Goal: Task Accomplishment & Management: Manage account settings

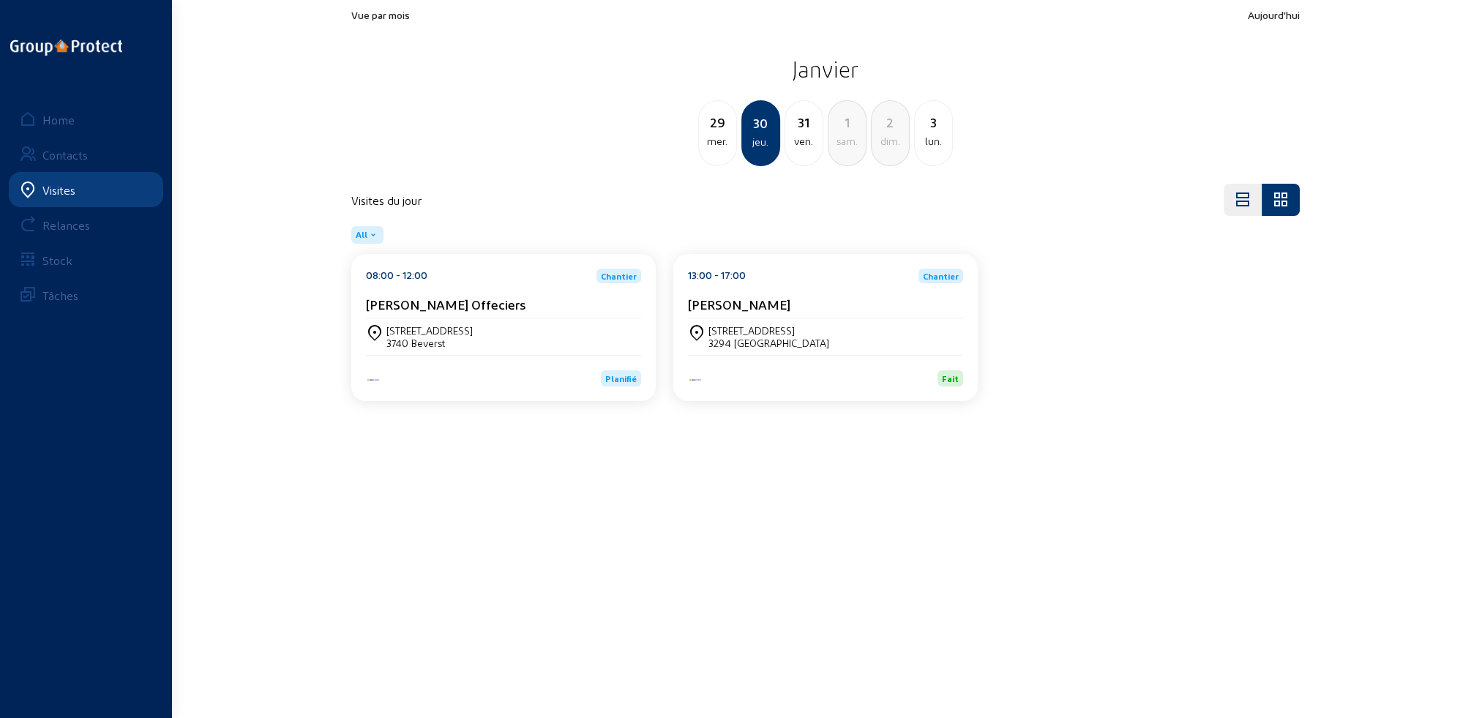
click at [61, 191] on div "Visites" at bounding box center [58, 190] width 33 height 14
click at [59, 117] on div "Home" at bounding box center [58, 120] width 32 height 14
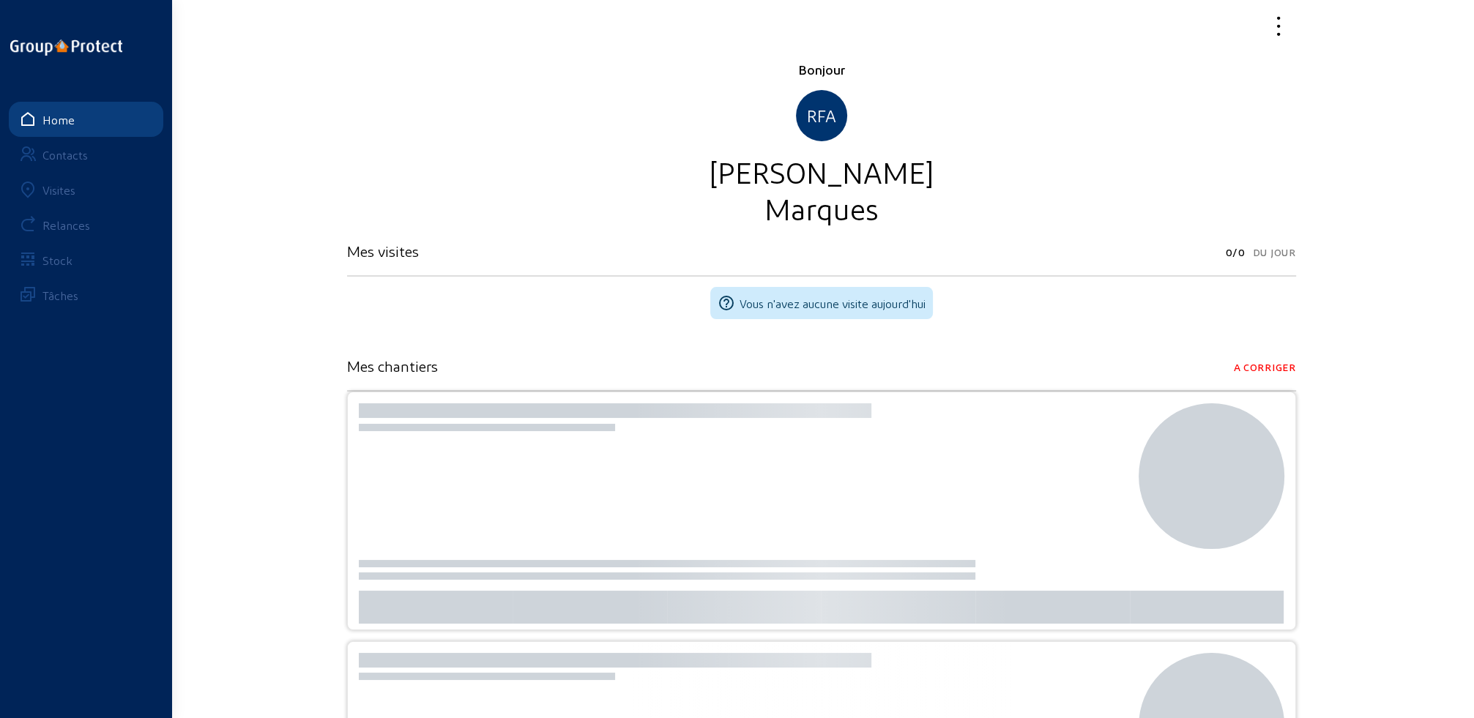
click at [59, 188] on div "Visites" at bounding box center [58, 190] width 33 height 14
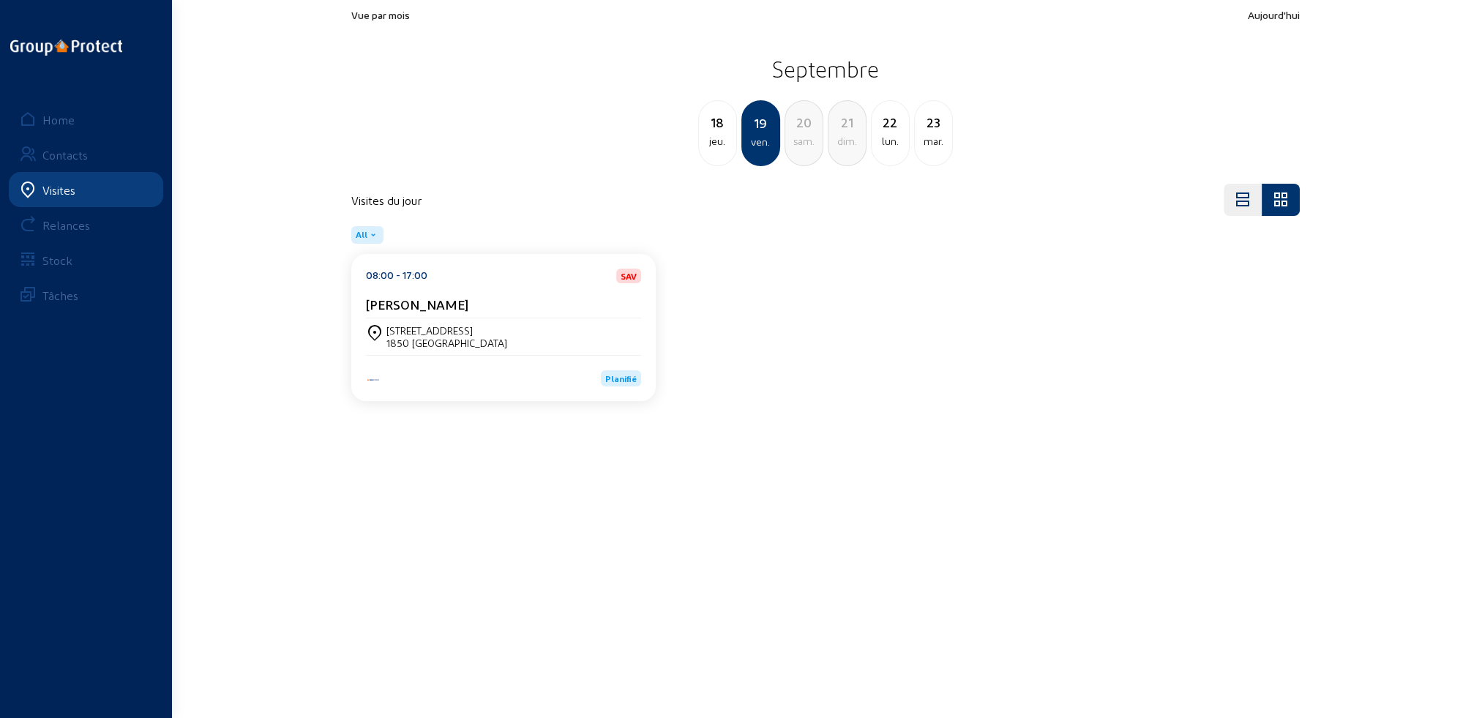
click at [460, 331] on div "[STREET_ADDRESS]" at bounding box center [446, 330] width 121 height 12
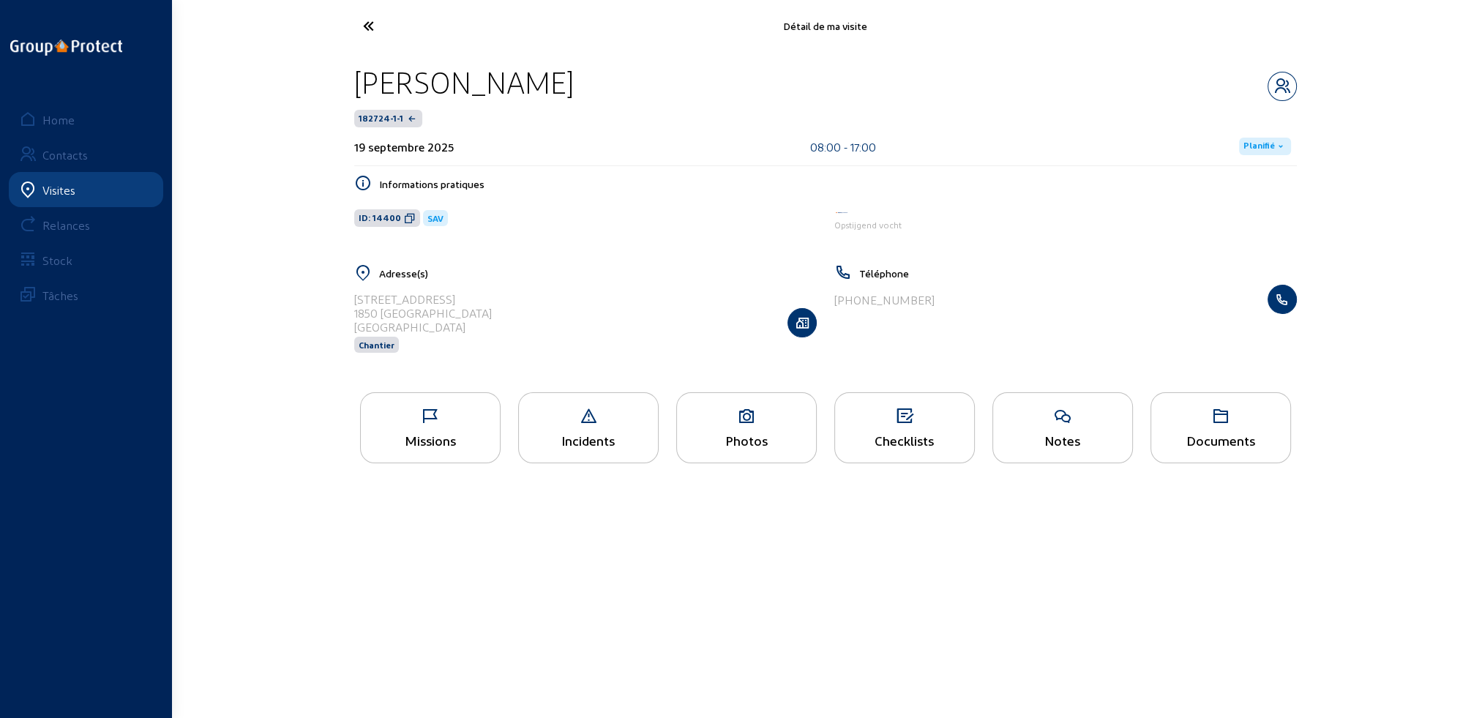
click at [466, 439] on div "Missions" at bounding box center [430, 440] width 139 height 15
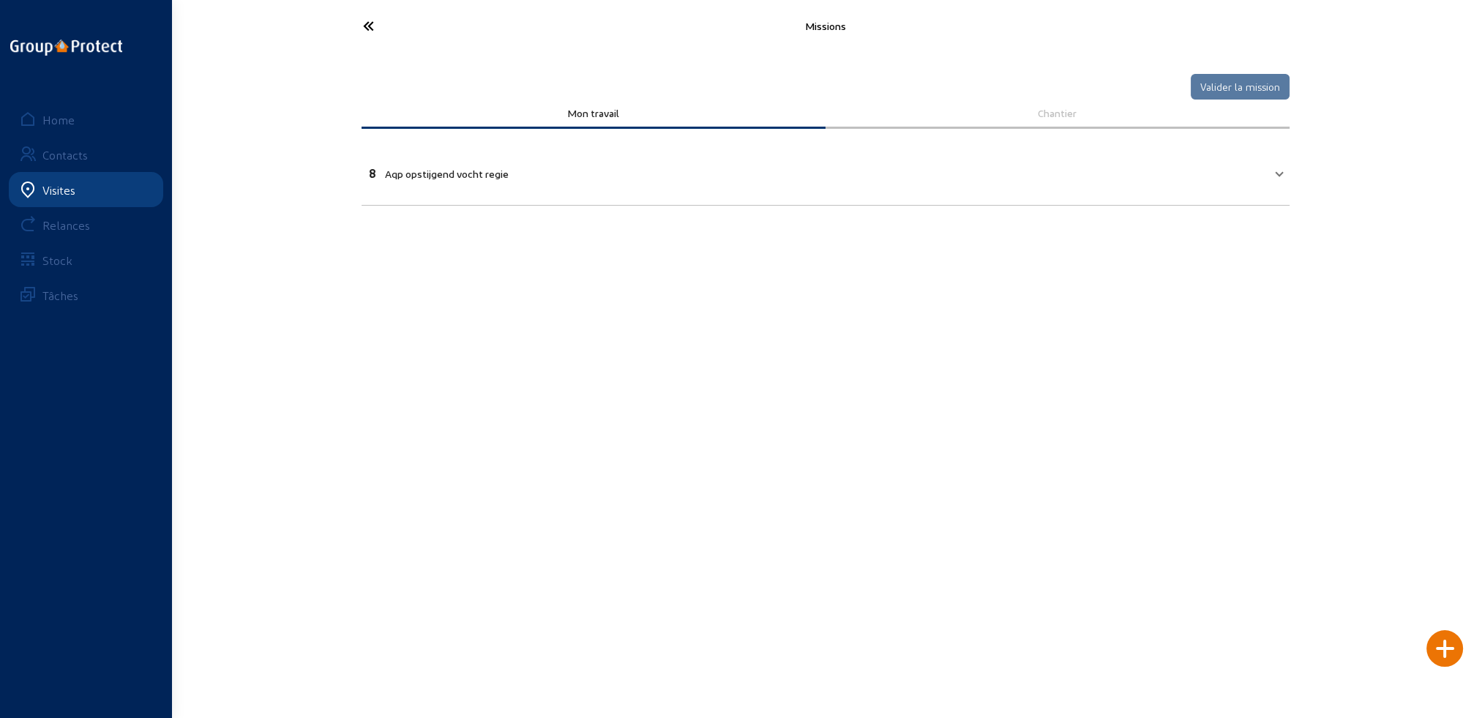
click at [362, 23] on icon at bounding box center [423, 26] width 135 height 26
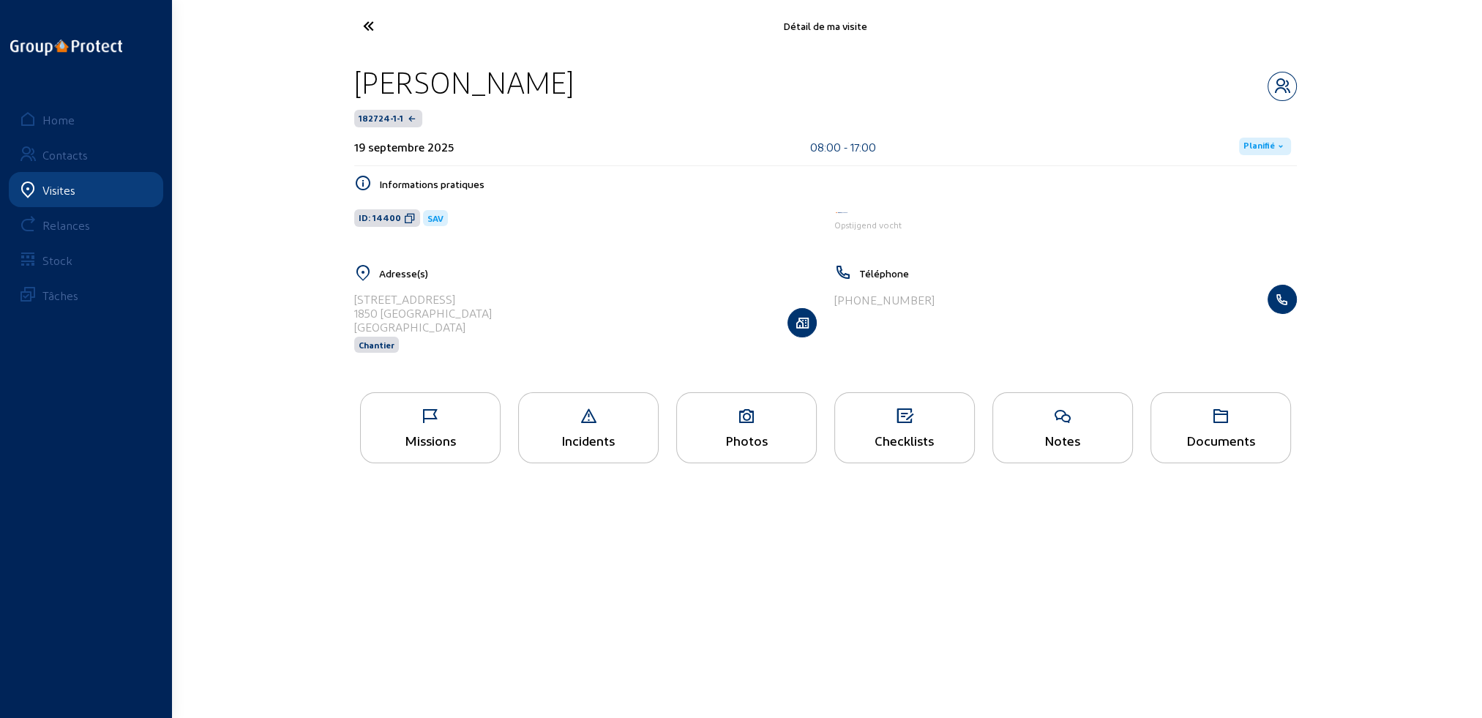
click at [363, 17] on icon at bounding box center [423, 26] width 135 height 26
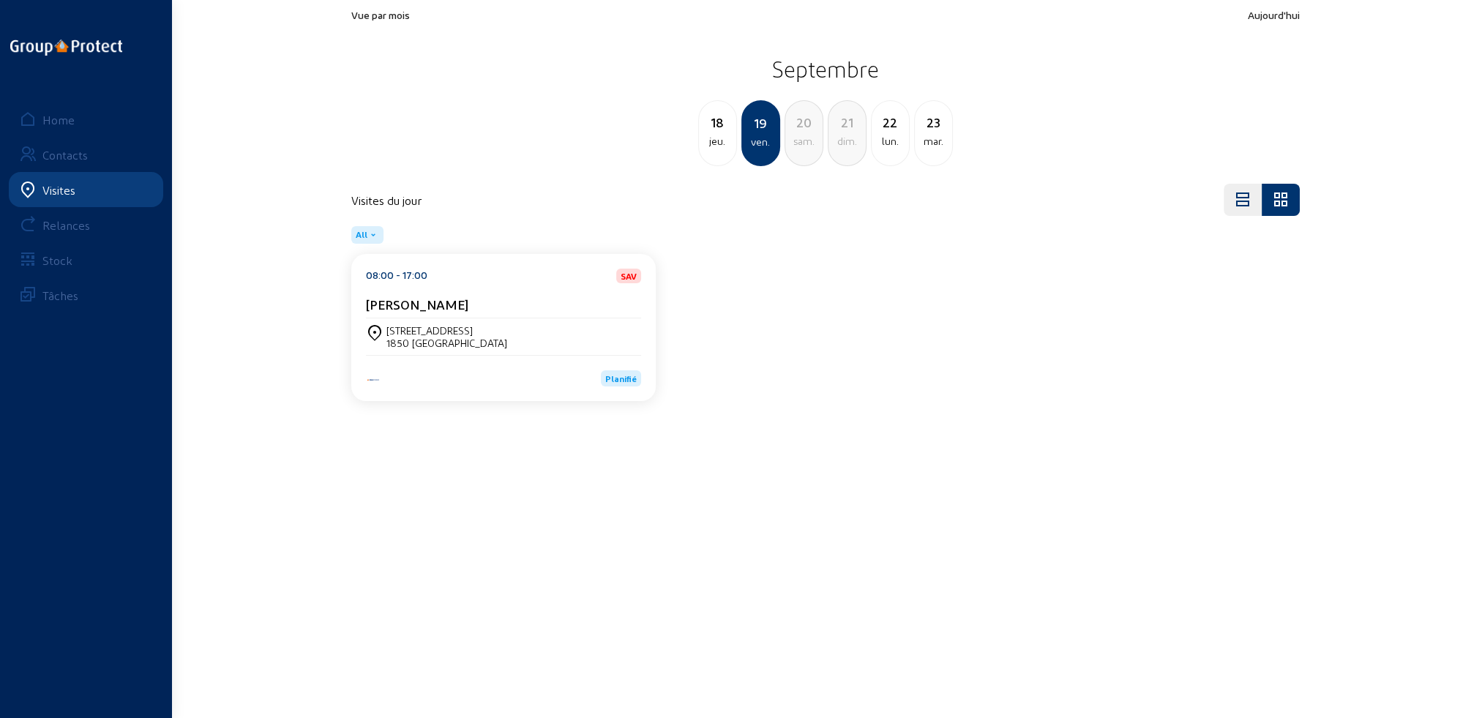
click at [726, 149] on div "18 jeu." at bounding box center [717, 133] width 39 height 66
click at [464, 339] on div "6180 COURCELLES" at bounding box center [427, 343] width 83 height 12
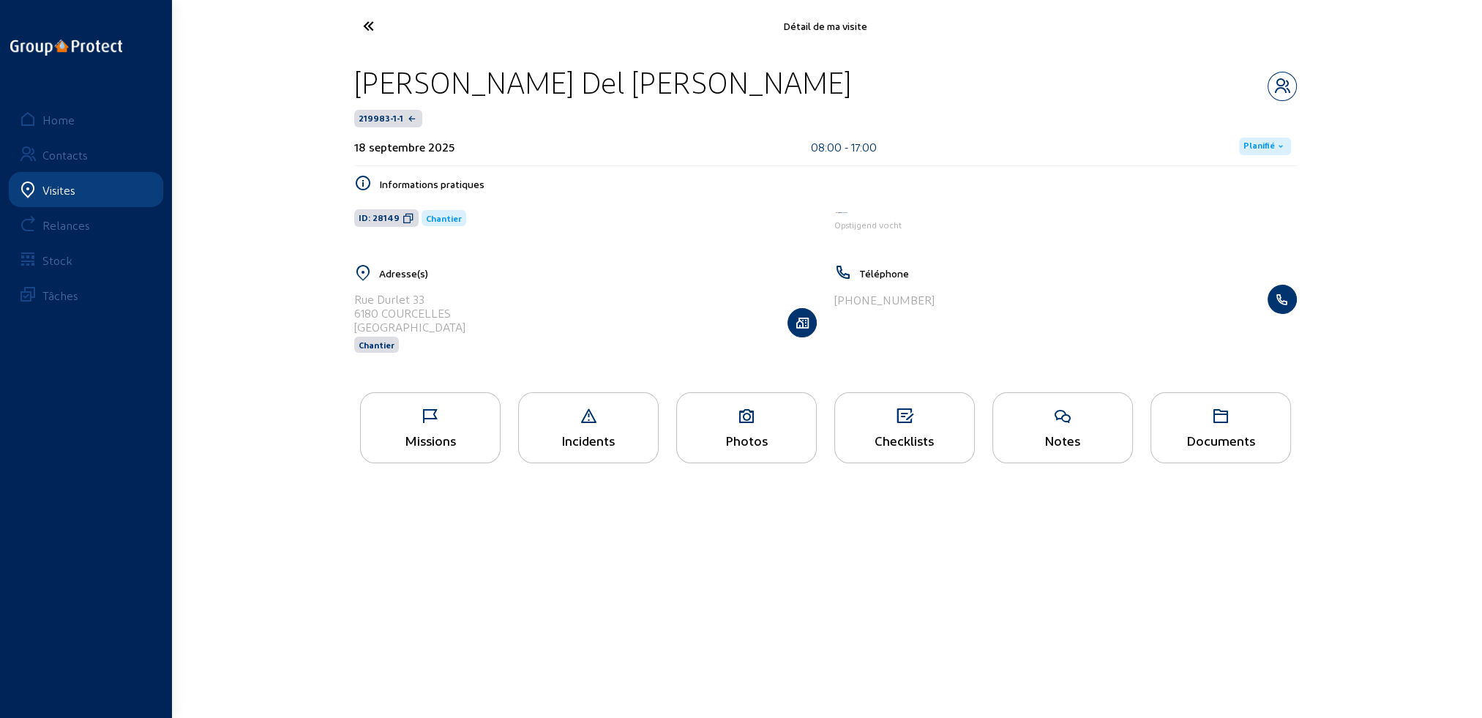
click at [459, 436] on div "Missions" at bounding box center [430, 440] width 139 height 15
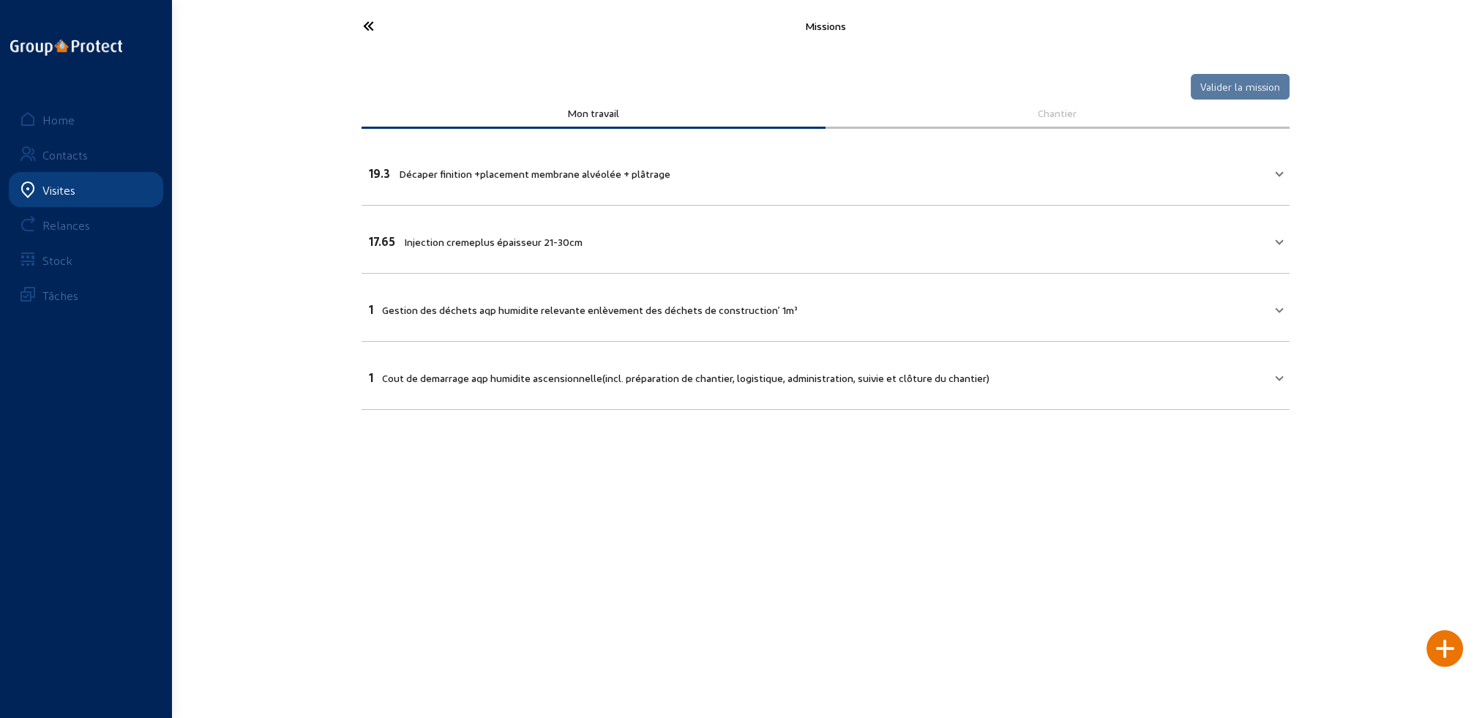
click at [476, 168] on span "Décaper finition +placement membrane alvéolée + plâtrage" at bounding box center [535, 174] width 272 height 12
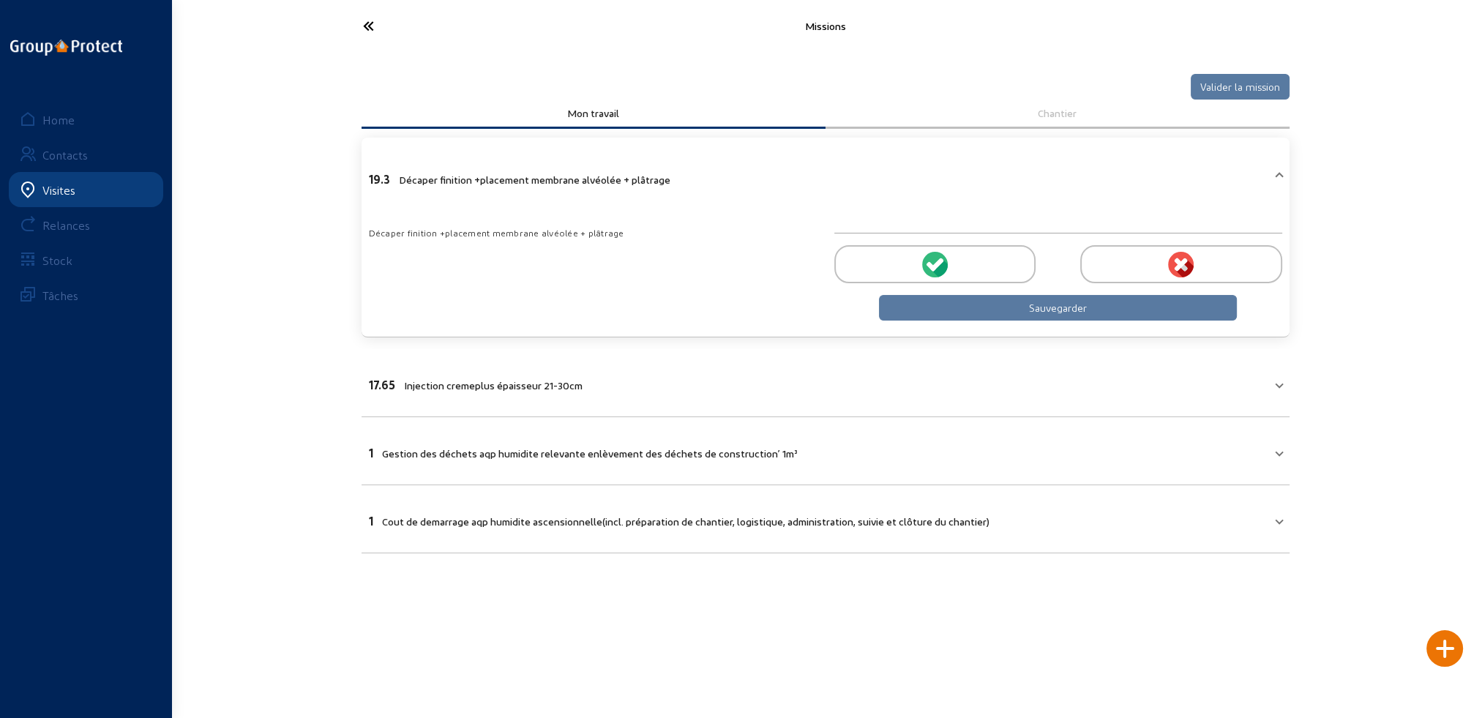
click at [779, 227] on div "Décaper finition +placement membrane alvéolée + plâtrage" at bounding box center [593, 232] width 448 height 15
click at [922, 264] on circle at bounding box center [935, 265] width 26 height 26
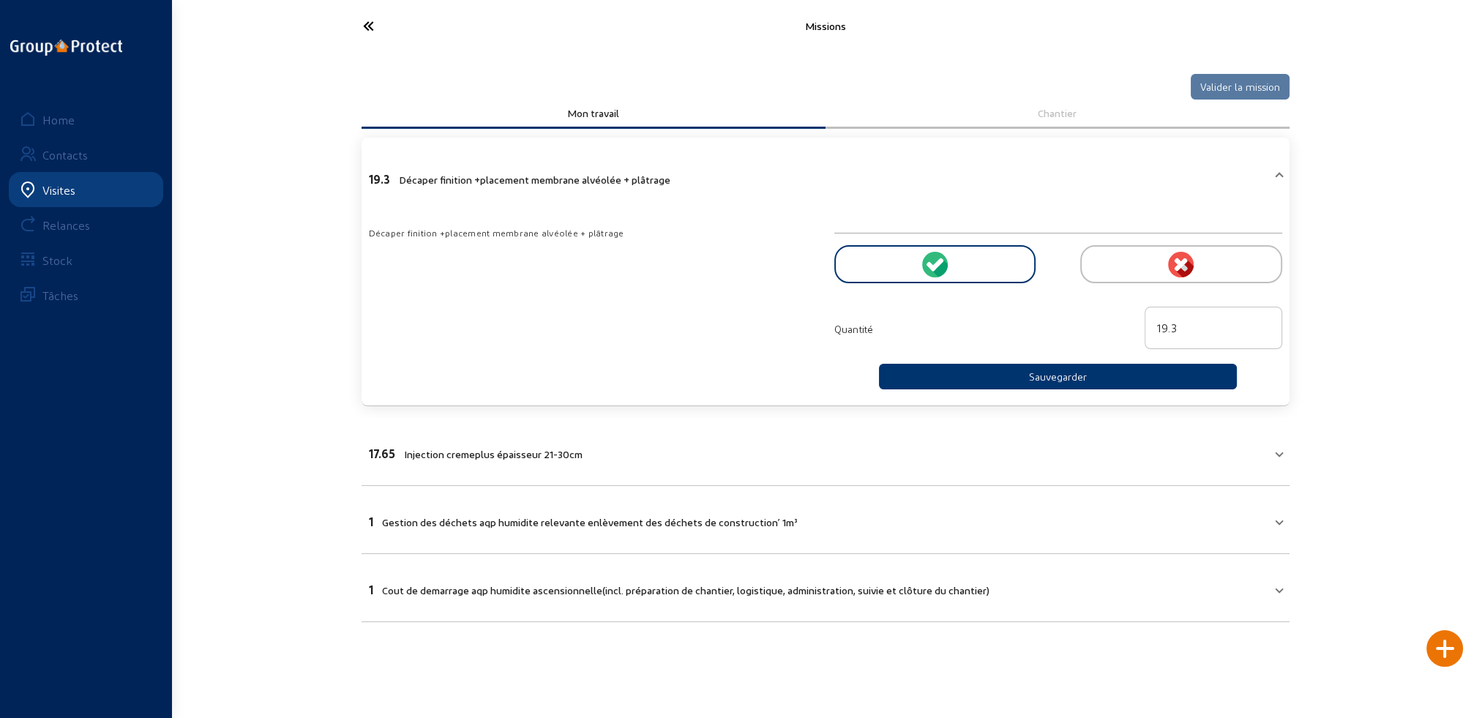
type input "20"
click at [1262, 323] on input "20" at bounding box center [1213, 328] width 113 height 18
click at [1072, 375] on button "Sauvegarder" at bounding box center [1058, 377] width 359 height 26
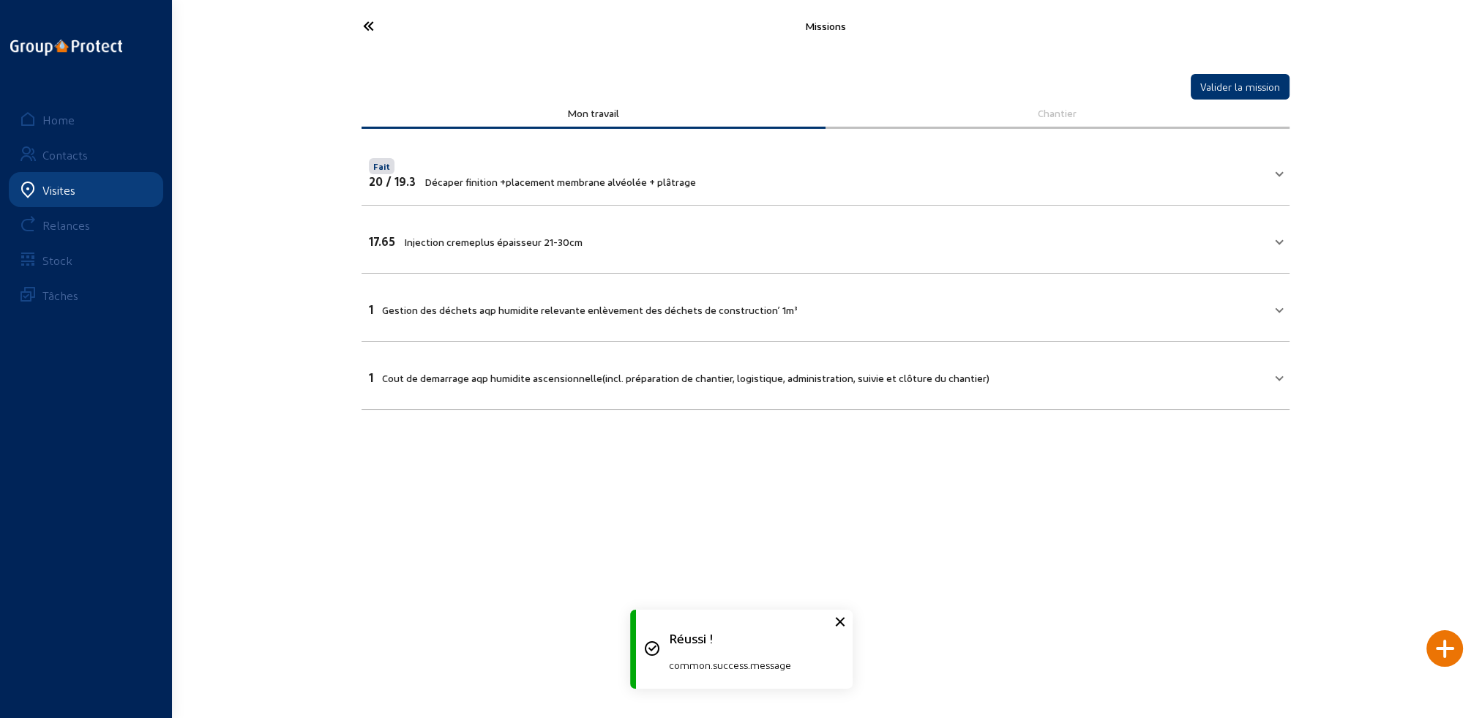
click at [632, 241] on mat-panel-title "17.65 Injection cremeplus épaisseur 21-30cm" at bounding box center [817, 239] width 896 height 17
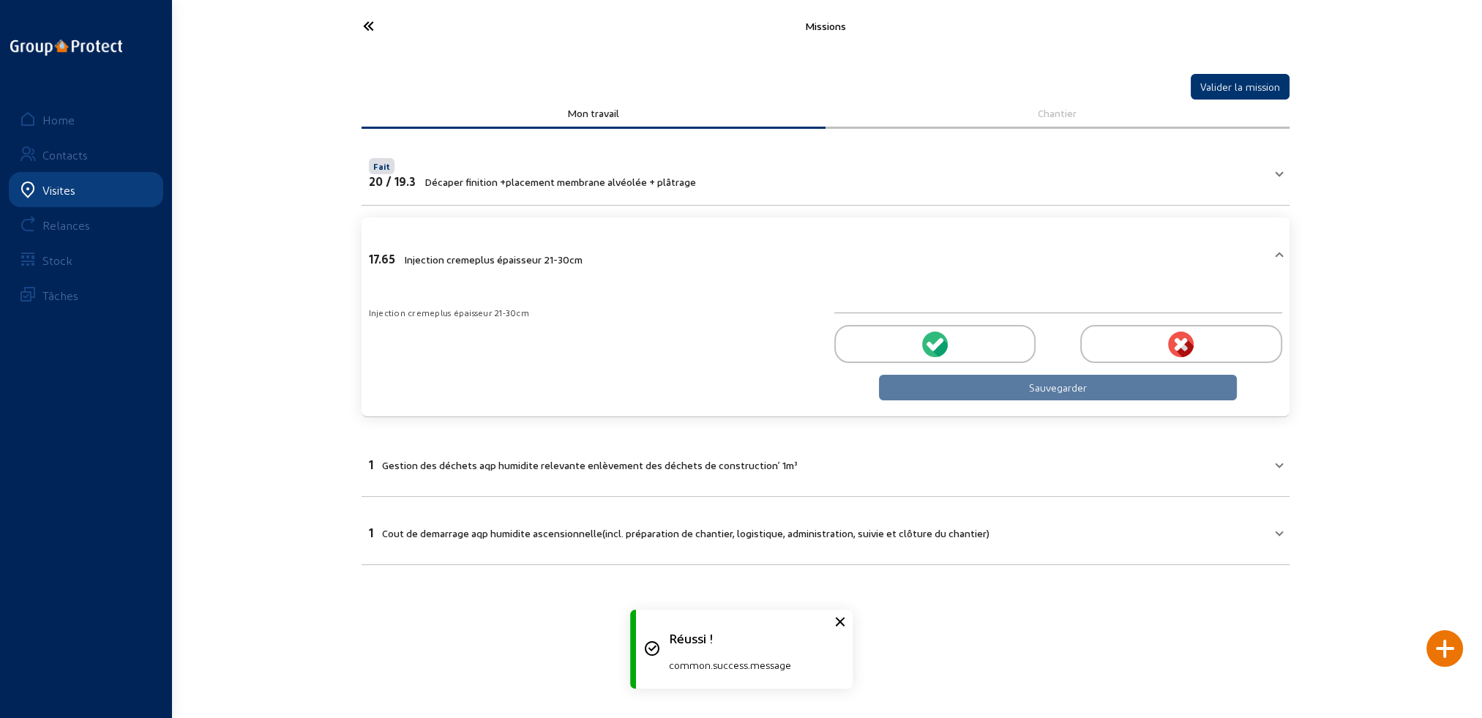
click at [979, 348] on div at bounding box center [934, 344] width 201 height 38
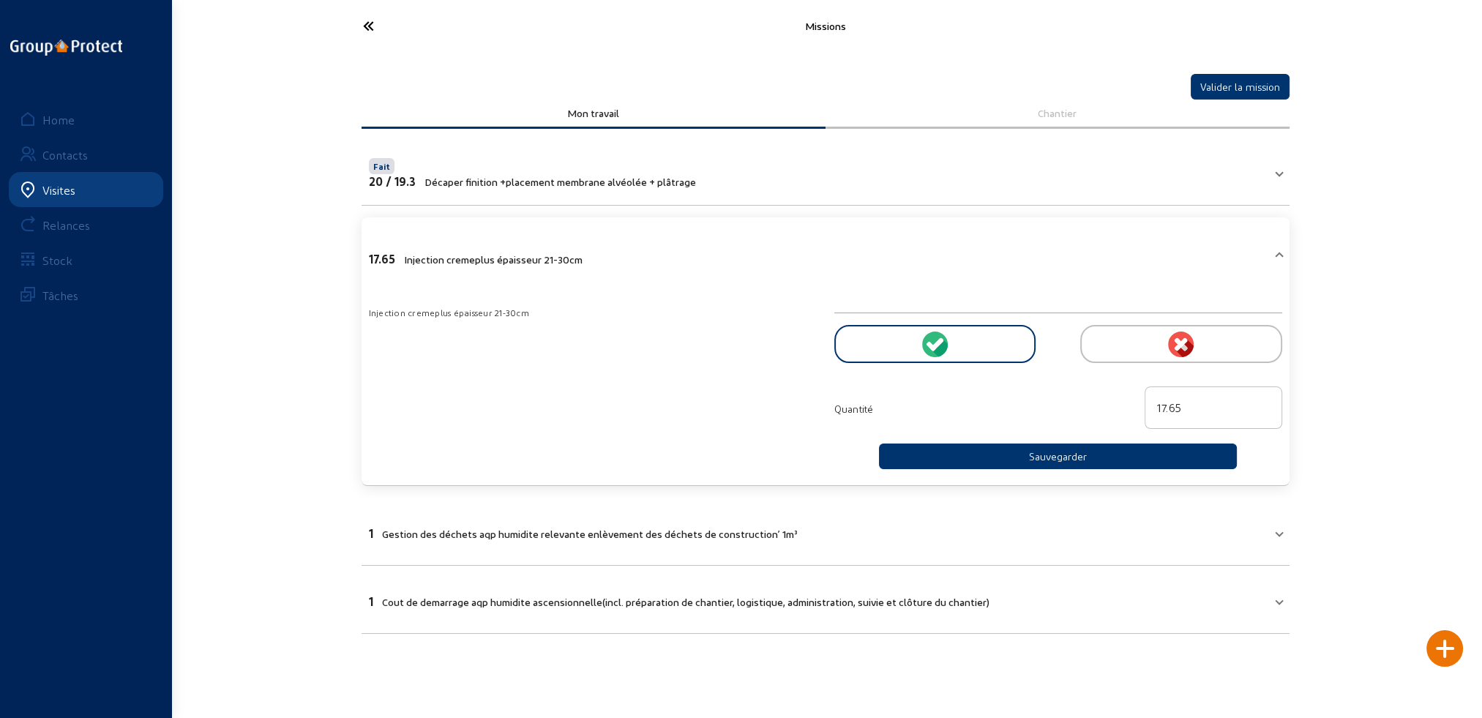
type input "18"
click at [1265, 404] on input "18" at bounding box center [1213, 408] width 113 height 18
click at [1086, 454] on button "Sauvegarder" at bounding box center [1058, 457] width 359 height 26
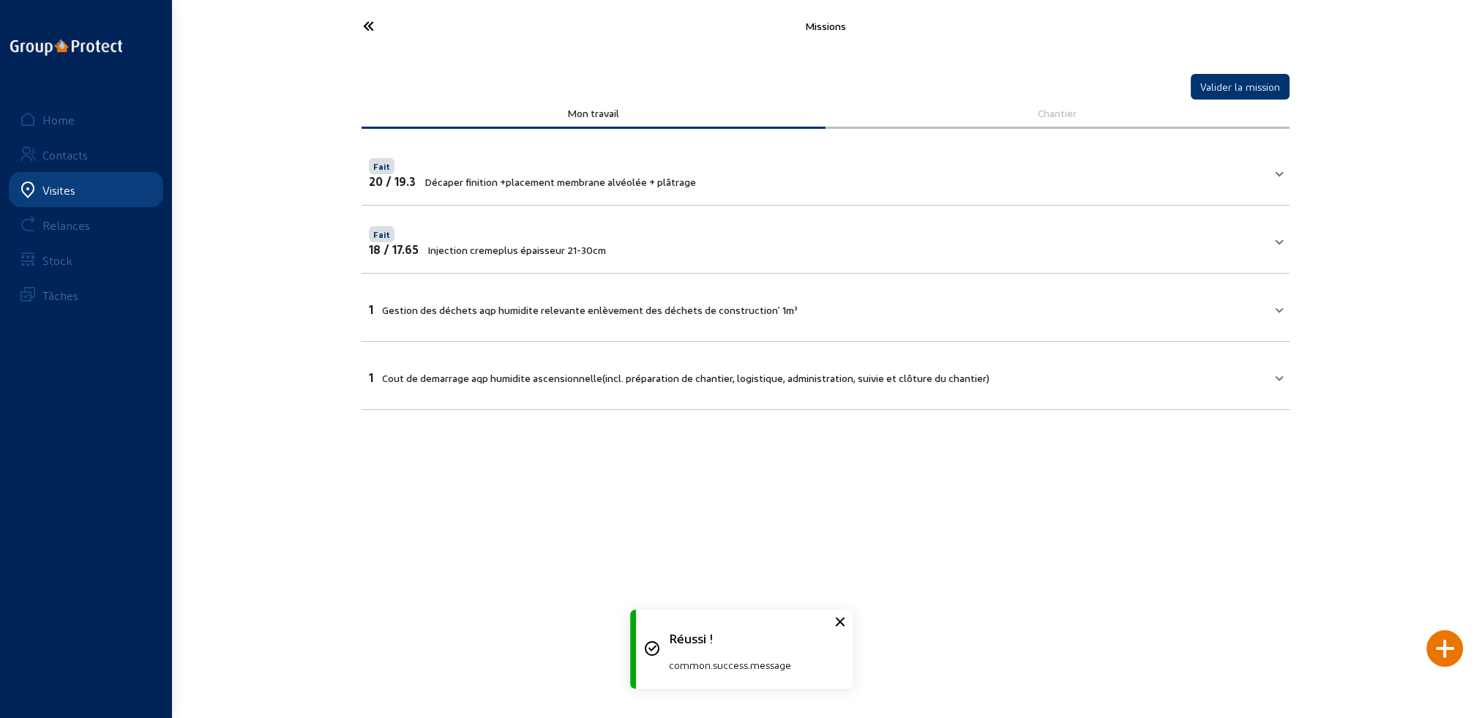
click at [634, 315] on mat-expansion-panel-header "1 Gestion des déchets aqp humidite relevante enlèvement des déchets de construc…" at bounding box center [826, 308] width 928 height 50
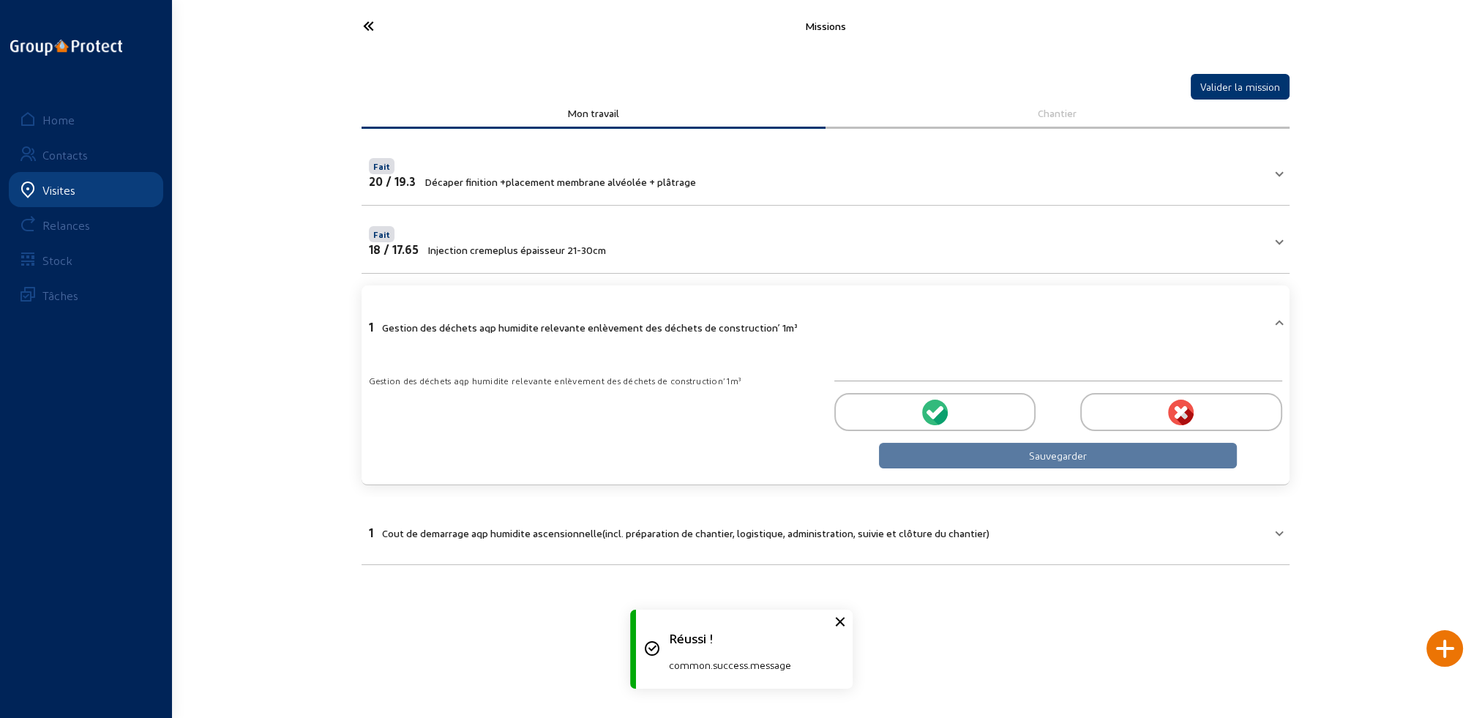
click at [914, 404] on div at bounding box center [934, 412] width 201 height 38
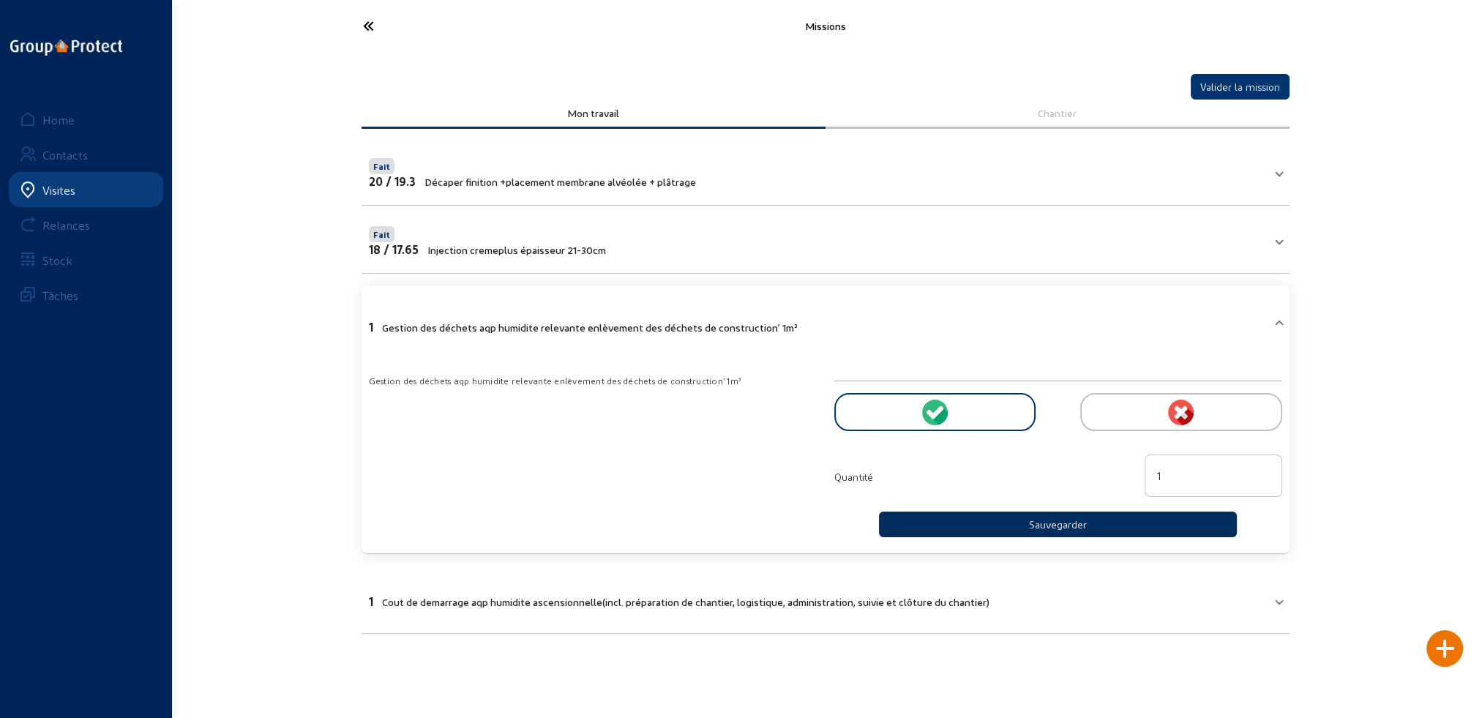
click at [1060, 526] on button "Sauvegarder" at bounding box center [1058, 525] width 359 height 26
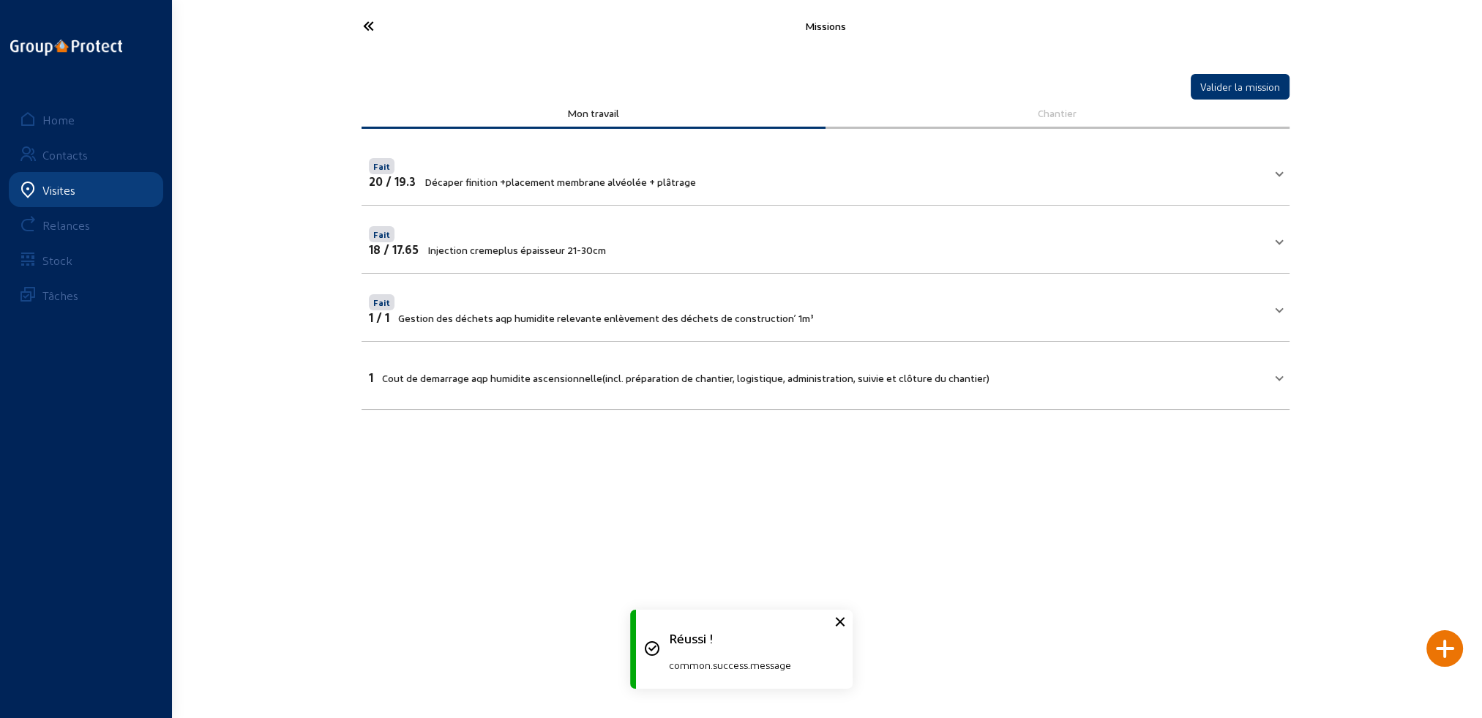
click at [644, 381] on div "1 Cout de demarrage aqp humidite ascensionnelle(incl. préparation de chantier, …" at bounding box center [679, 377] width 621 height 14
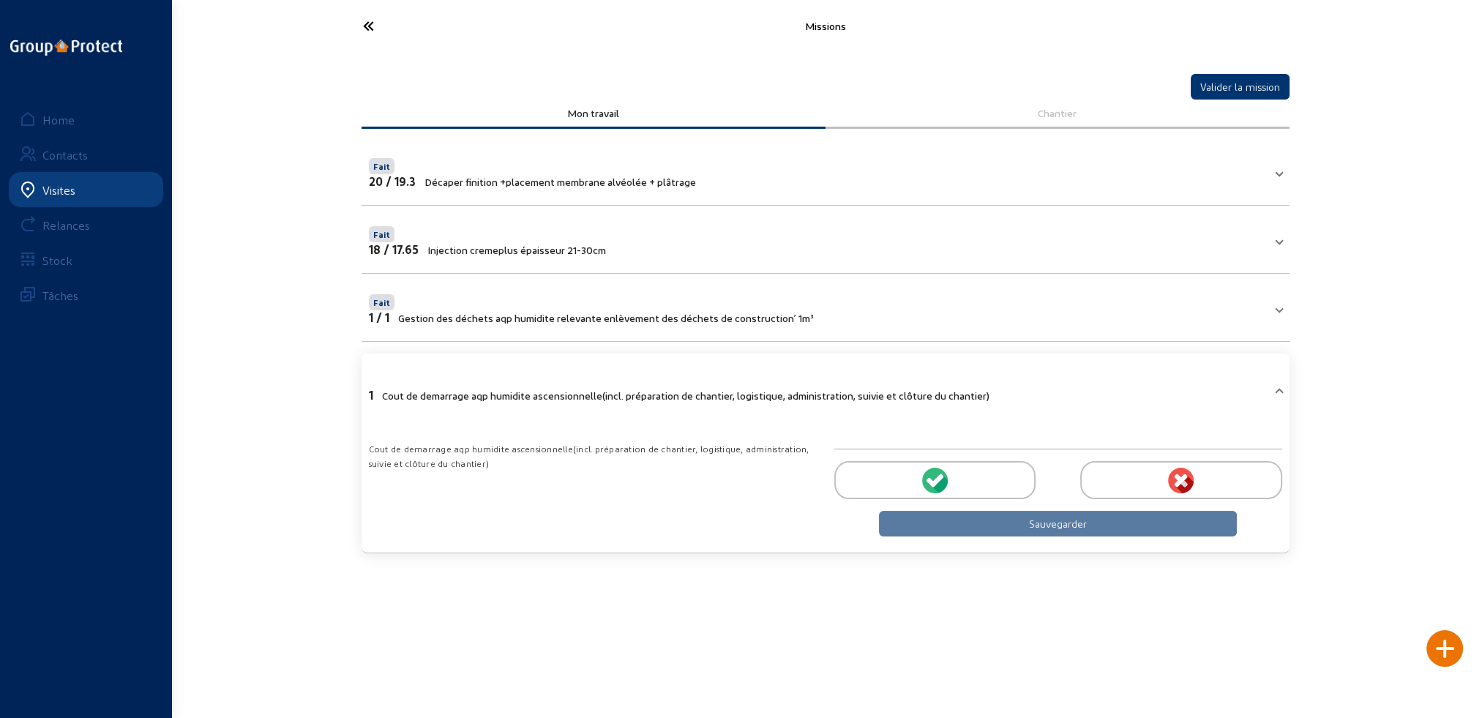
click at [926, 483] on circle at bounding box center [935, 481] width 26 height 26
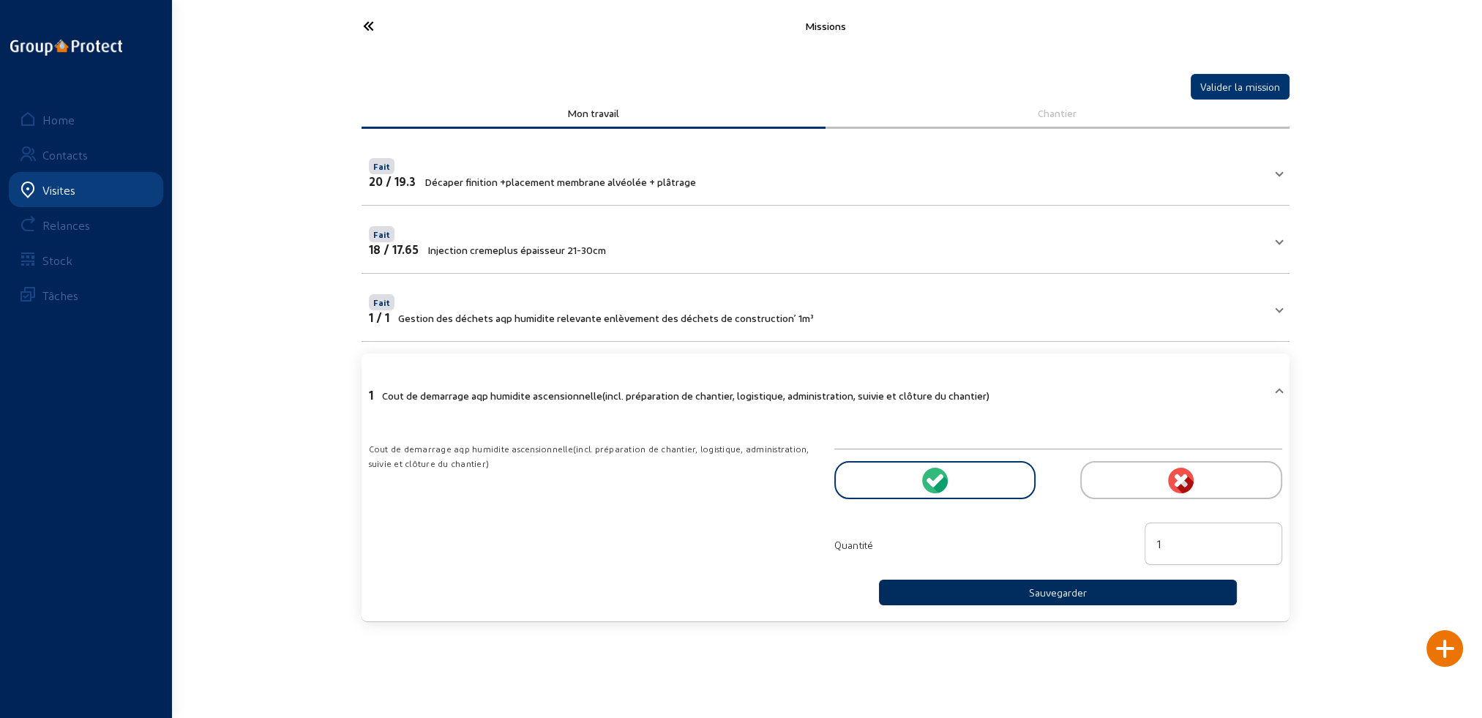
click at [1024, 591] on button "Sauvegarder" at bounding box center [1058, 593] width 359 height 26
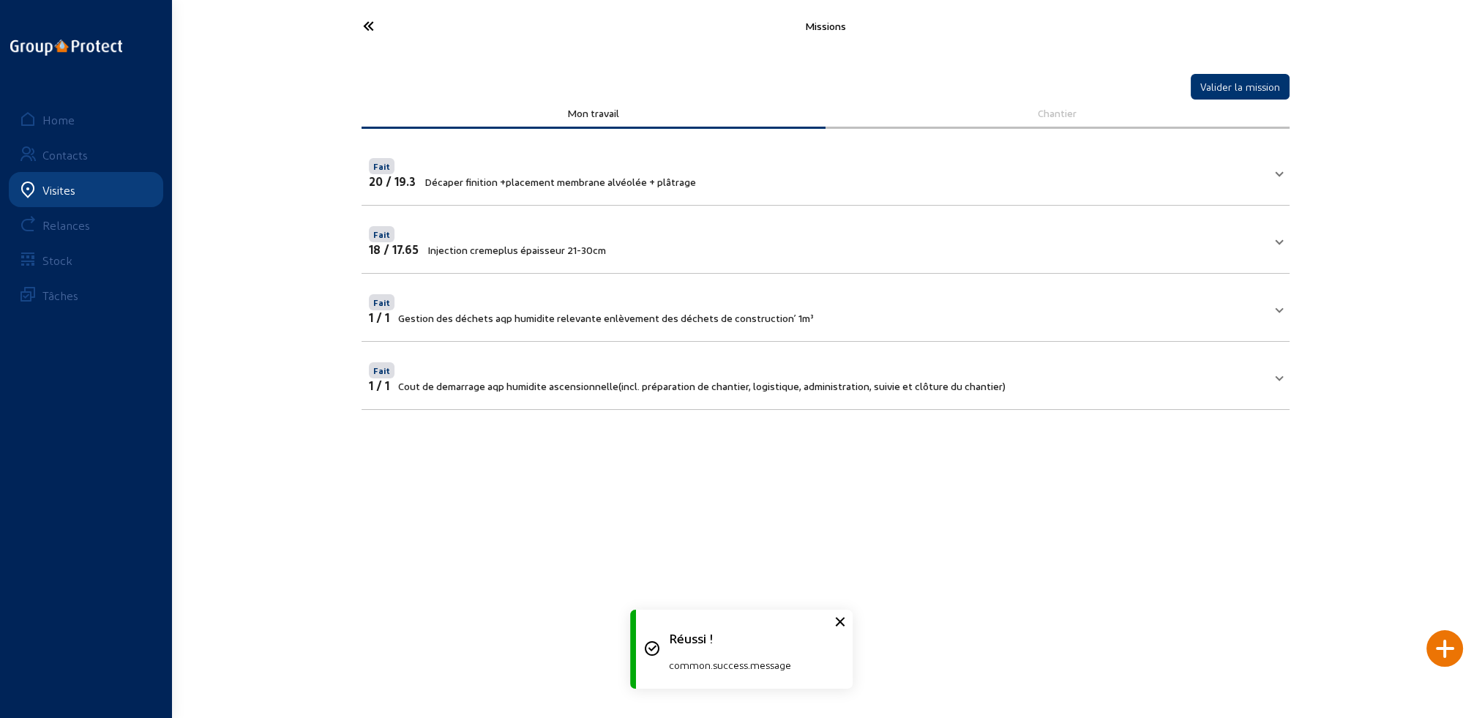
click at [1446, 649] on div at bounding box center [1445, 648] width 37 height 37
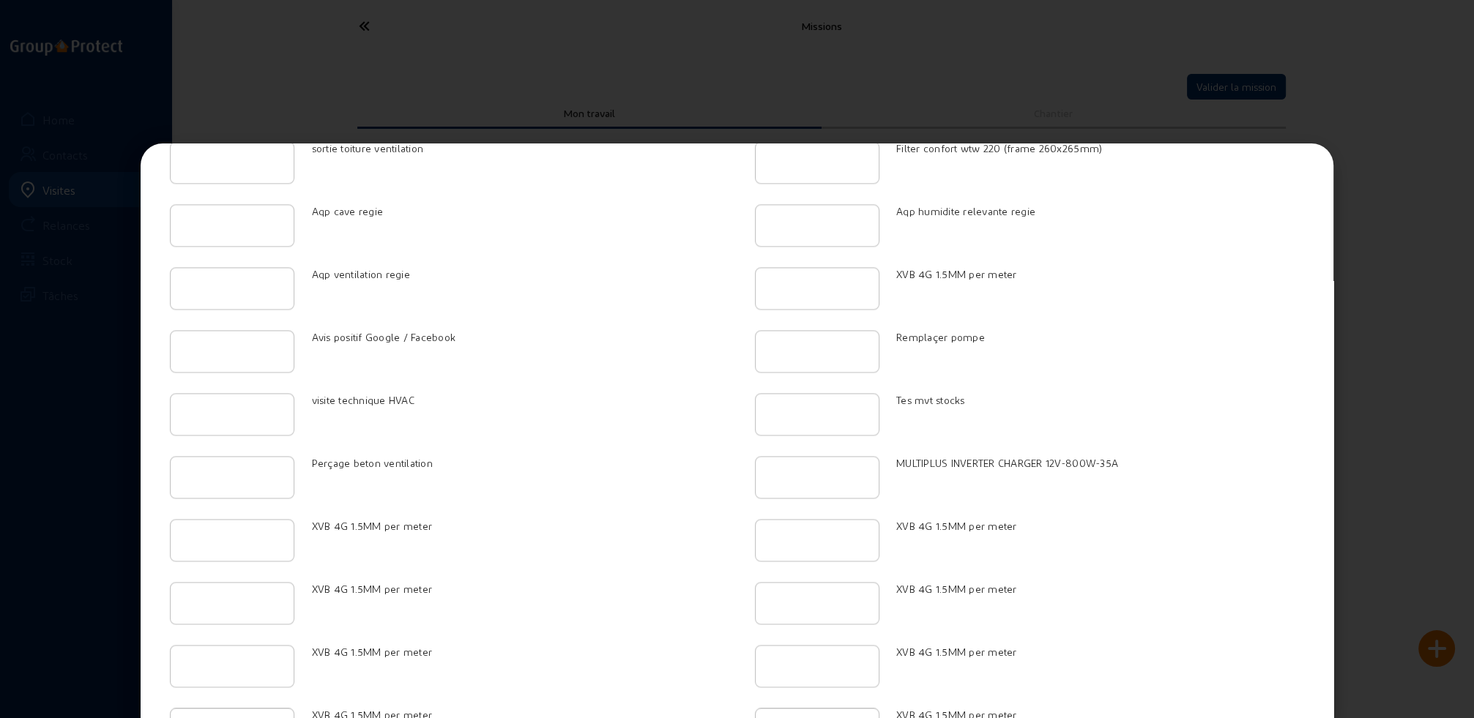
scroll to position [2654, 0]
click at [270, 214] on input "1" at bounding box center [232, 223] width 100 height 18
click at [270, 214] on input "2" at bounding box center [232, 223] width 100 height 18
click at [270, 214] on input "3" at bounding box center [232, 223] width 100 height 18
type input "4"
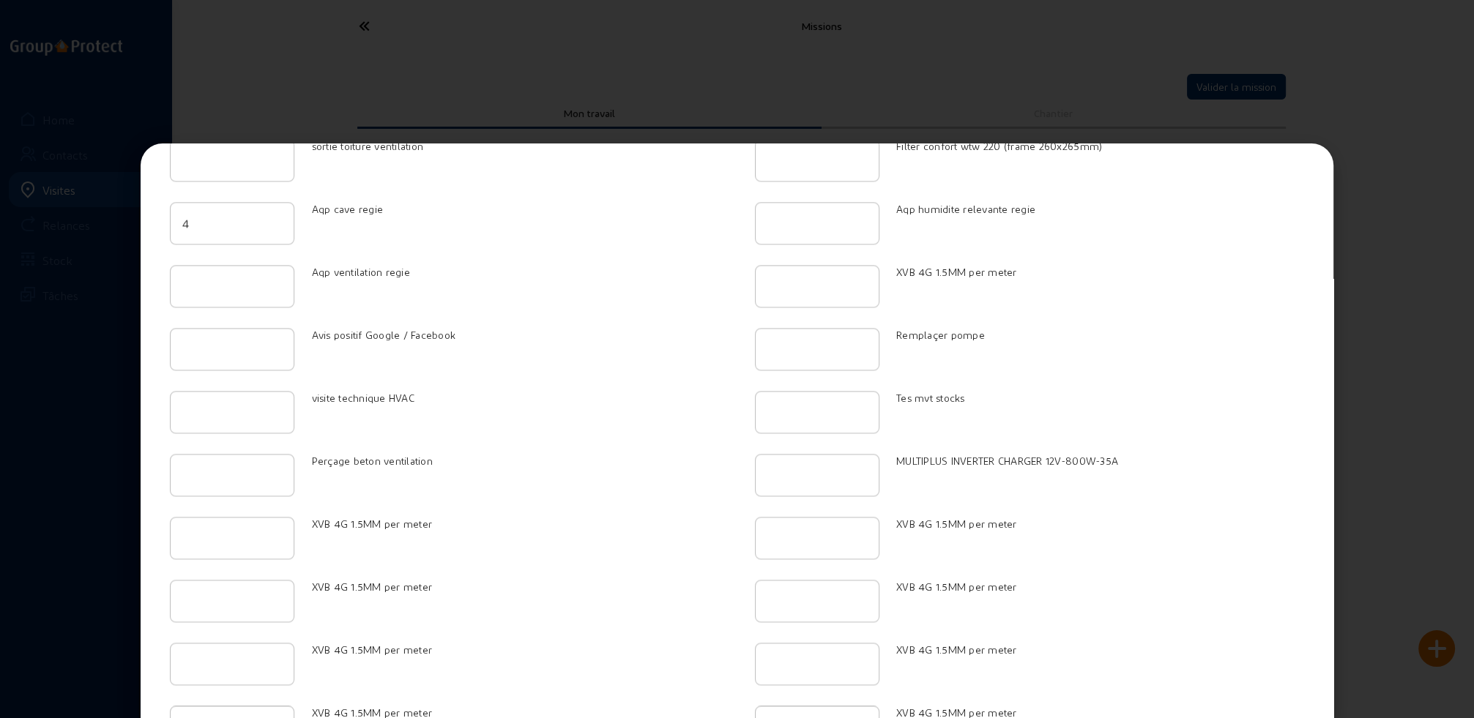
click at [270, 214] on input "4" at bounding box center [232, 223] width 100 height 18
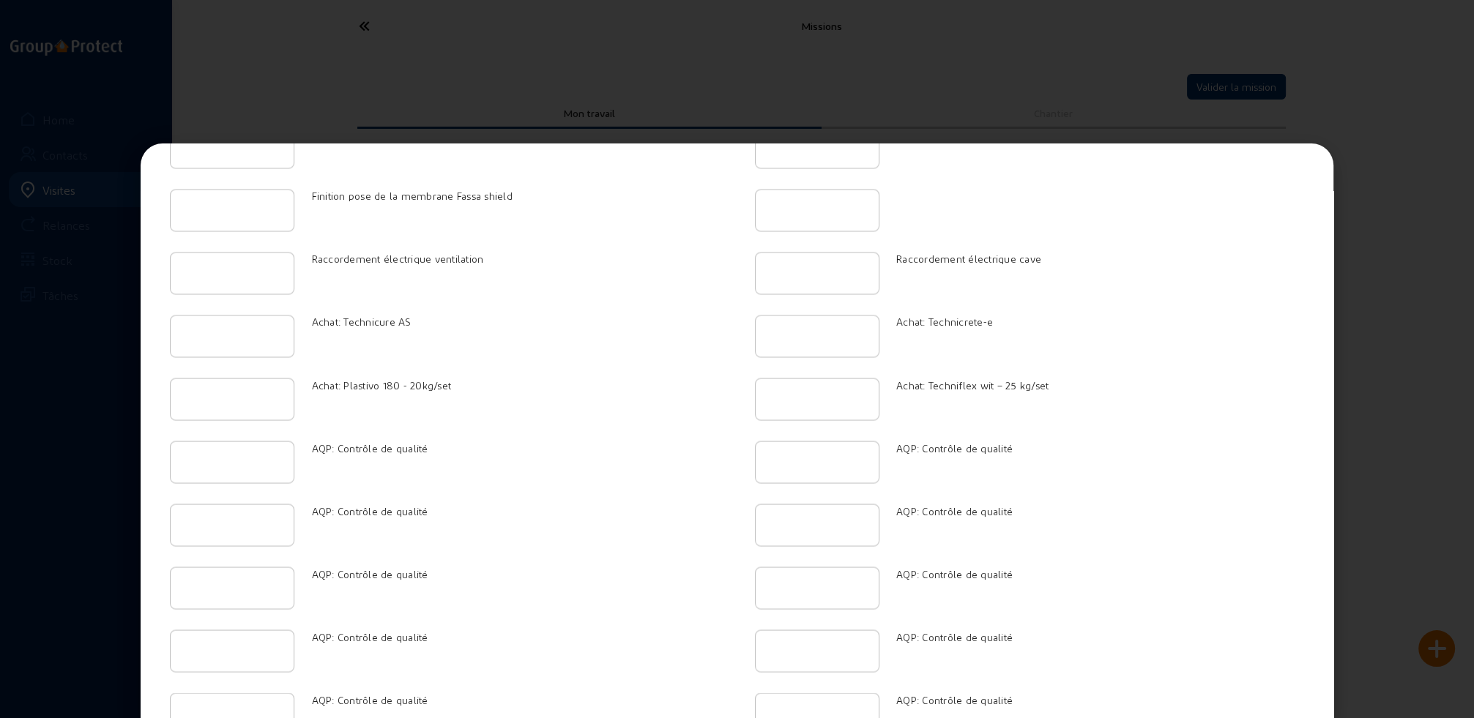
scroll to position [3599, 0]
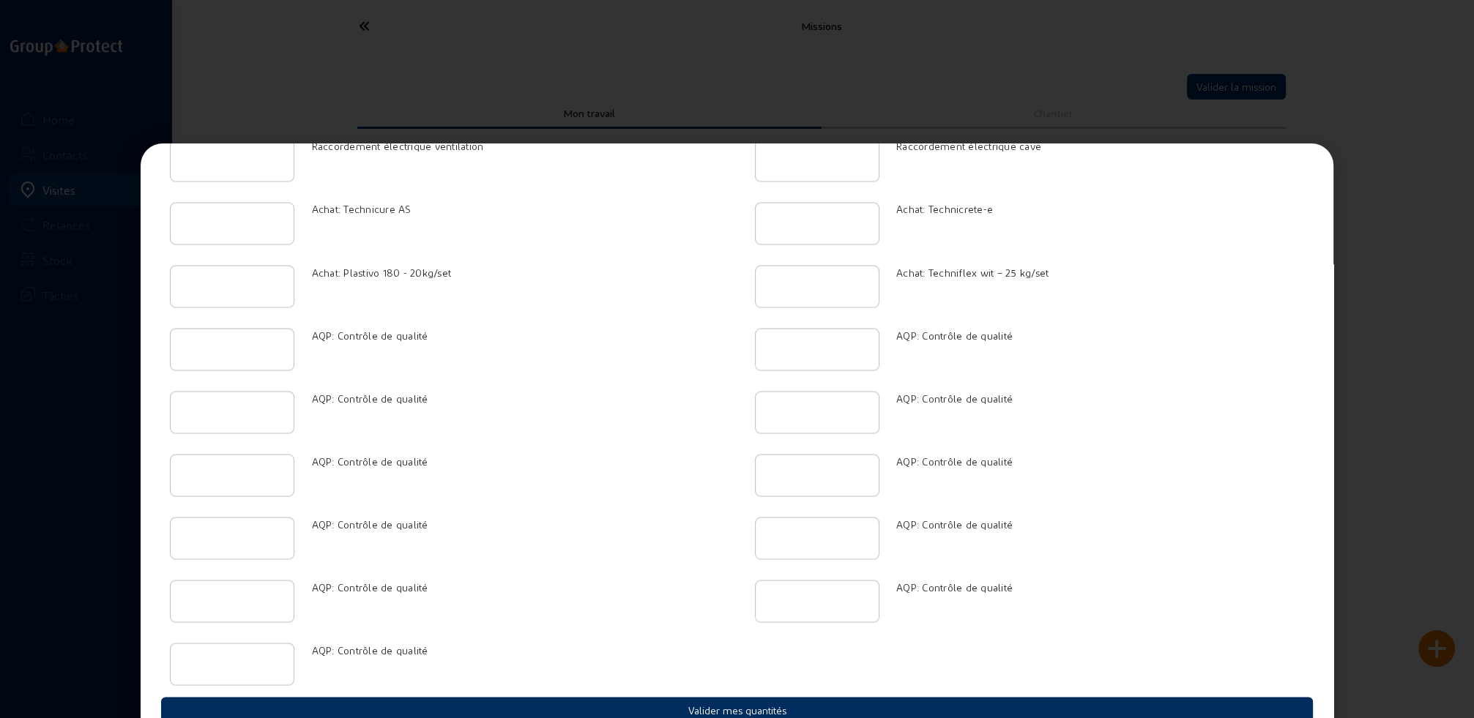
click at [730, 697] on button "Valider mes quantités" at bounding box center [736, 710] width 1151 height 26
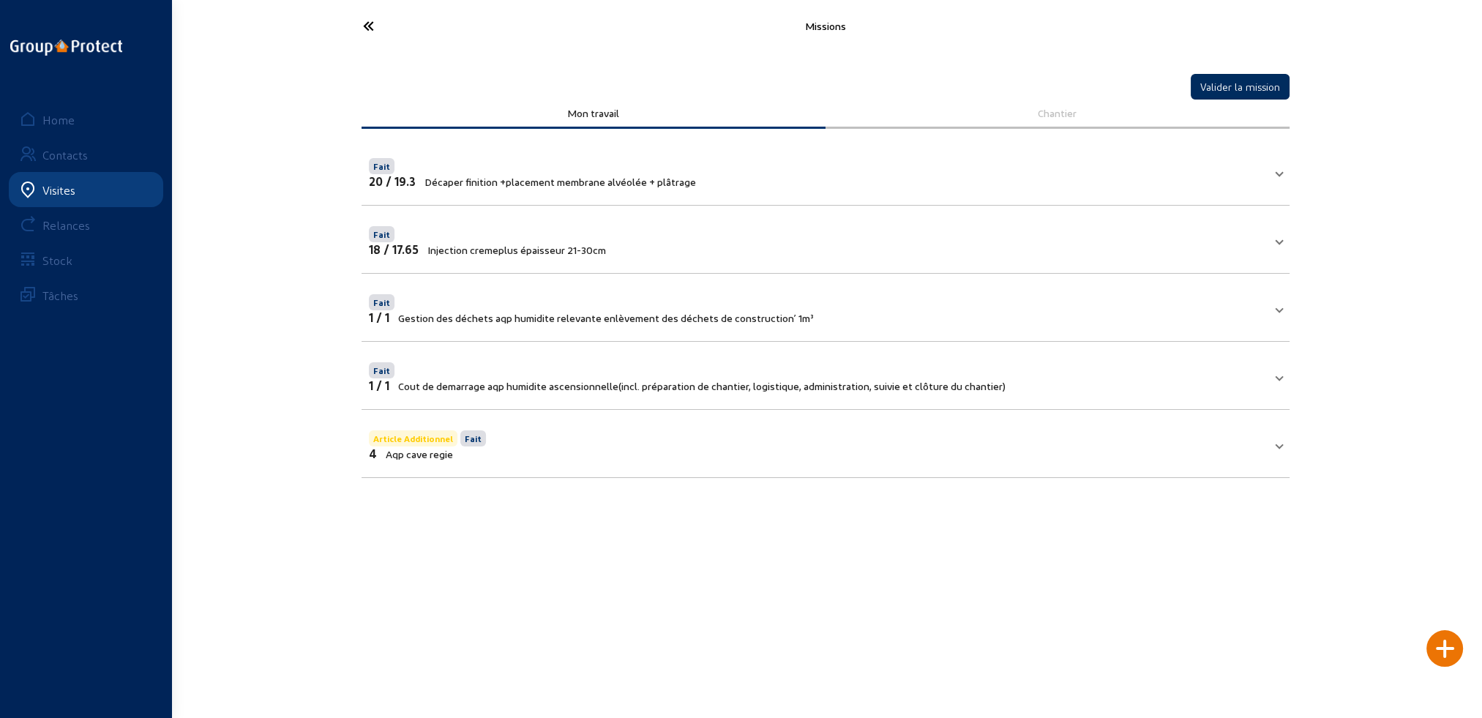
click at [1224, 85] on button "Valider la mission" at bounding box center [1240, 87] width 99 height 26
click at [368, 26] on icon at bounding box center [423, 26] width 135 height 26
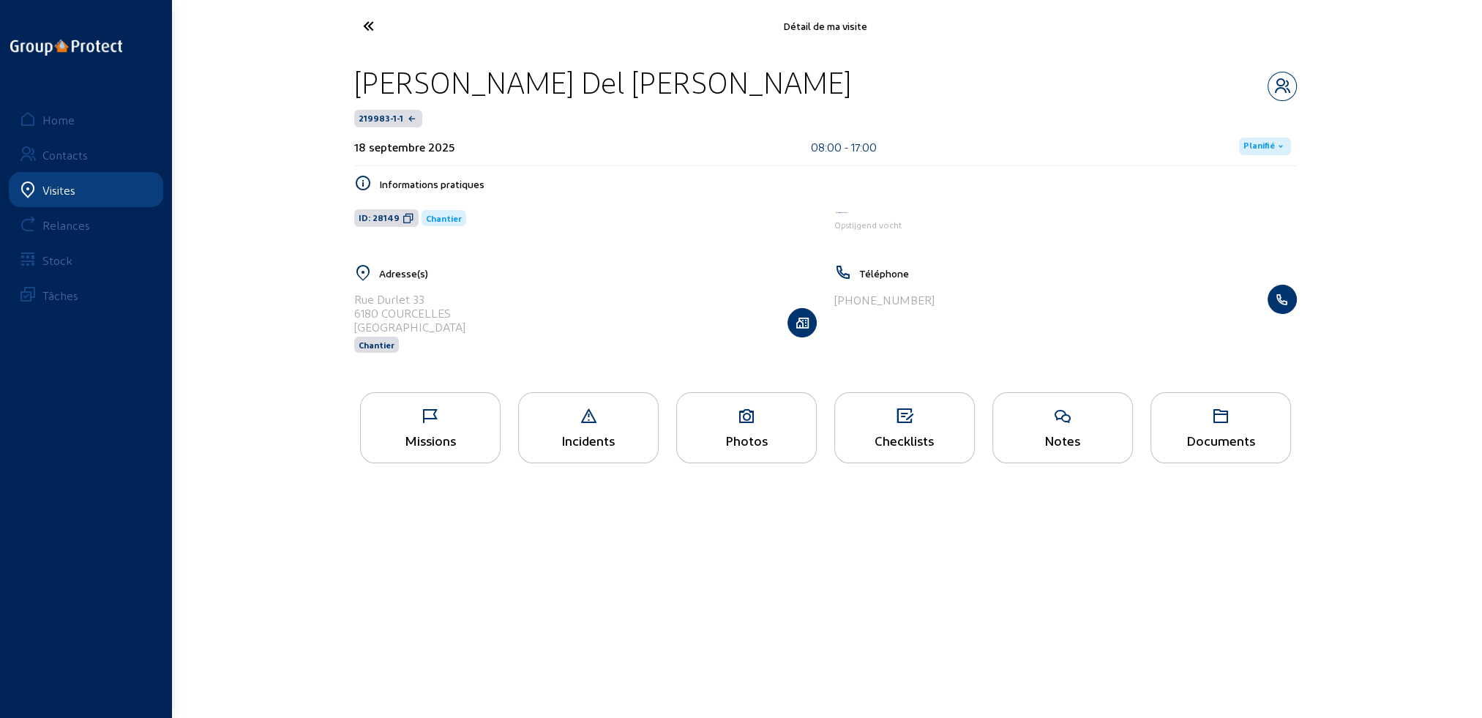
click at [1262, 145] on span "Planifié" at bounding box center [1259, 147] width 31 height 12
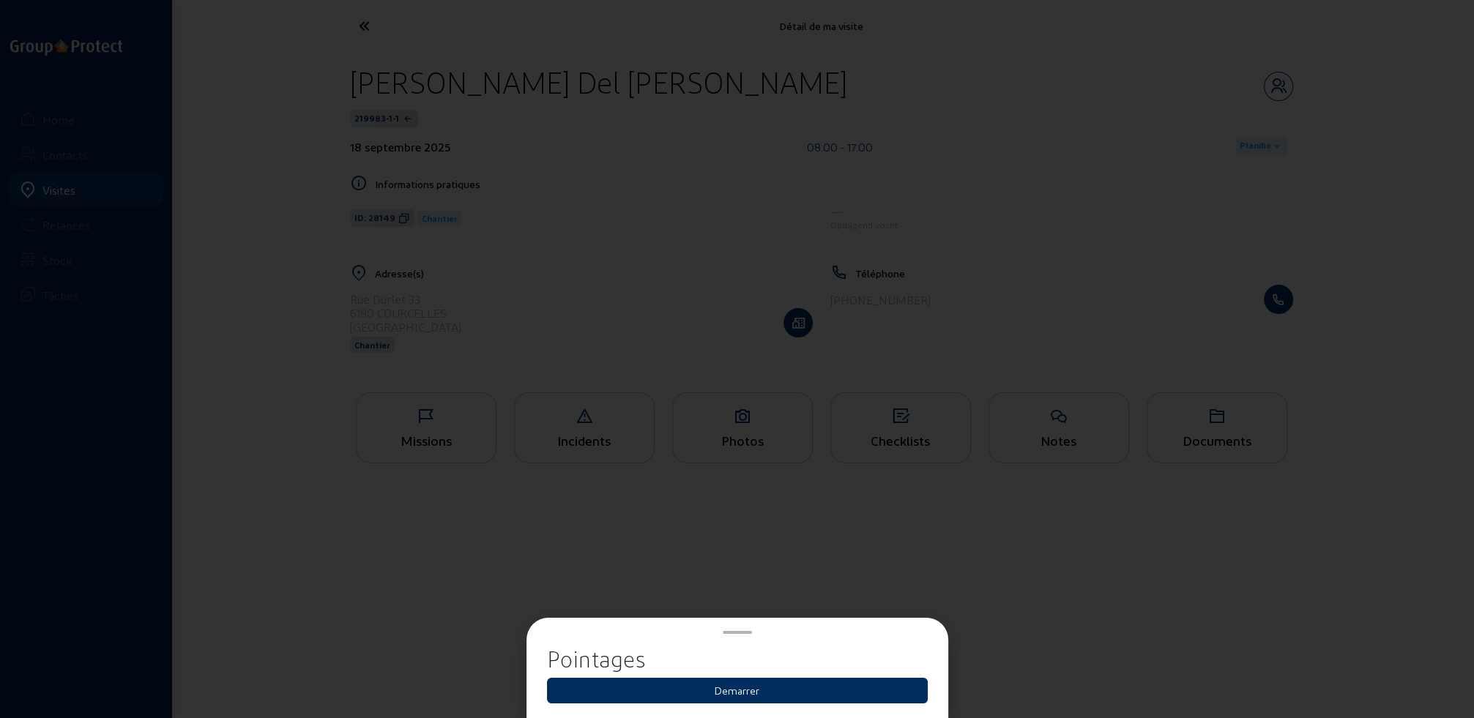
click at [739, 692] on button "Demarrer" at bounding box center [737, 691] width 381 height 26
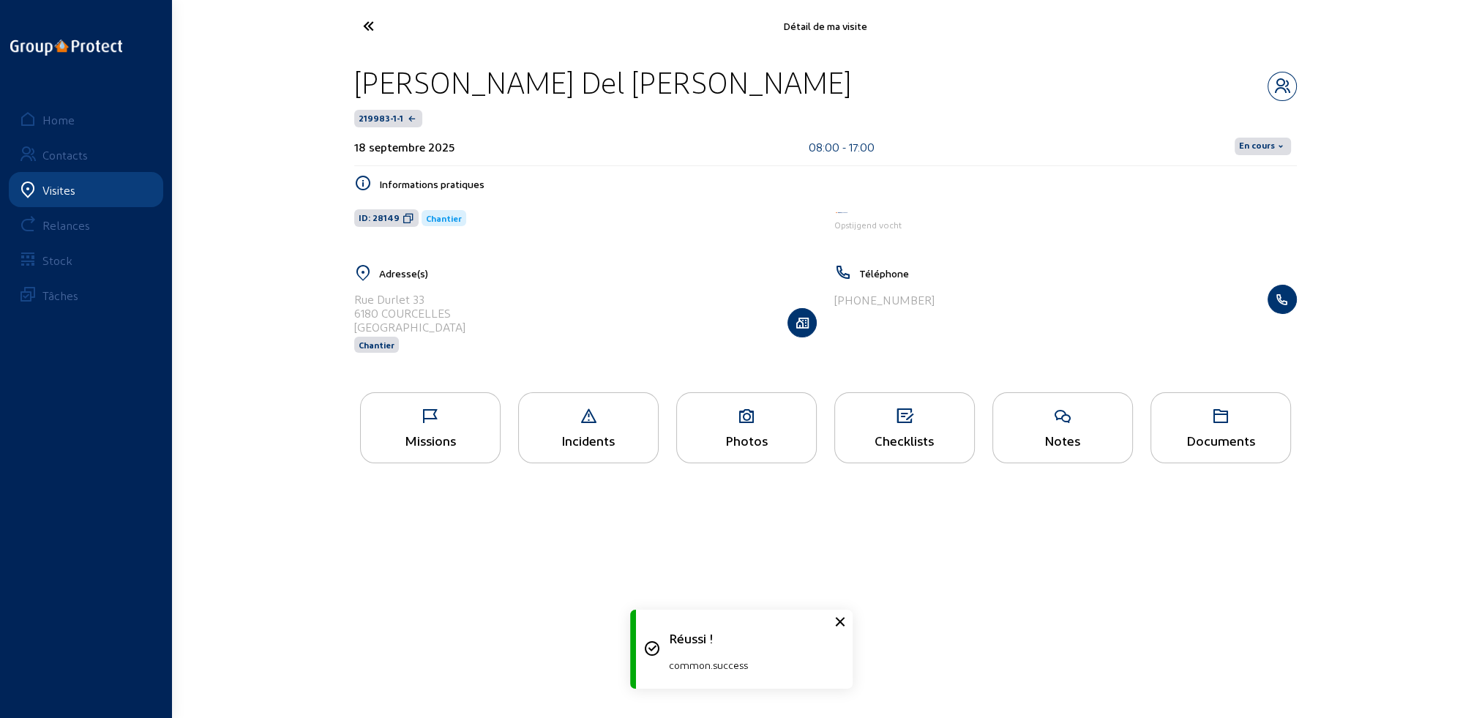
click at [1263, 143] on span "En cours" at bounding box center [1257, 147] width 36 height 12
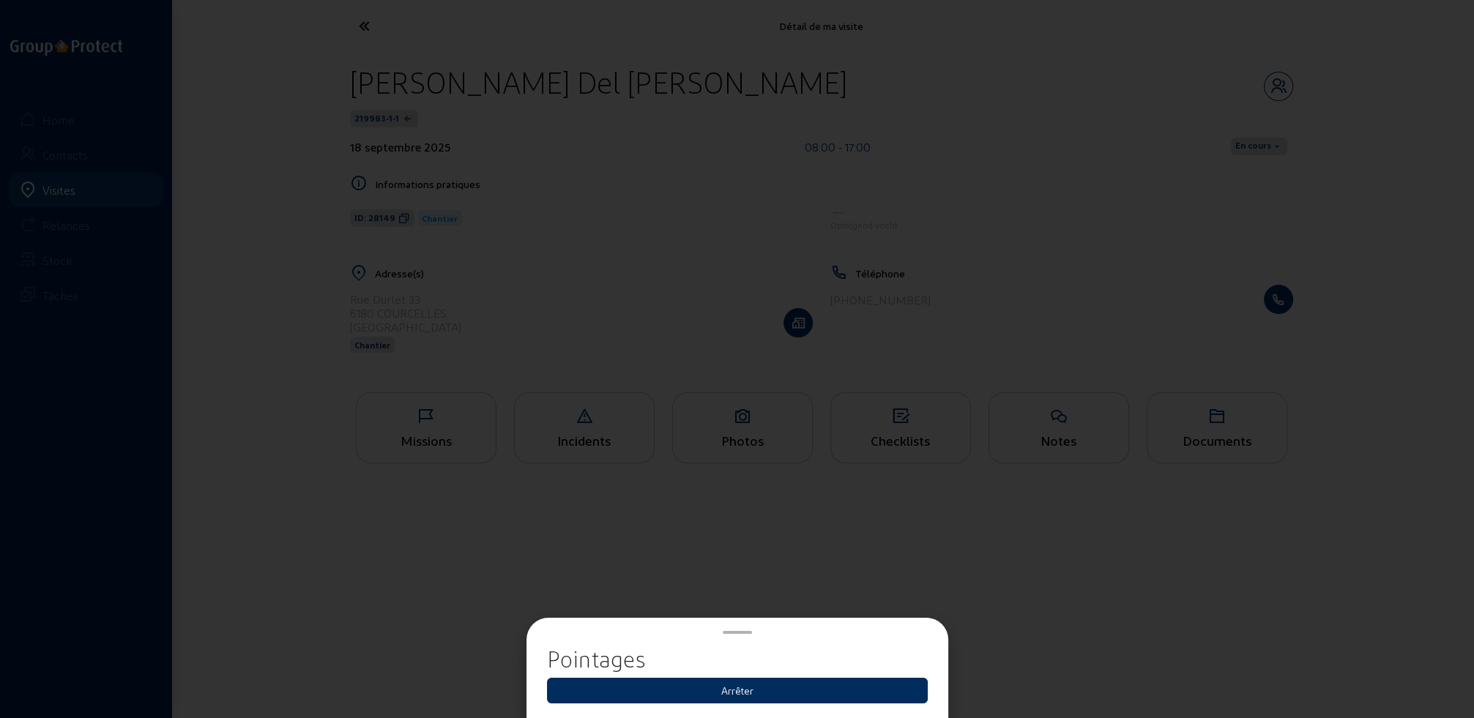
click at [750, 694] on button "Arrêter" at bounding box center [737, 691] width 381 height 26
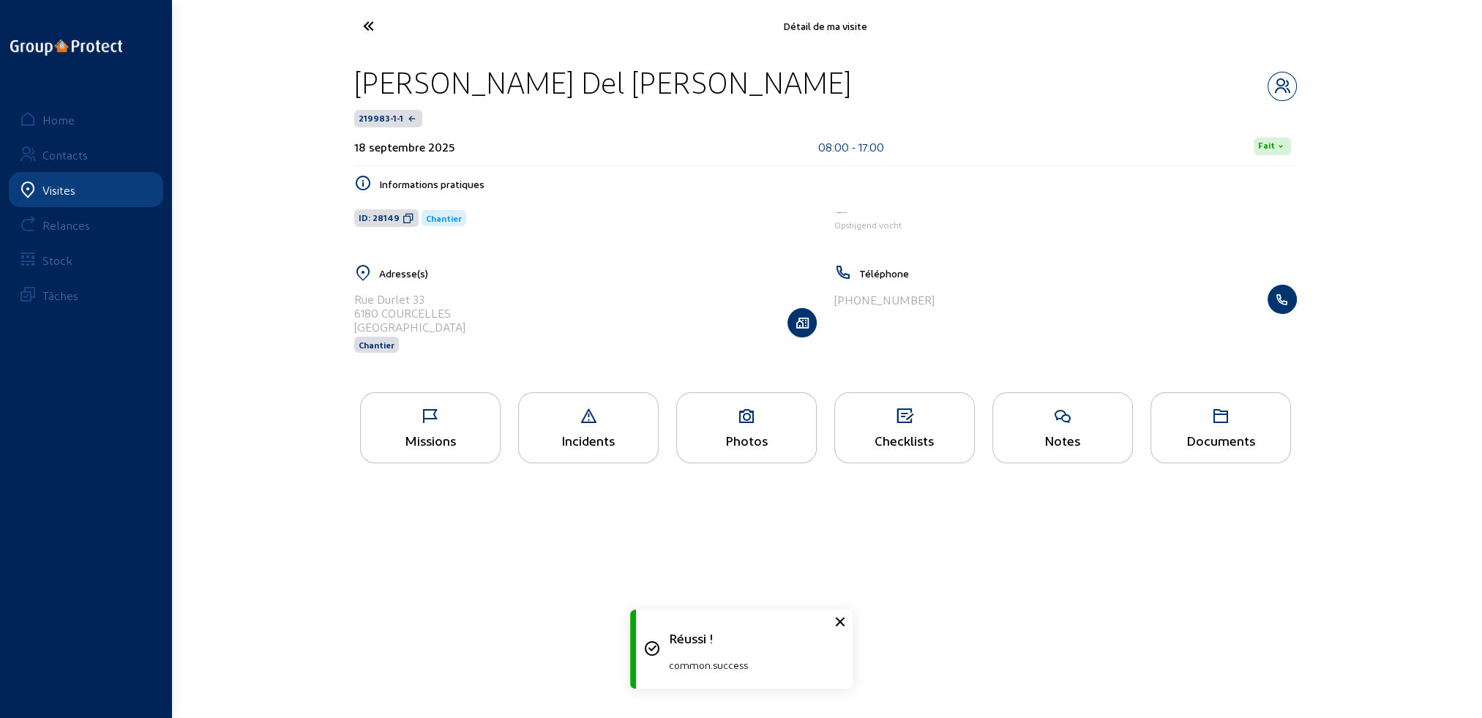
click at [370, 23] on icon at bounding box center [423, 26] width 135 height 26
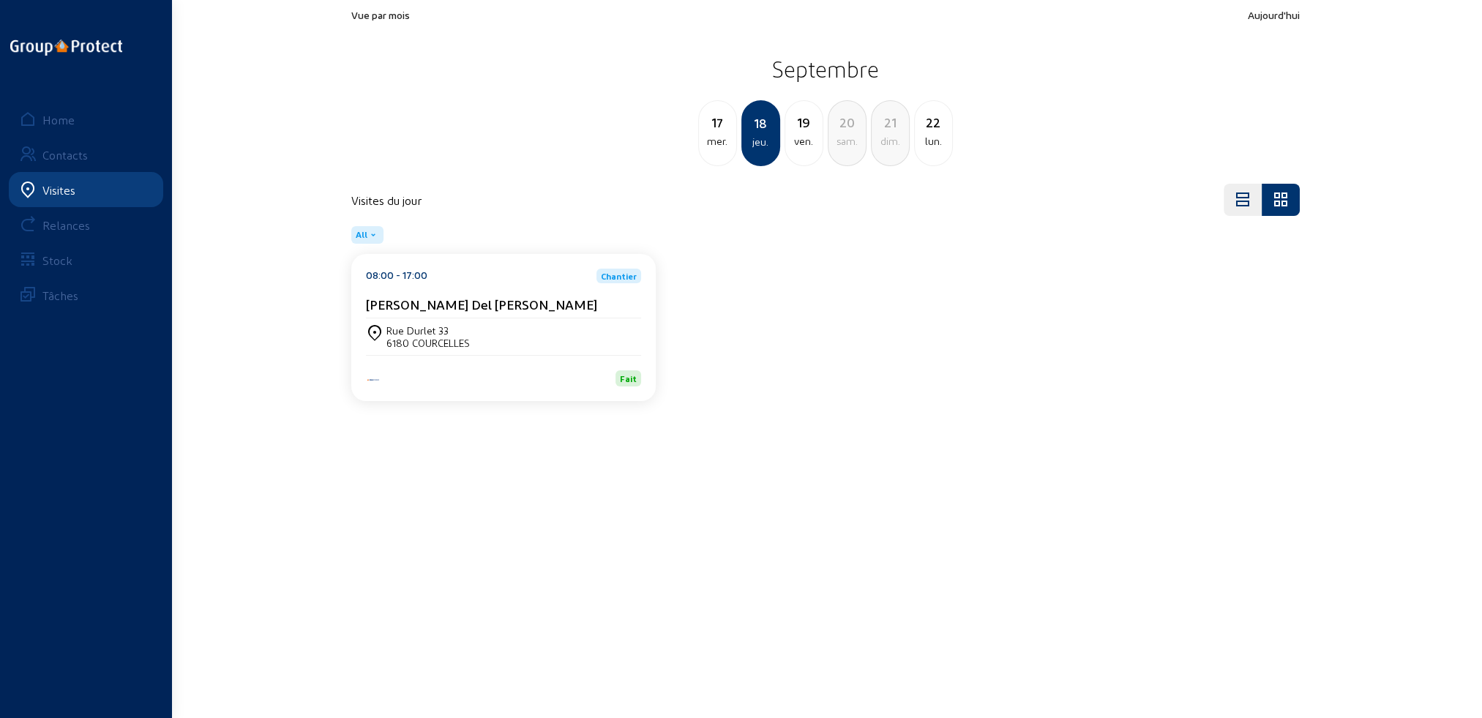
click at [715, 143] on div "mer." at bounding box center [717, 141] width 37 height 18
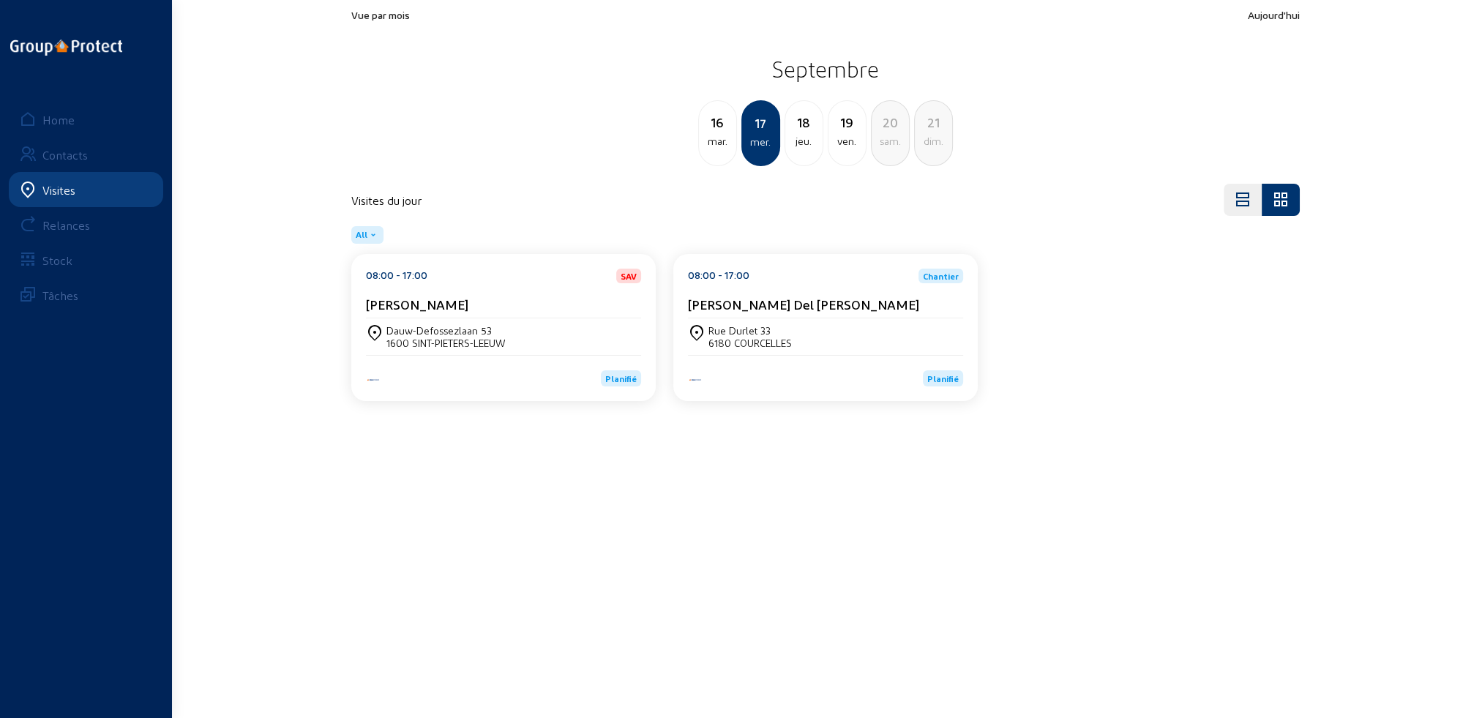
click at [715, 298] on cam-card-title "[PERSON_NAME] Del [PERSON_NAME]" at bounding box center [803, 303] width 231 height 15
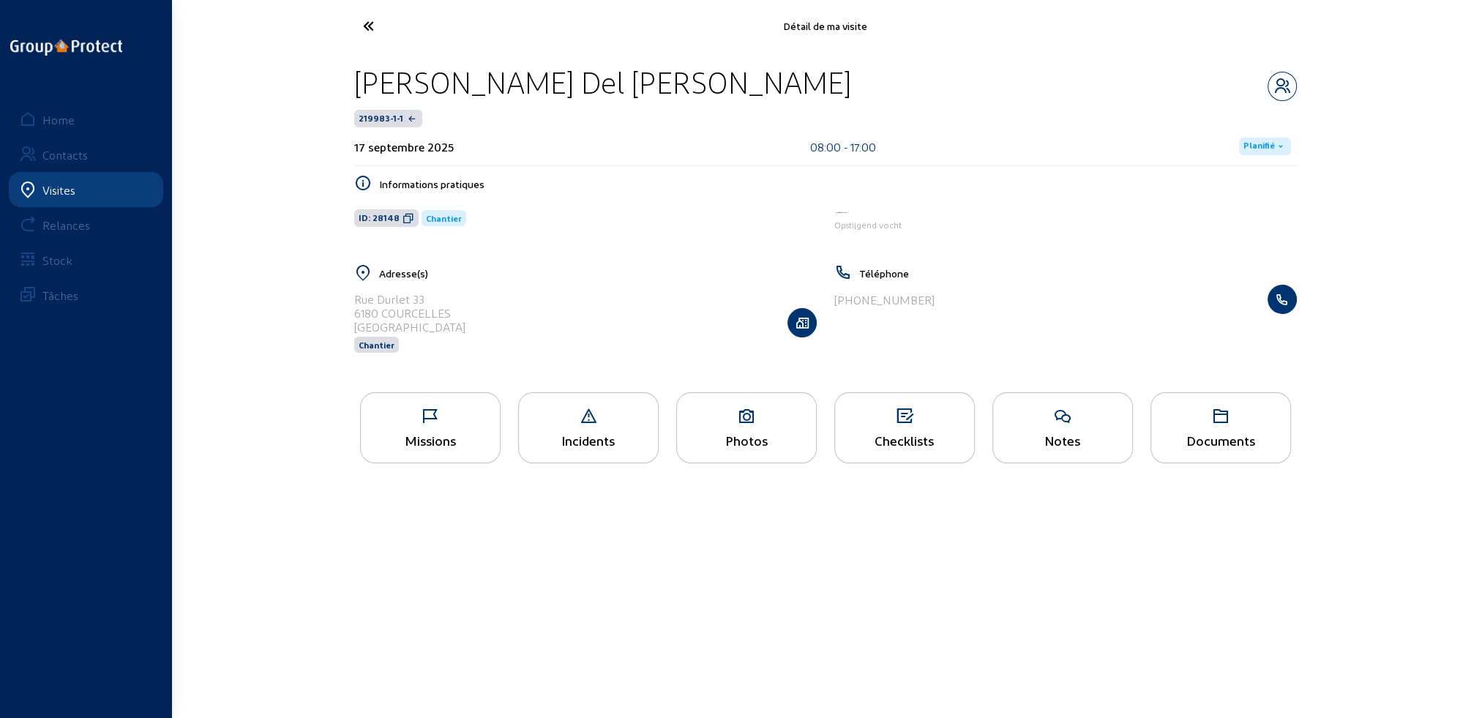
click at [428, 447] on div "Missions" at bounding box center [430, 440] width 139 height 15
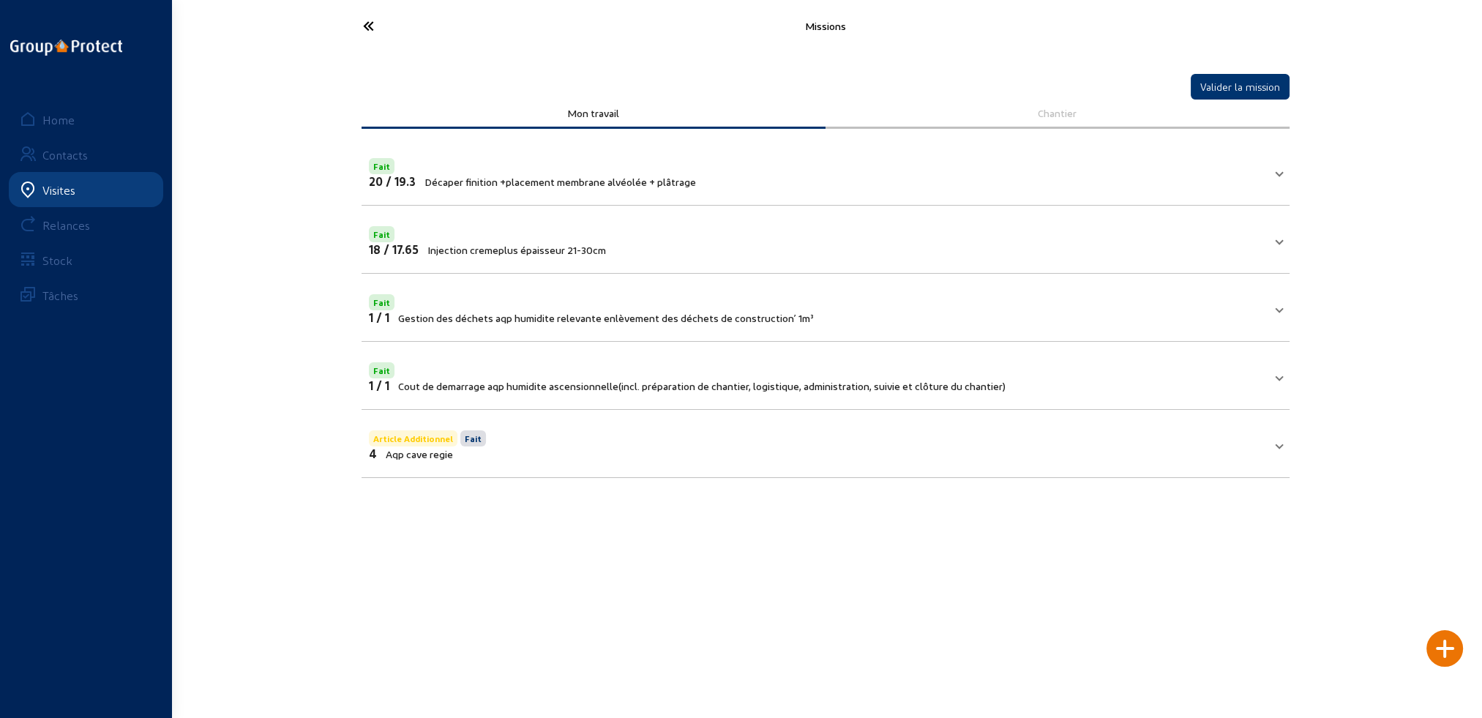
click at [377, 23] on icon at bounding box center [423, 26] width 135 height 26
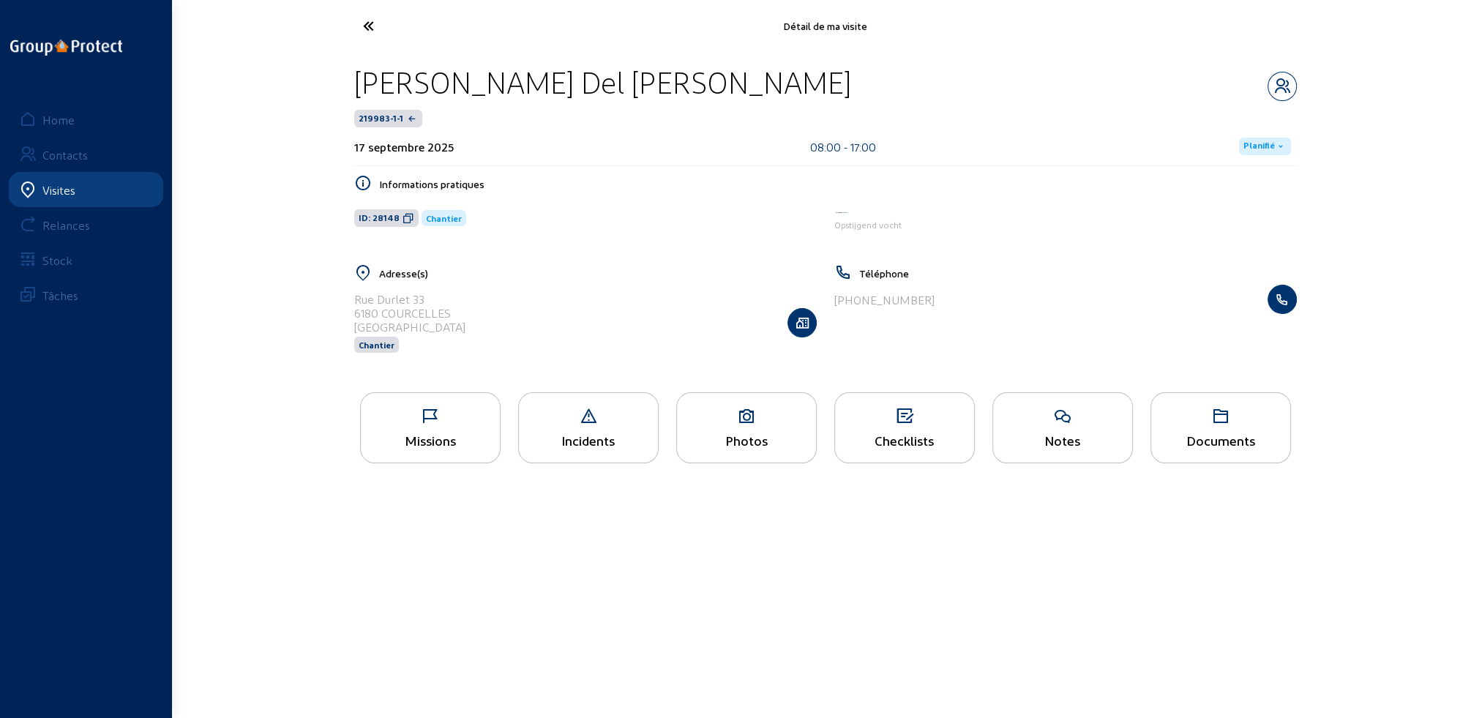
click at [1253, 147] on span "Planifié" at bounding box center [1259, 147] width 31 height 12
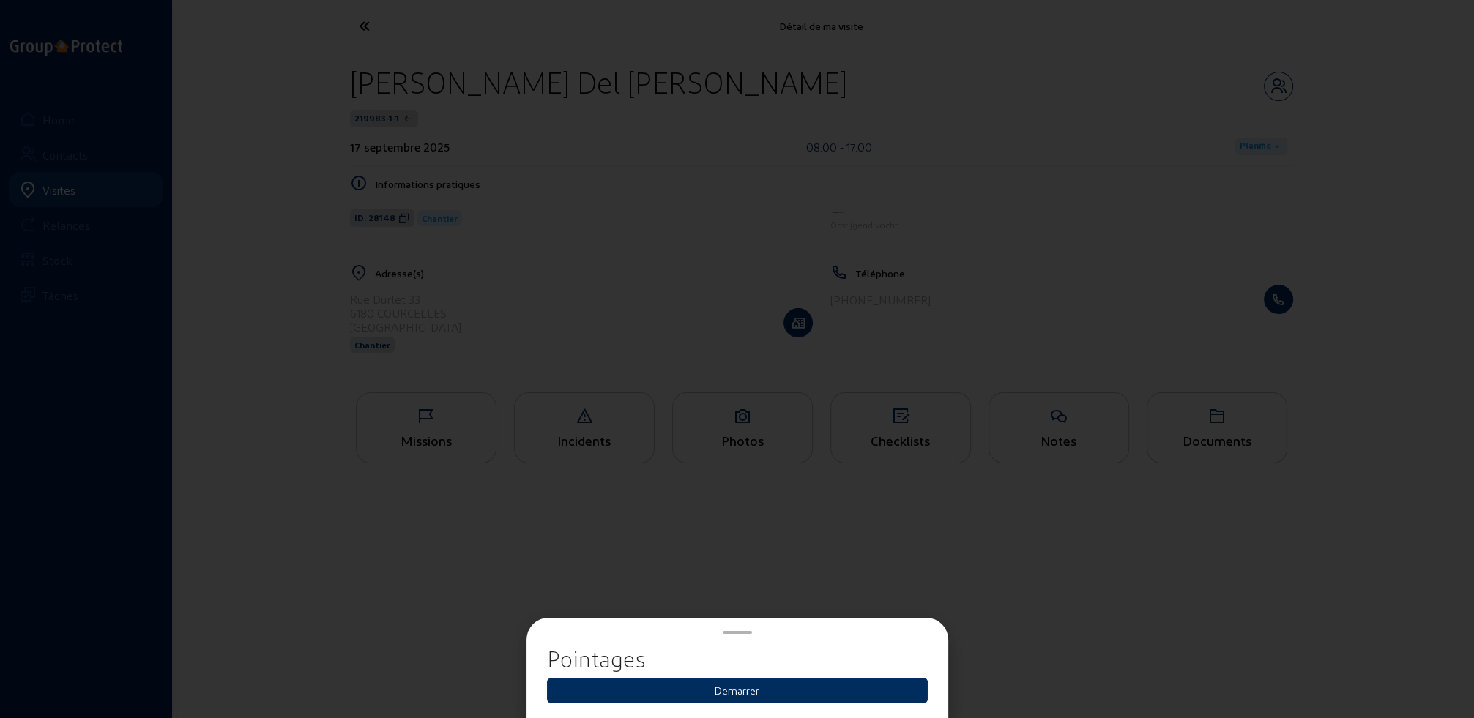
click at [743, 690] on button "Demarrer" at bounding box center [737, 691] width 381 height 26
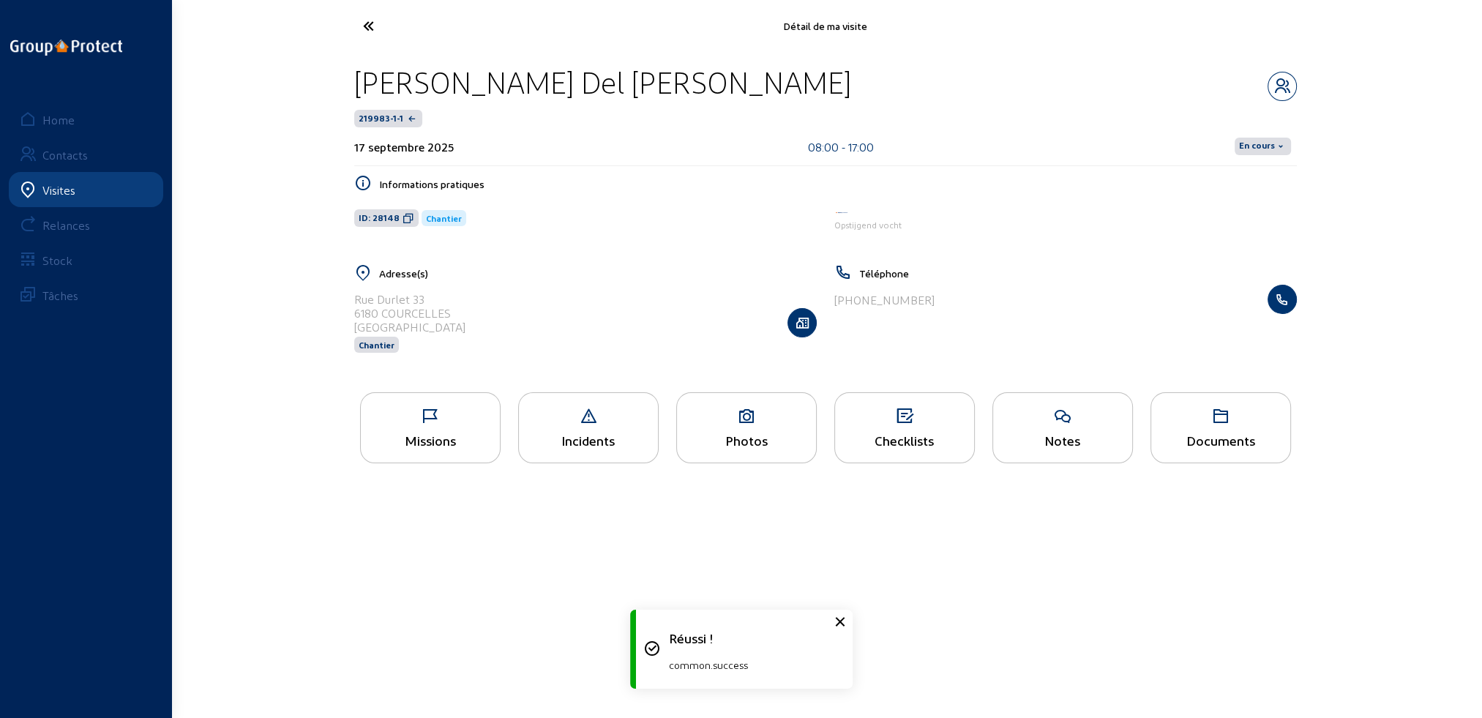
click at [1266, 146] on span "En cours" at bounding box center [1257, 147] width 36 height 12
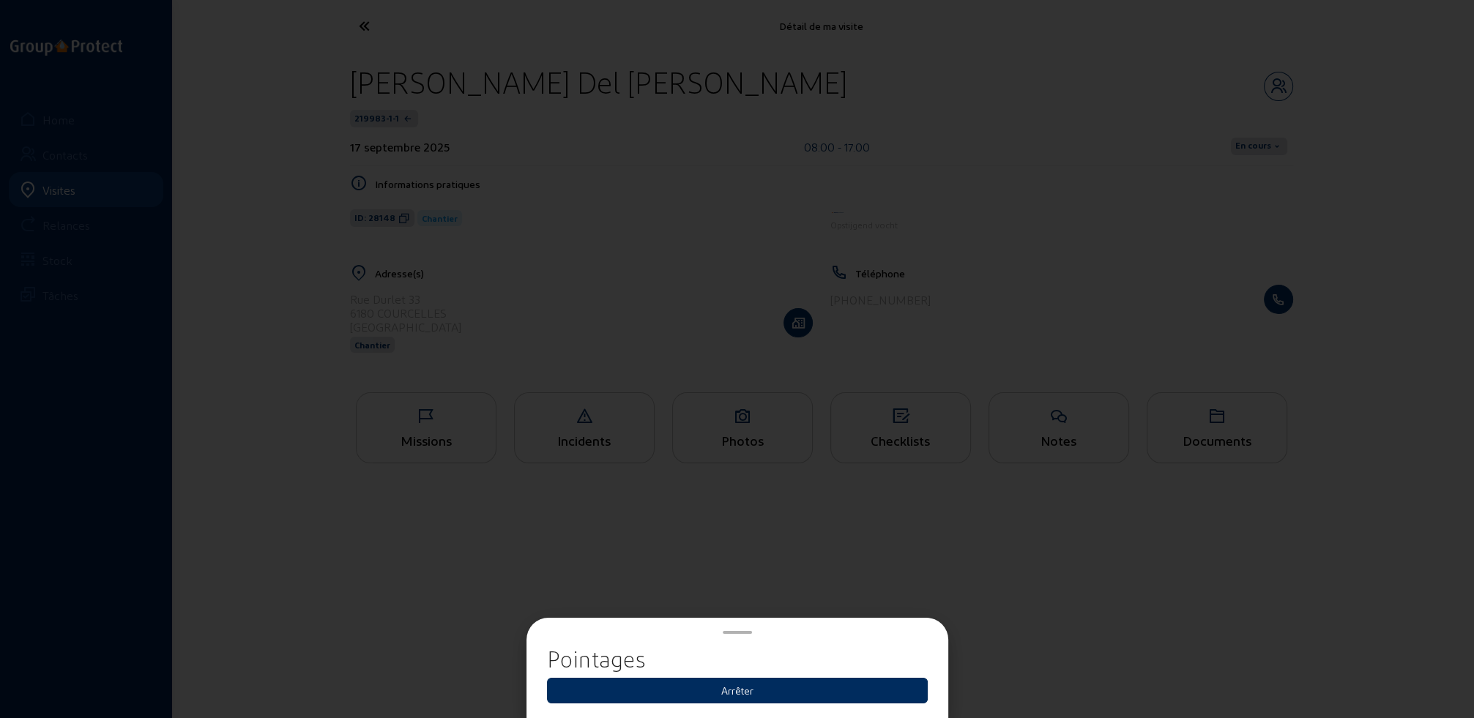
click at [737, 692] on button "Arrêter" at bounding box center [737, 691] width 381 height 26
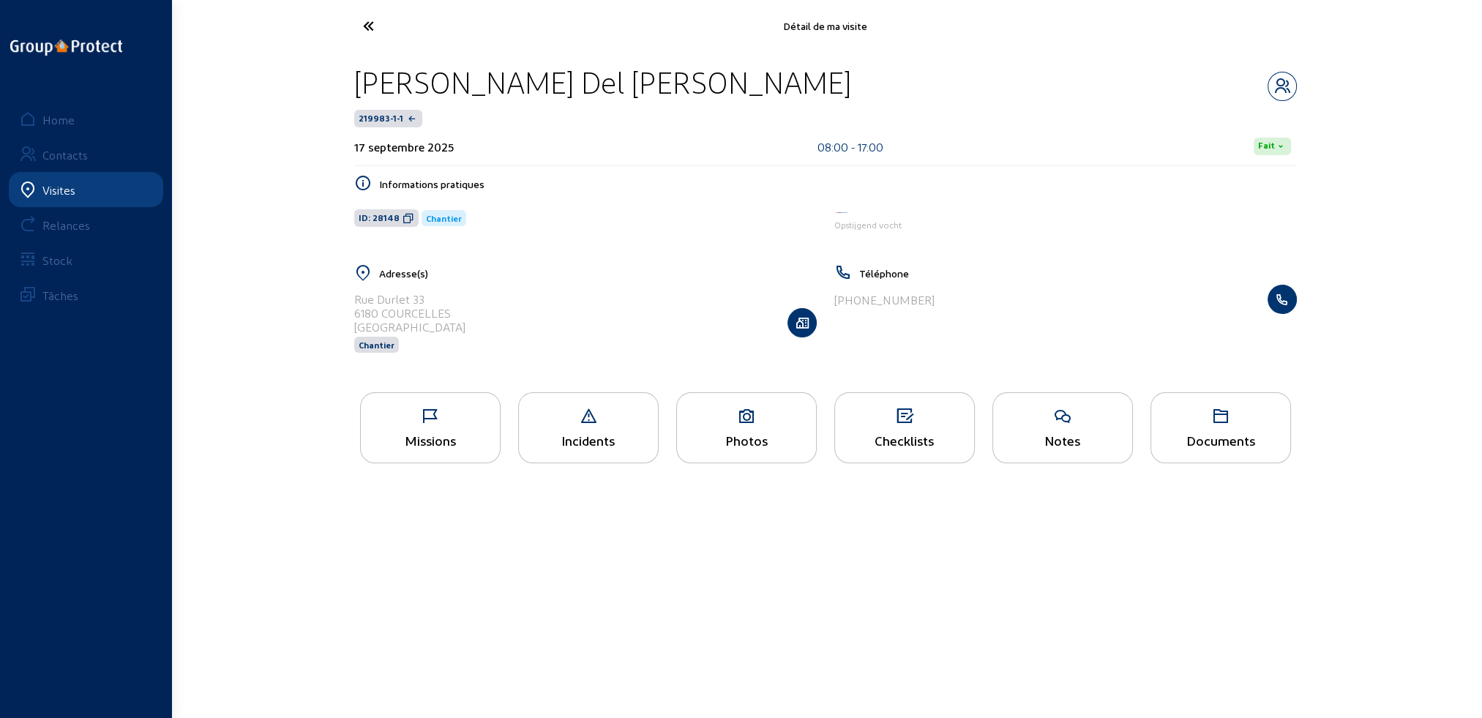
click at [370, 24] on icon at bounding box center [423, 26] width 135 height 26
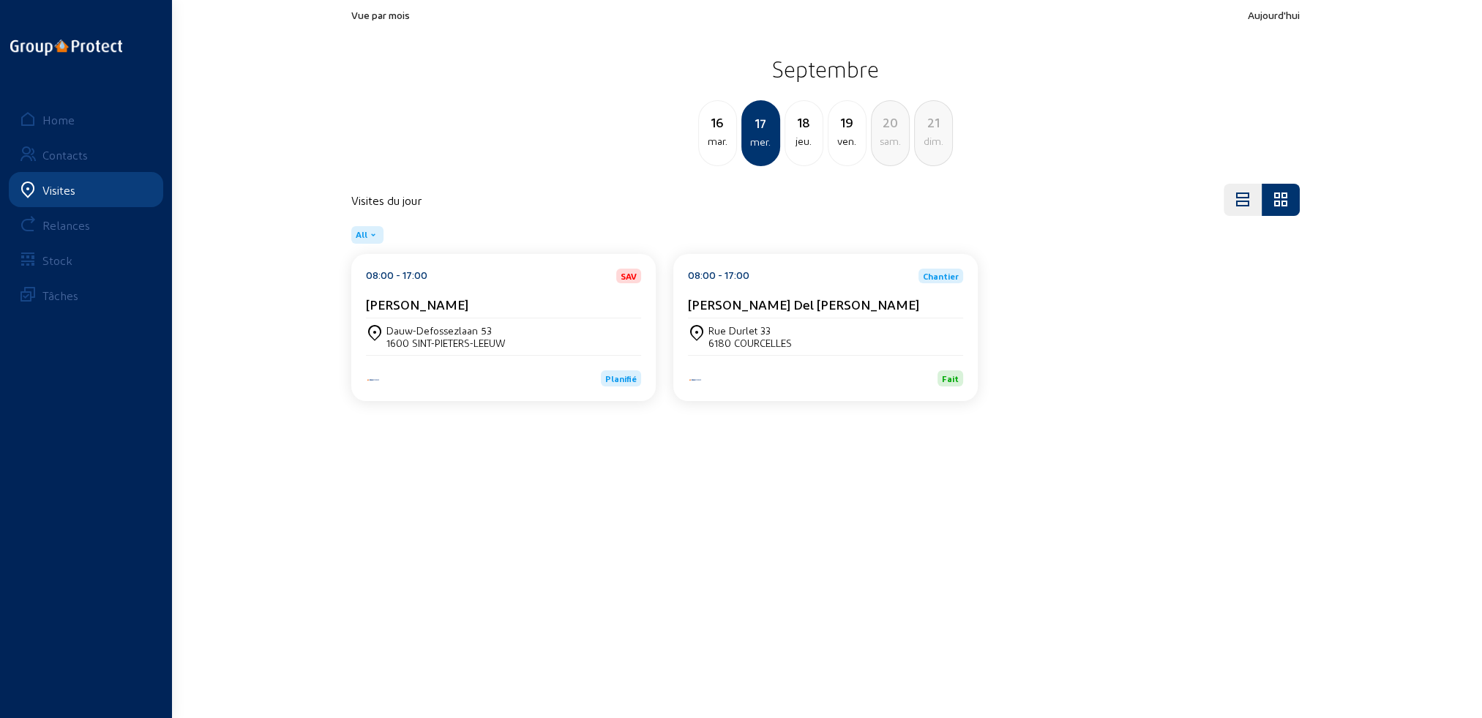
click at [448, 335] on div "Dauw-Defossezlaan 53" at bounding box center [445, 330] width 119 height 12
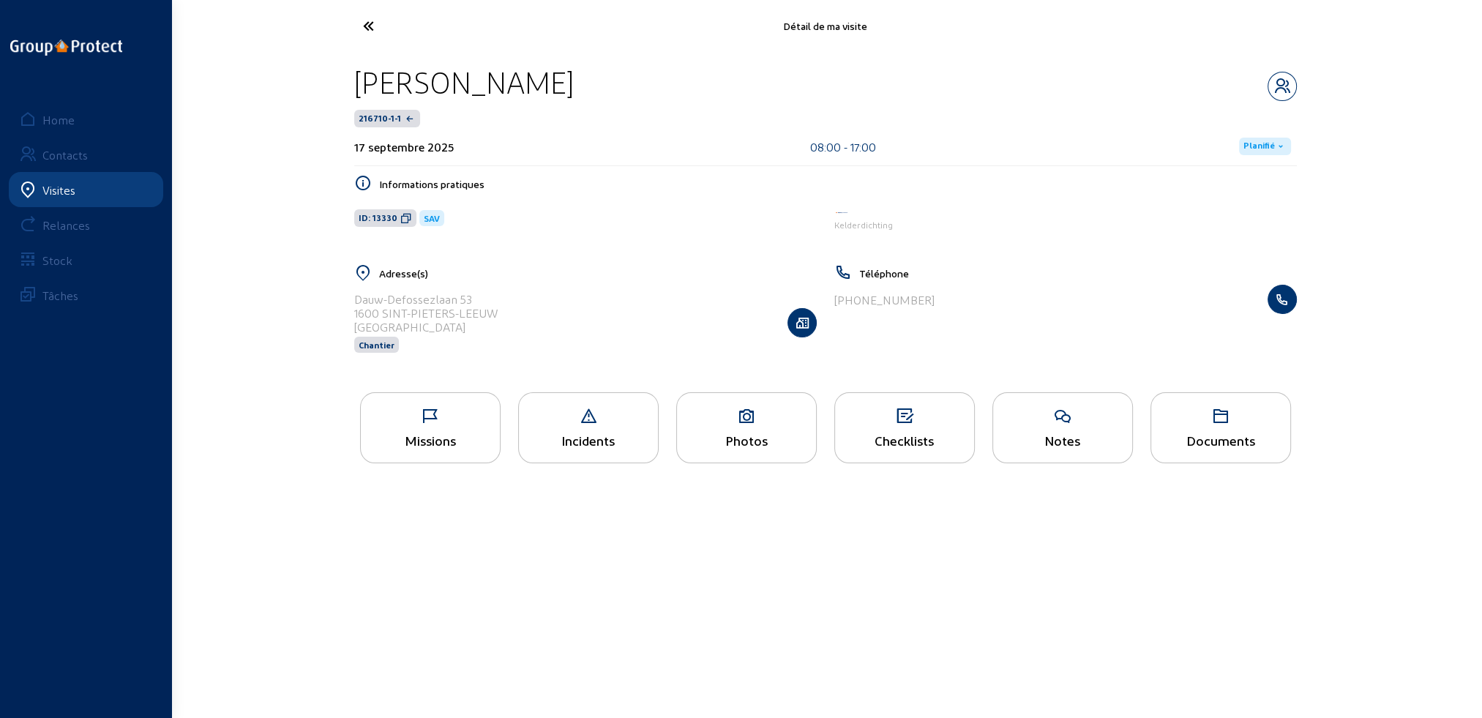
click at [445, 452] on div "Missions" at bounding box center [430, 427] width 141 height 71
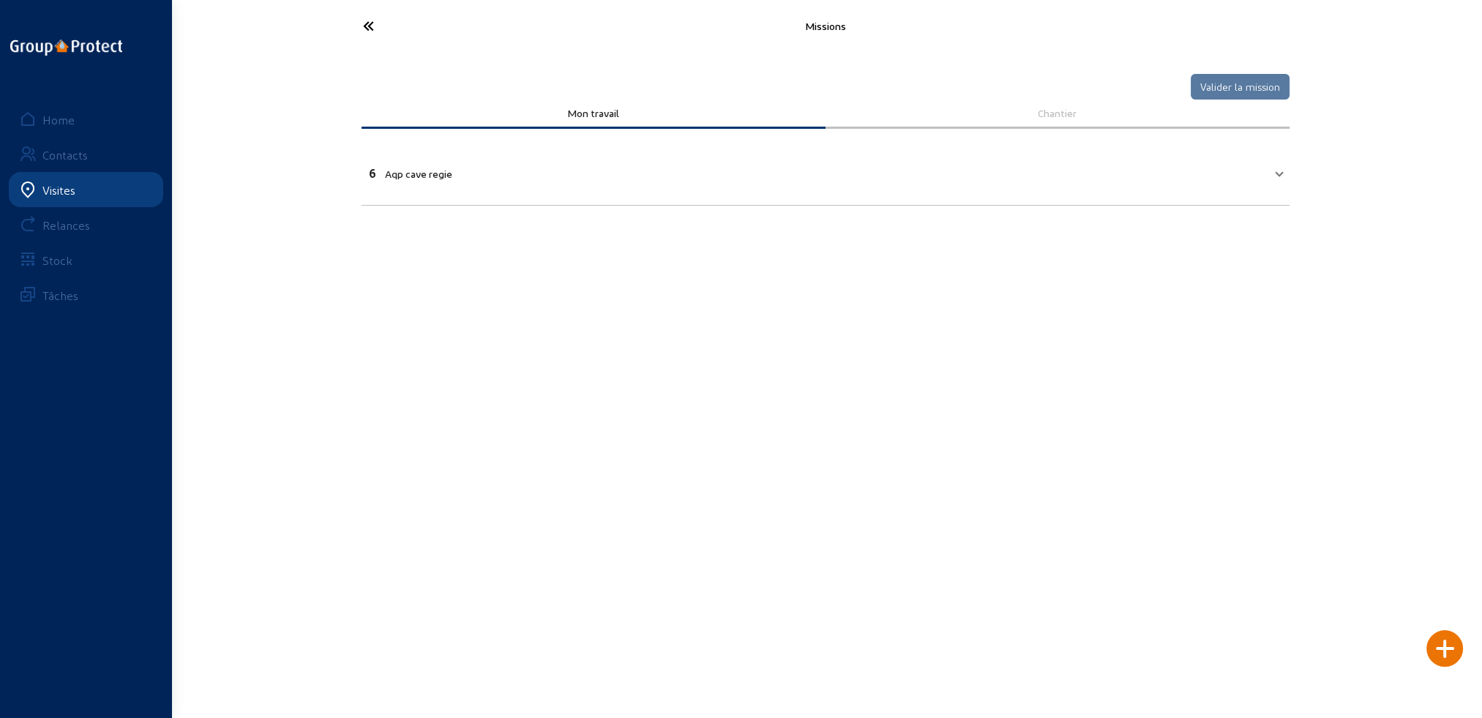
click at [1277, 173] on span at bounding box center [1280, 171] width 6 height 12
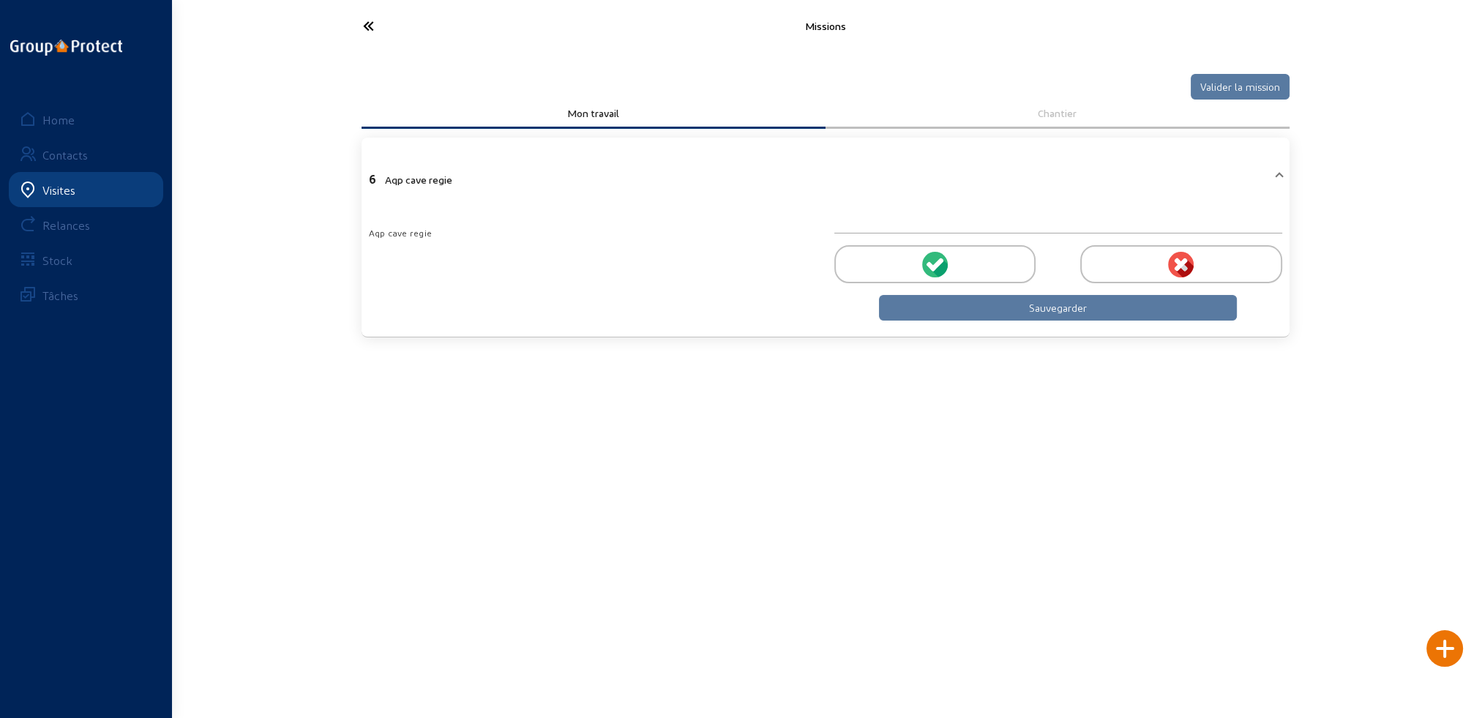
click at [1013, 309] on cam-button "Sauvegarder" at bounding box center [1058, 308] width 359 height 26
click at [975, 269] on div at bounding box center [934, 264] width 201 height 38
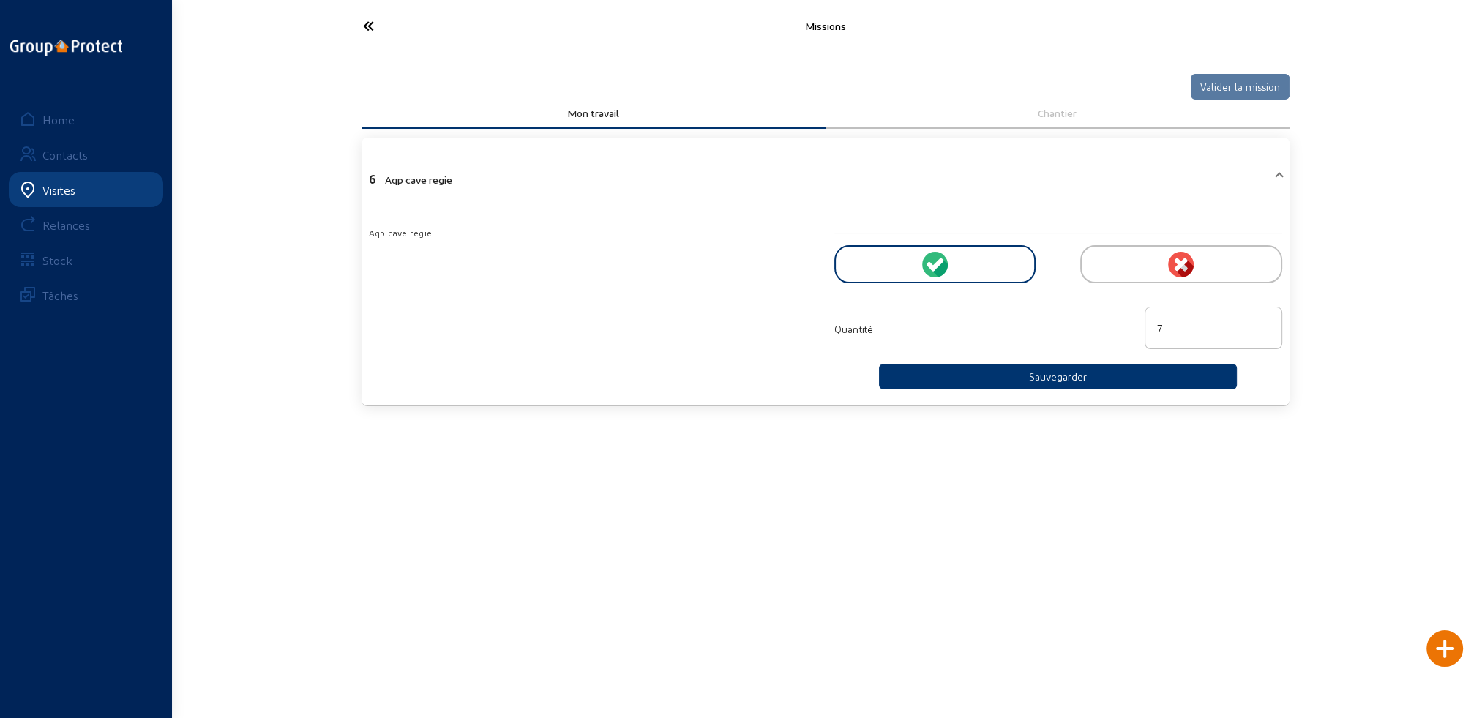
click at [1264, 319] on input "7" at bounding box center [1213, 328] width 113 height 18
click at [1264, 319] on input "8" at bounding box center [1213, 328] width 113 height 18
click at [1262, 321] on input "9" at bounding box center [1213, 328] width 113 height 18
type input "10"
click at [1262, 321] on input "10" at bounding box center [1213, 328] width 113 height 18
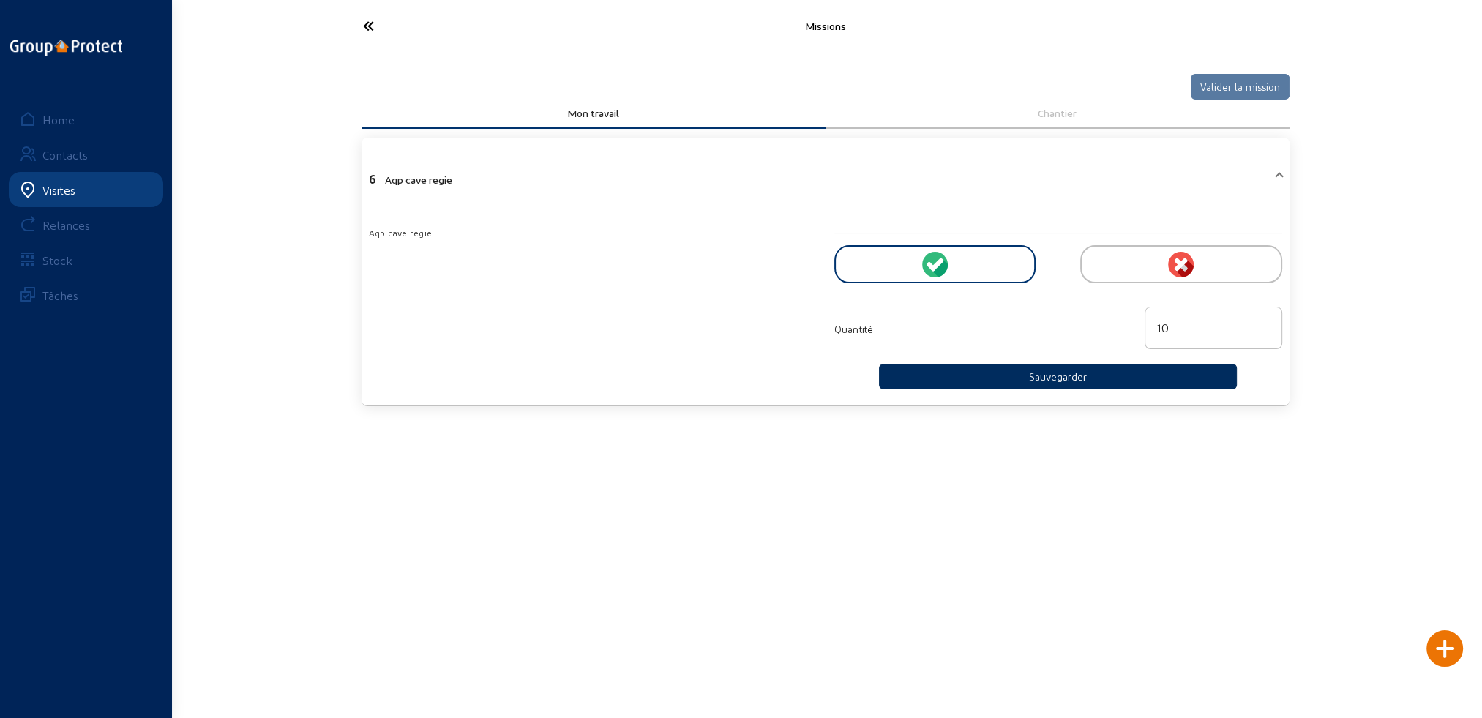
click at [1063, 377] on button "Sauvegarder" at bounding box center [1058, 377] width 359 height 26
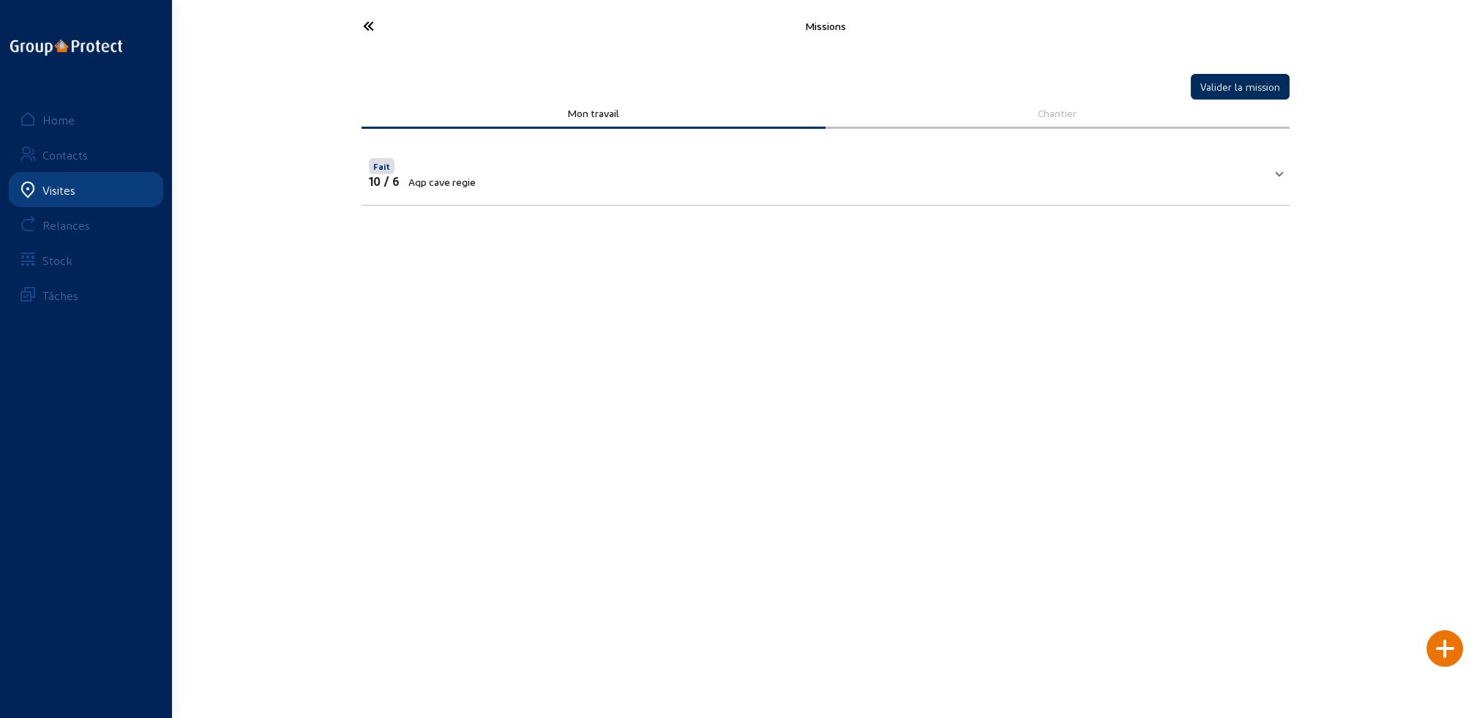
click at [1243, 84] on button "Valider la mission" at bounding box center [1240, 87] width 99 height 26
click at [366, 25] on icon at bounding box center [423, 26] width 135 height 26
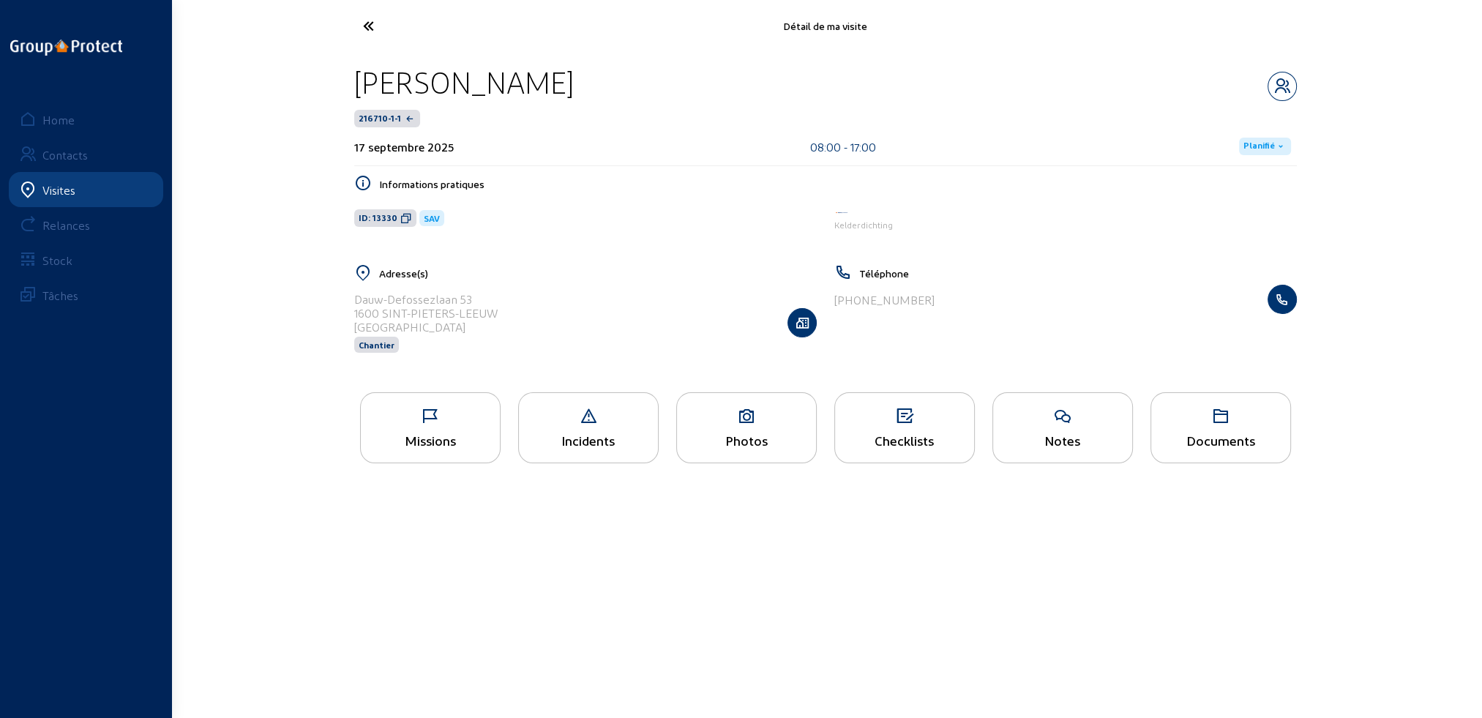
click at [1264, 148] on span "Planifié" at bounding box center [1259, 147] width 31 height 12
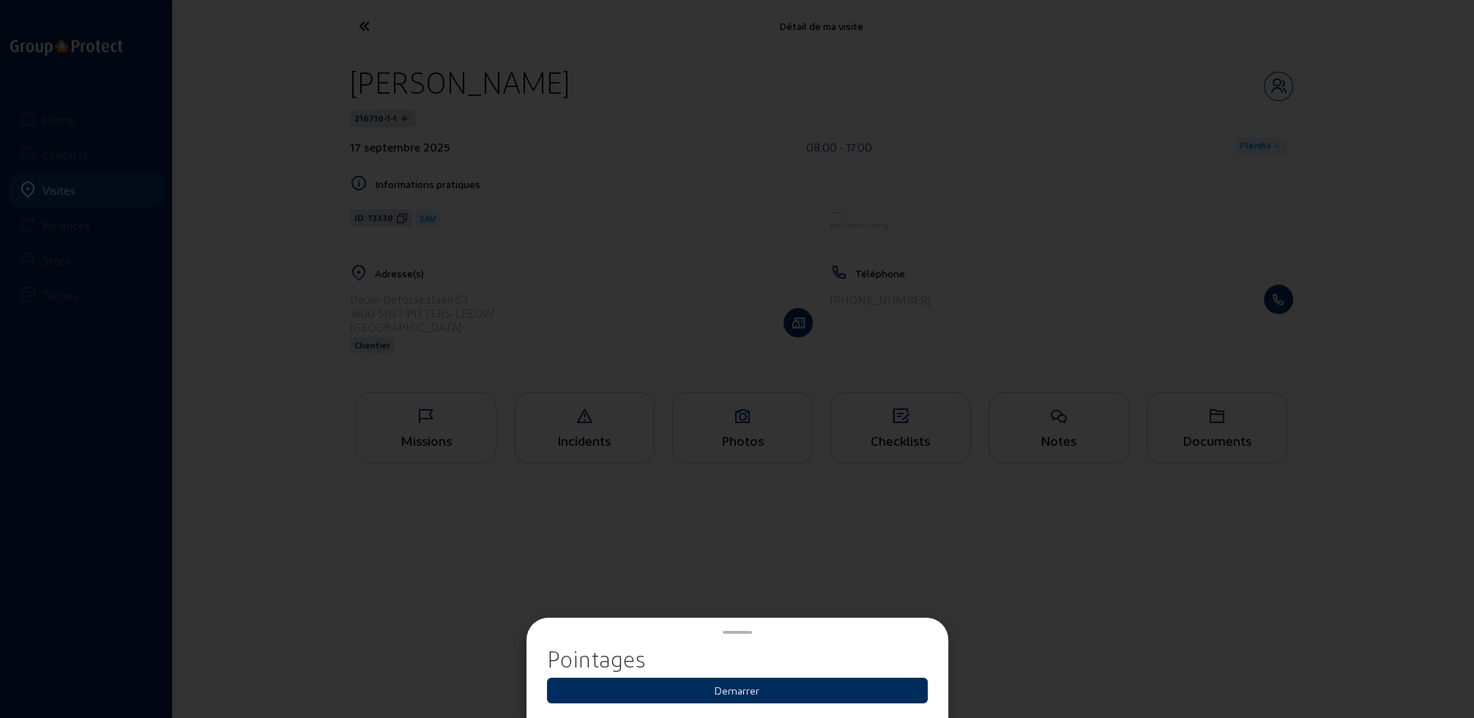
click at [729, 688] on button "Demarrer" at bounding box center [737, 691] width 381 height 26
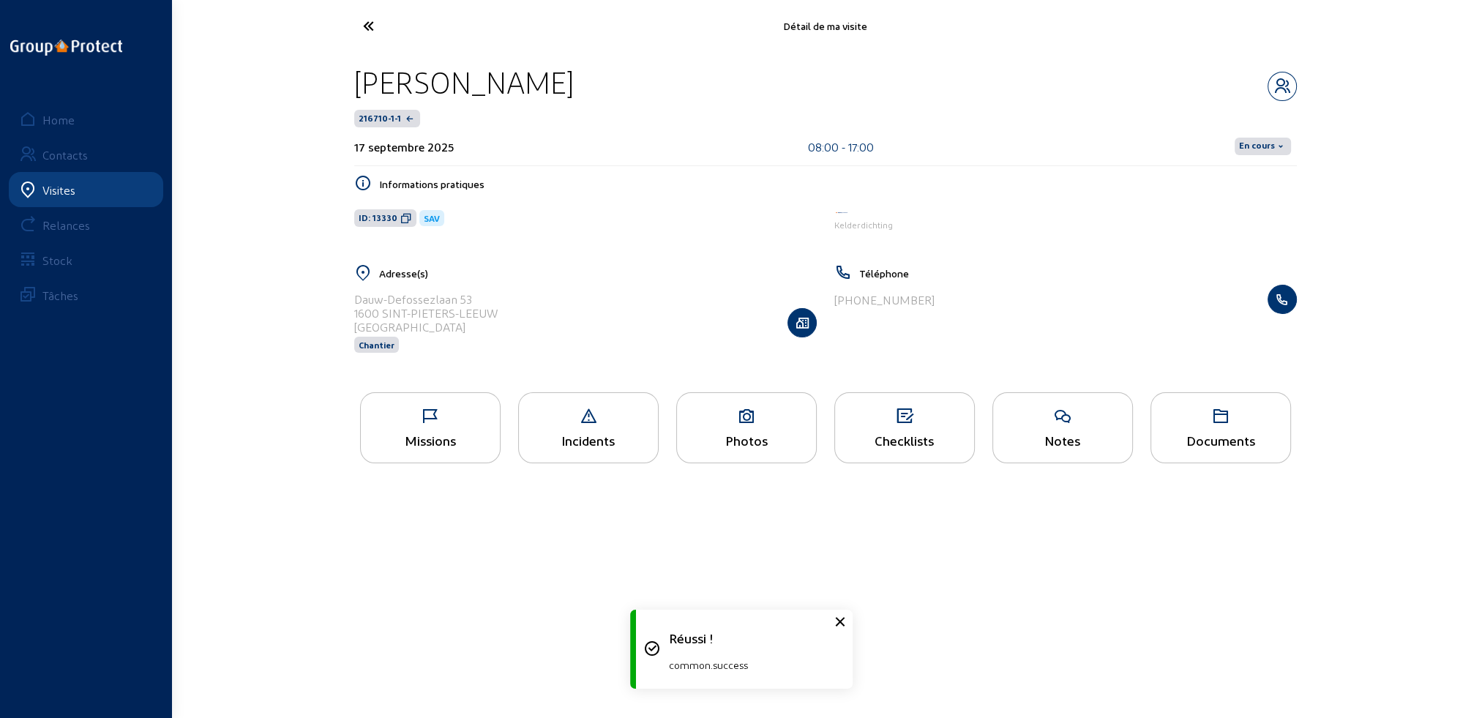
click at [1265, 143] on span "En cours" at bounding box center [1257, 147] width 36 height 12
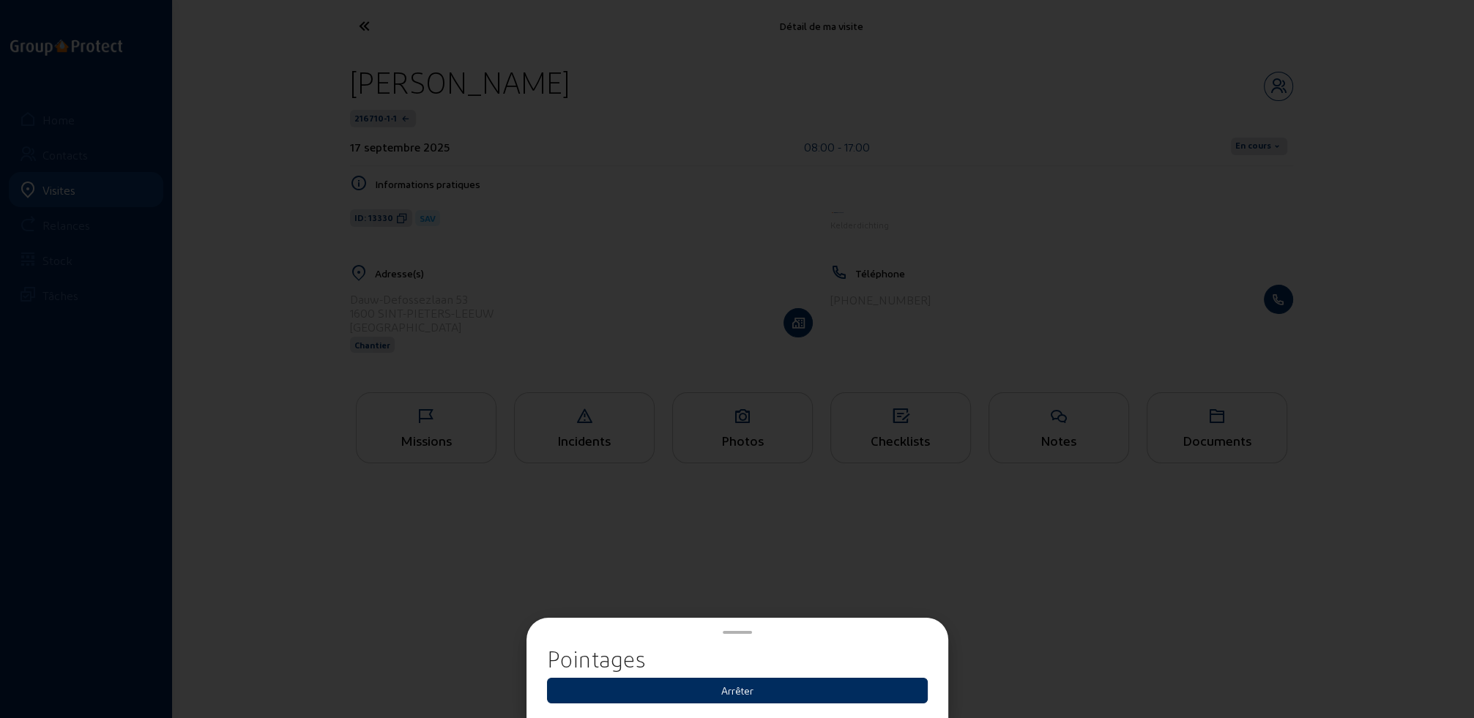
click at [737, 693] on button "Arrêter" at bounding box center [737, 691] width 381 height 26
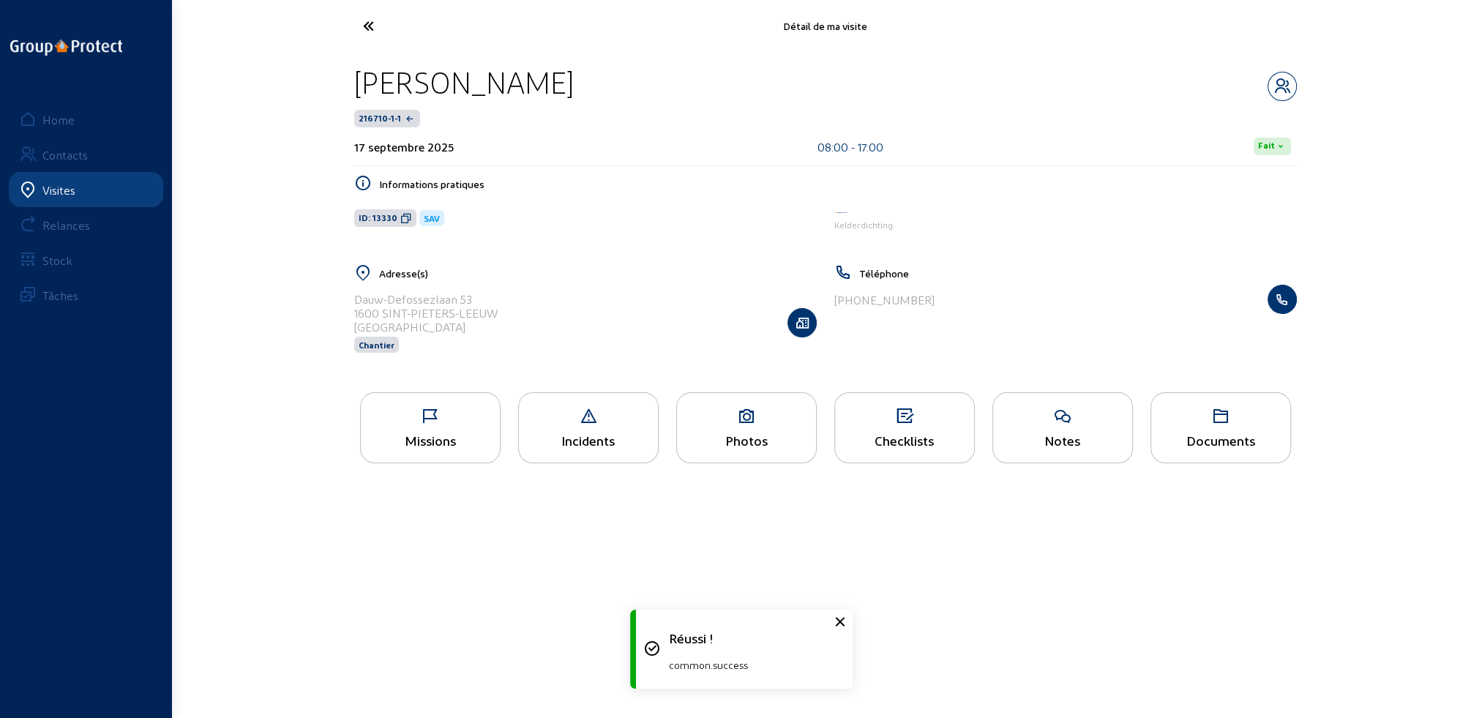
click at [369, 25] on icon at bounding box center [423, 26] width 135 height 26
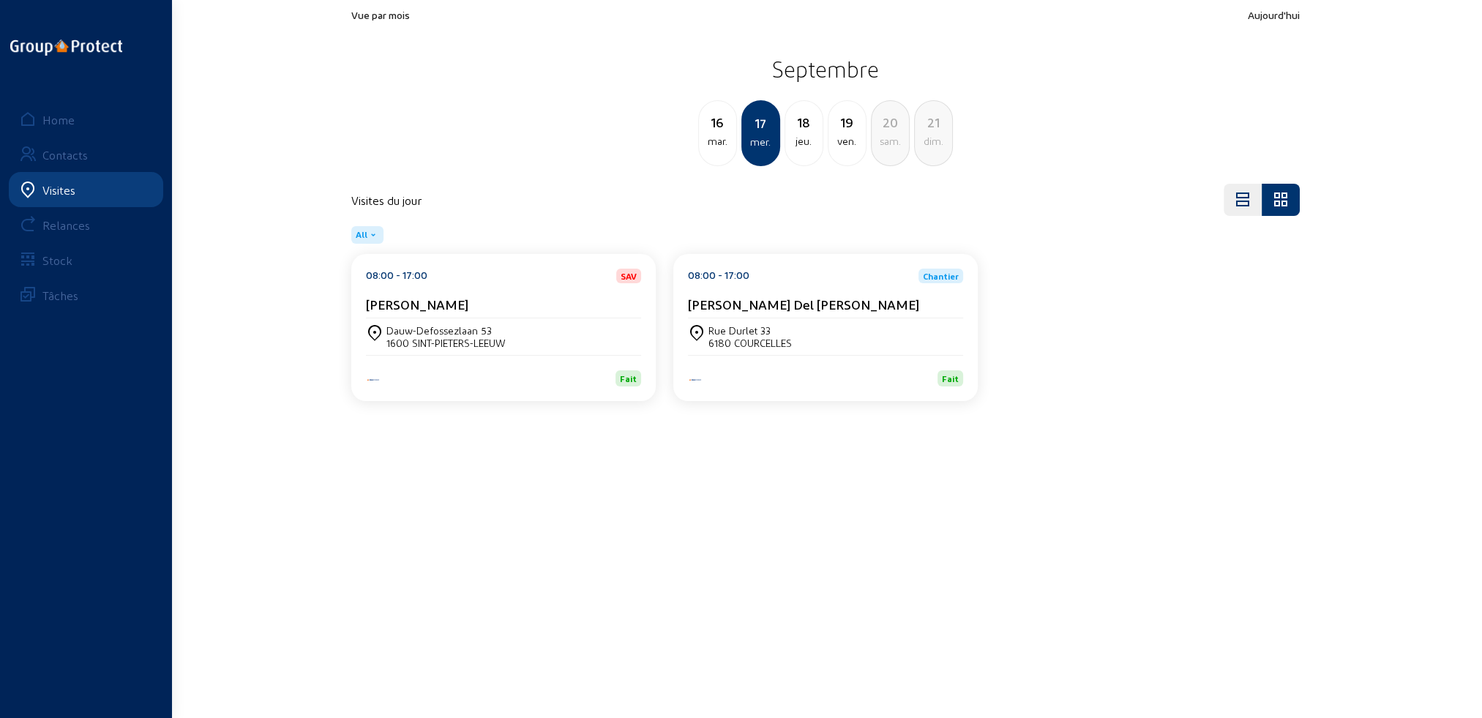
click at [735, 152] on div "[DATE]" at bounding box center [717, 133] width 39 height 66
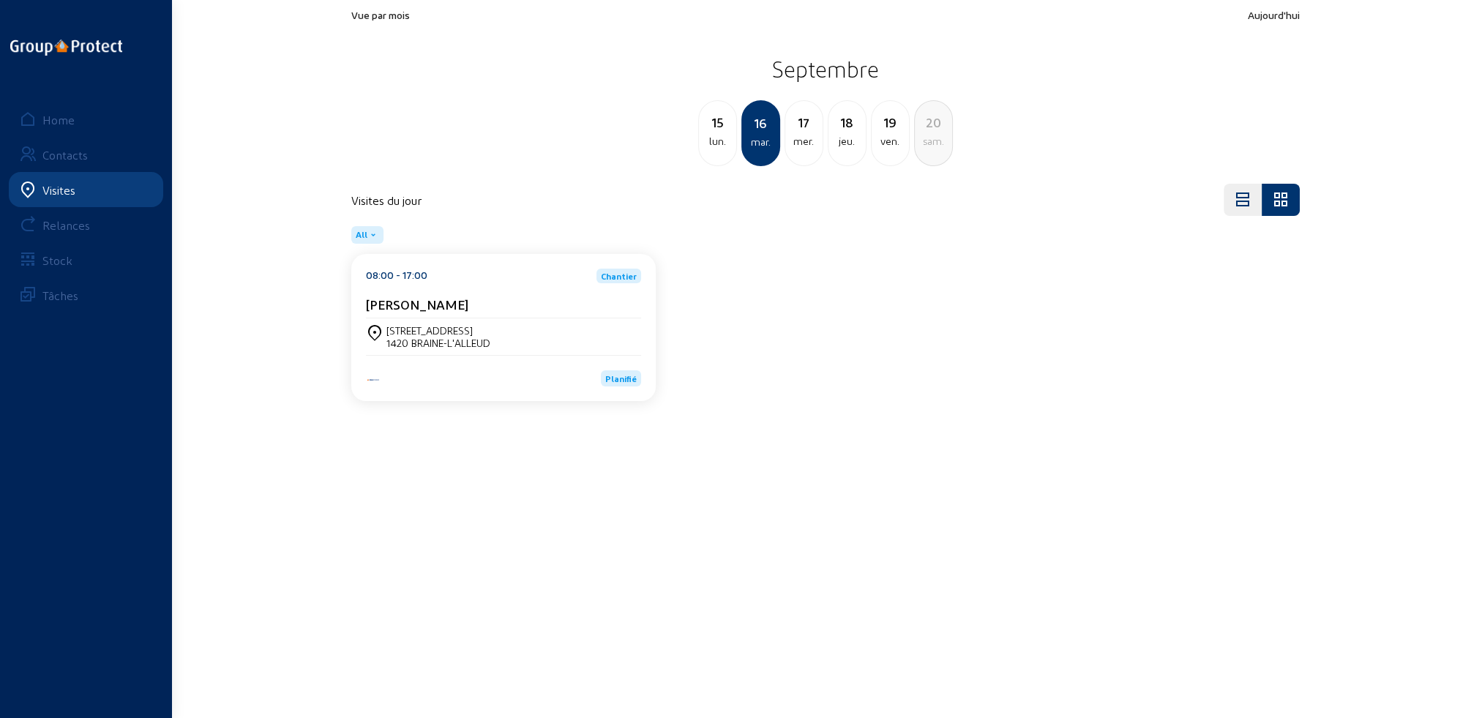
click at [439, 348] on div "1420 BRAINE-L'ALLEUD" at bounding box center [438, 343] width 104 height 12
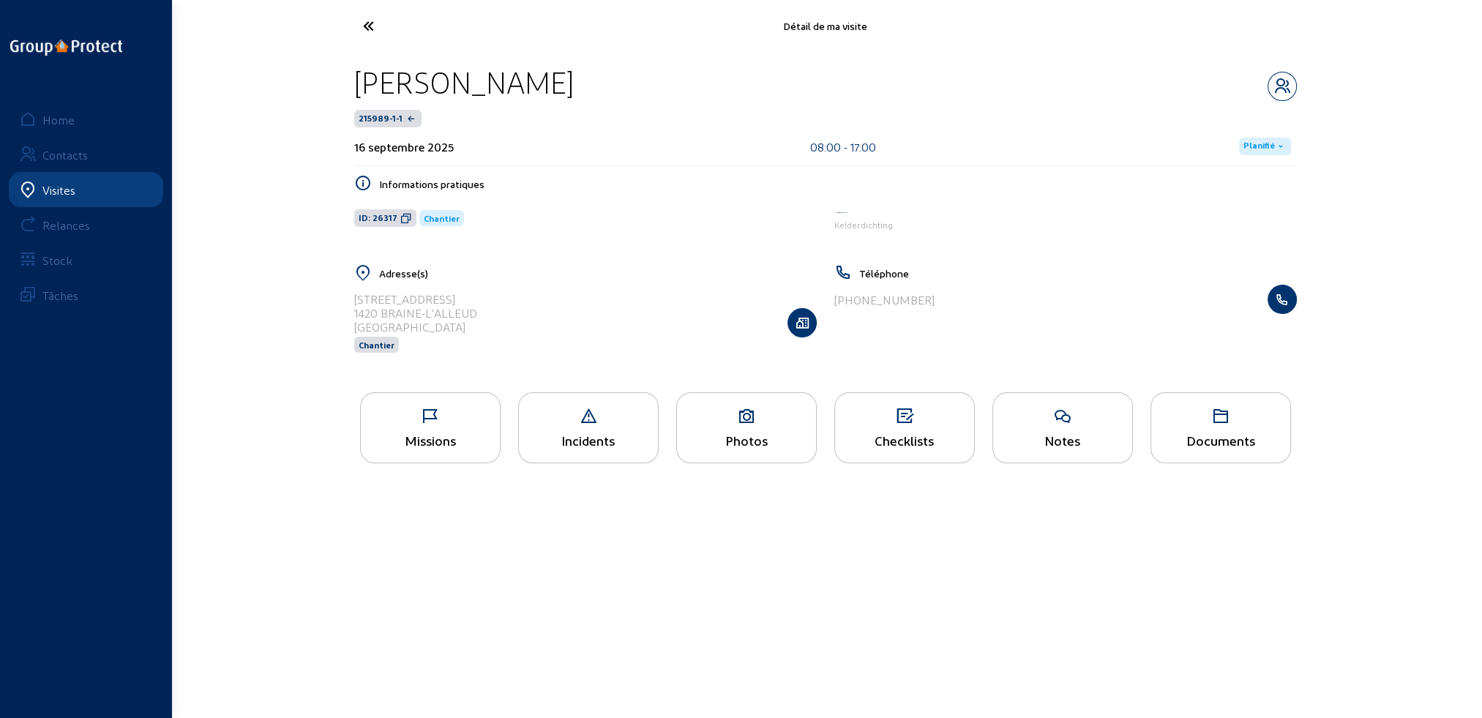
click at [430, 441] on div "Missions" at bounding box center [430, 440] width 139 height 15
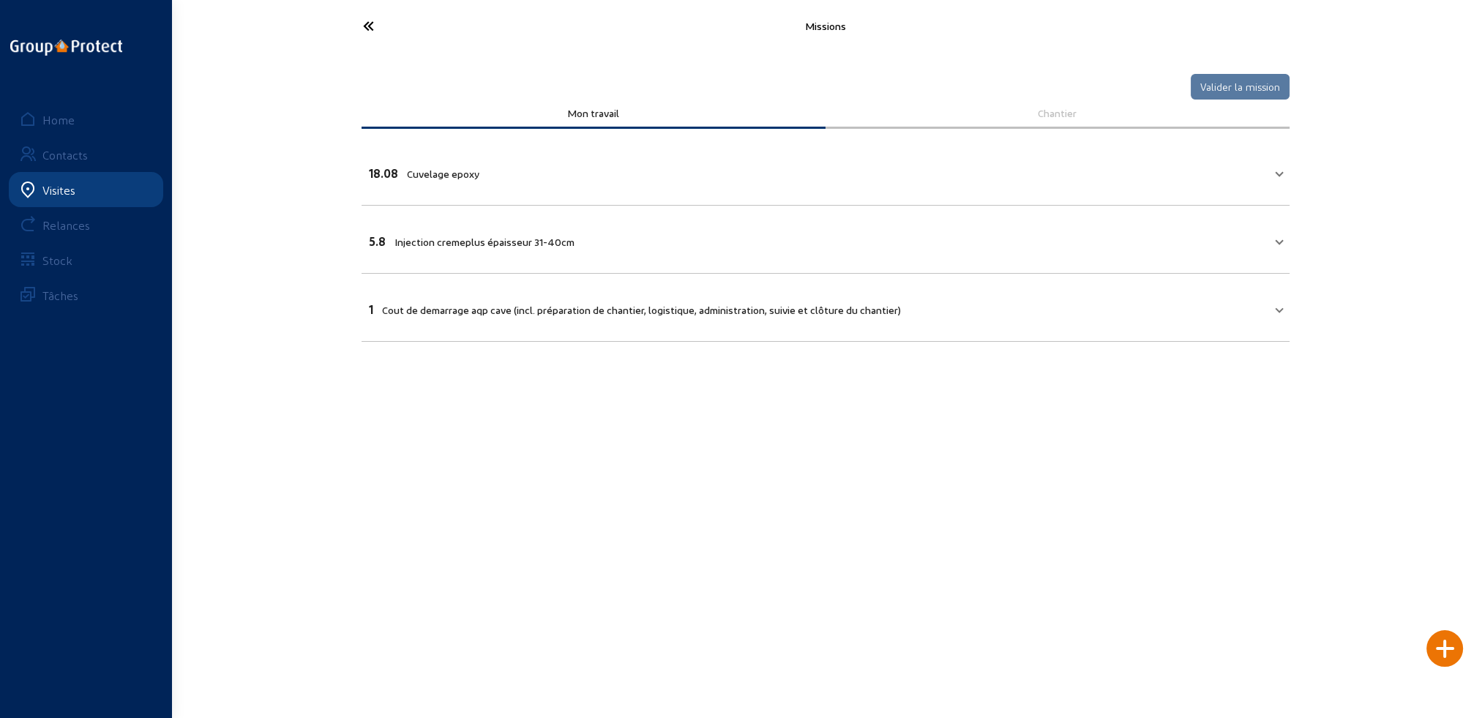
click at [456, 176] on span "Cuvelage epoxy" at bounding box center [443, 174] width 72 height 12
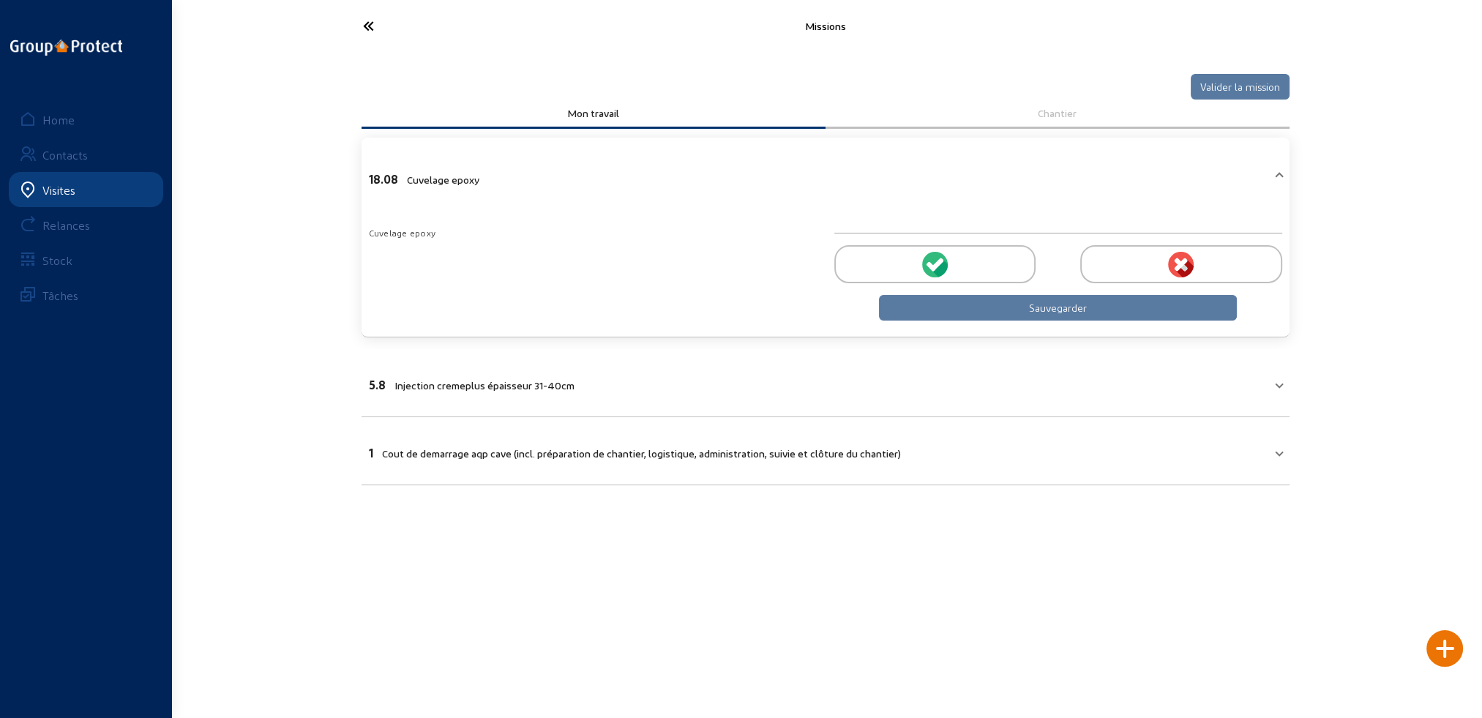
click at [937, 266] on icon at bounding box center [940, 268] width 16 height 18
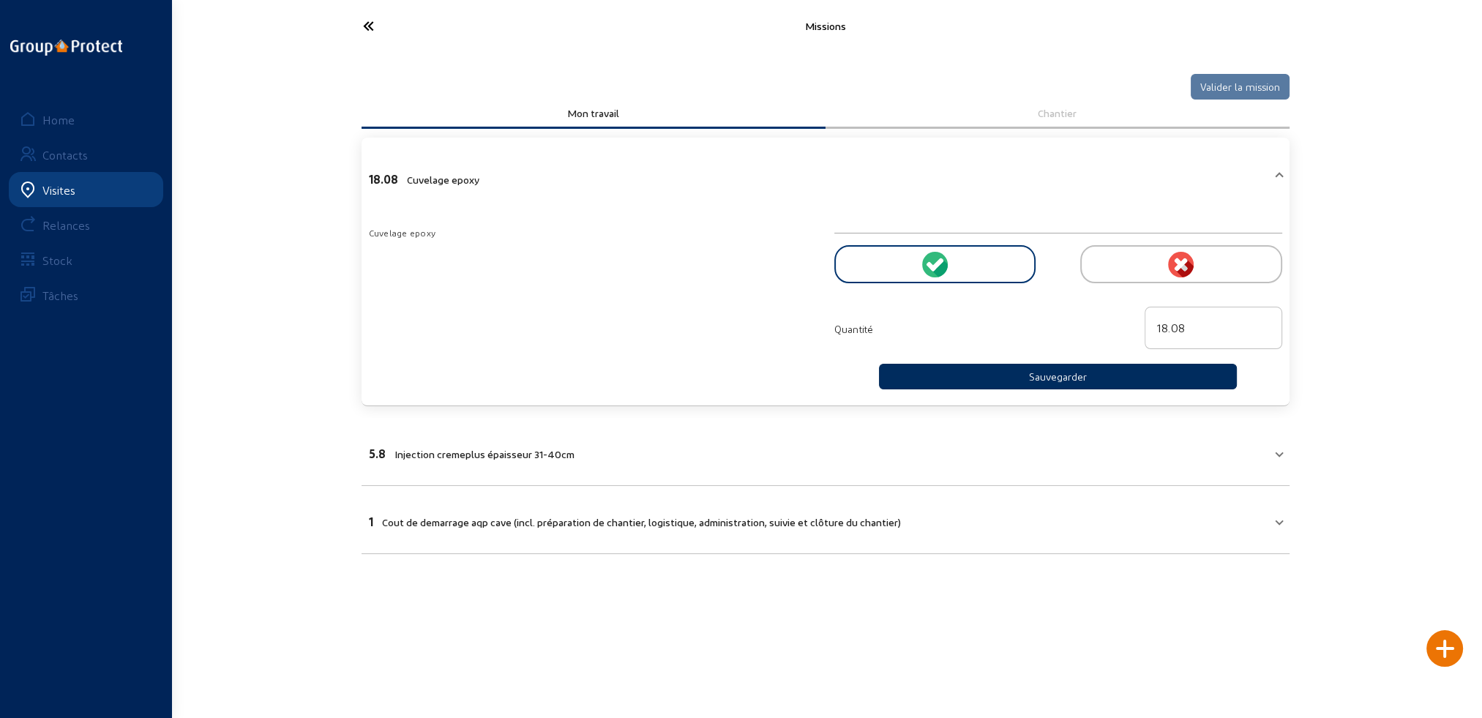
click at [1057, 370] on button "Sauvegarder" at bounding box center [1058, 377] width 359 height 26
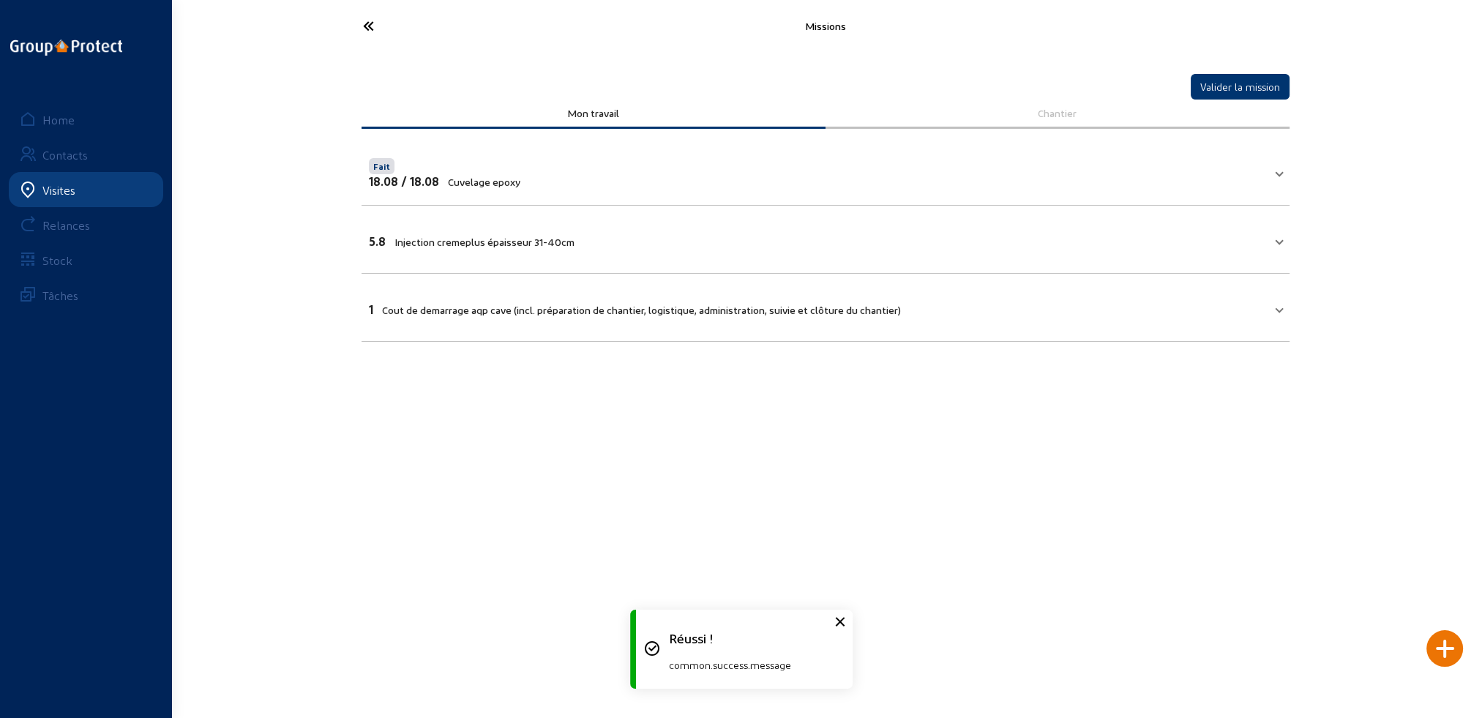
click at [676, 259] on mat-expansion-panel-header "5.8 Injection cremeplus épaisseur 31-40cm" at bounding box center [826, 239] width 928 height 50
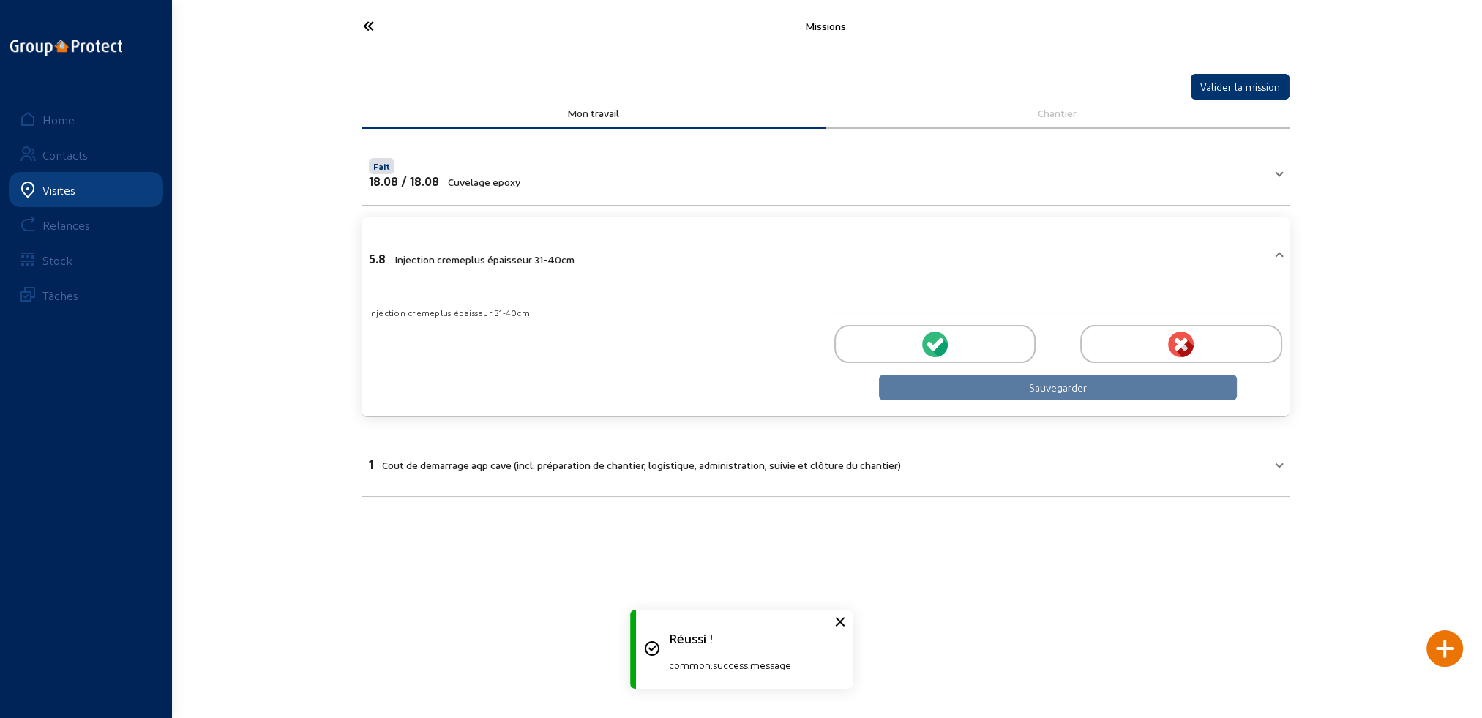
click at [911, 335] on div at bounding box center [934, 344] width 201 height 38
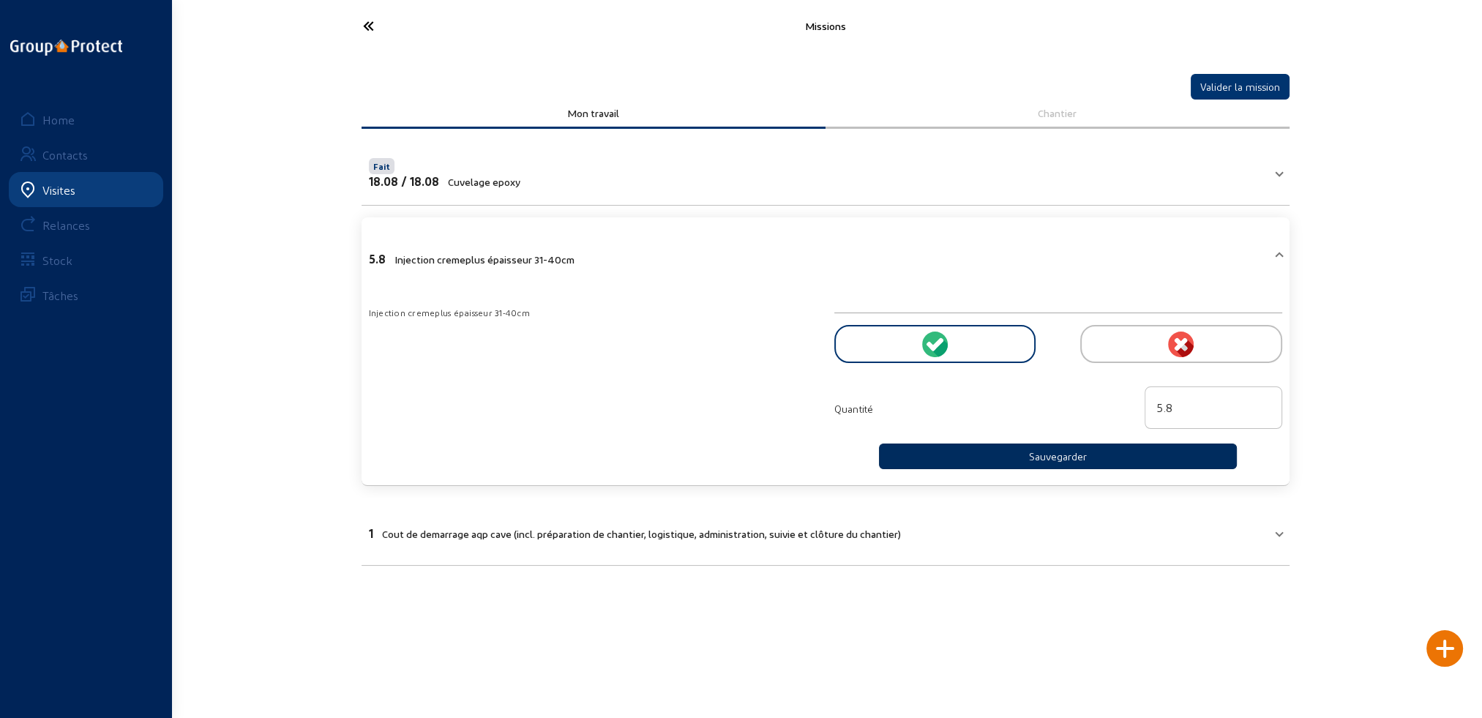
click at [1028, 452] on button "Sauvegarder" at bounding box center [1058, 457] width 359 height 26
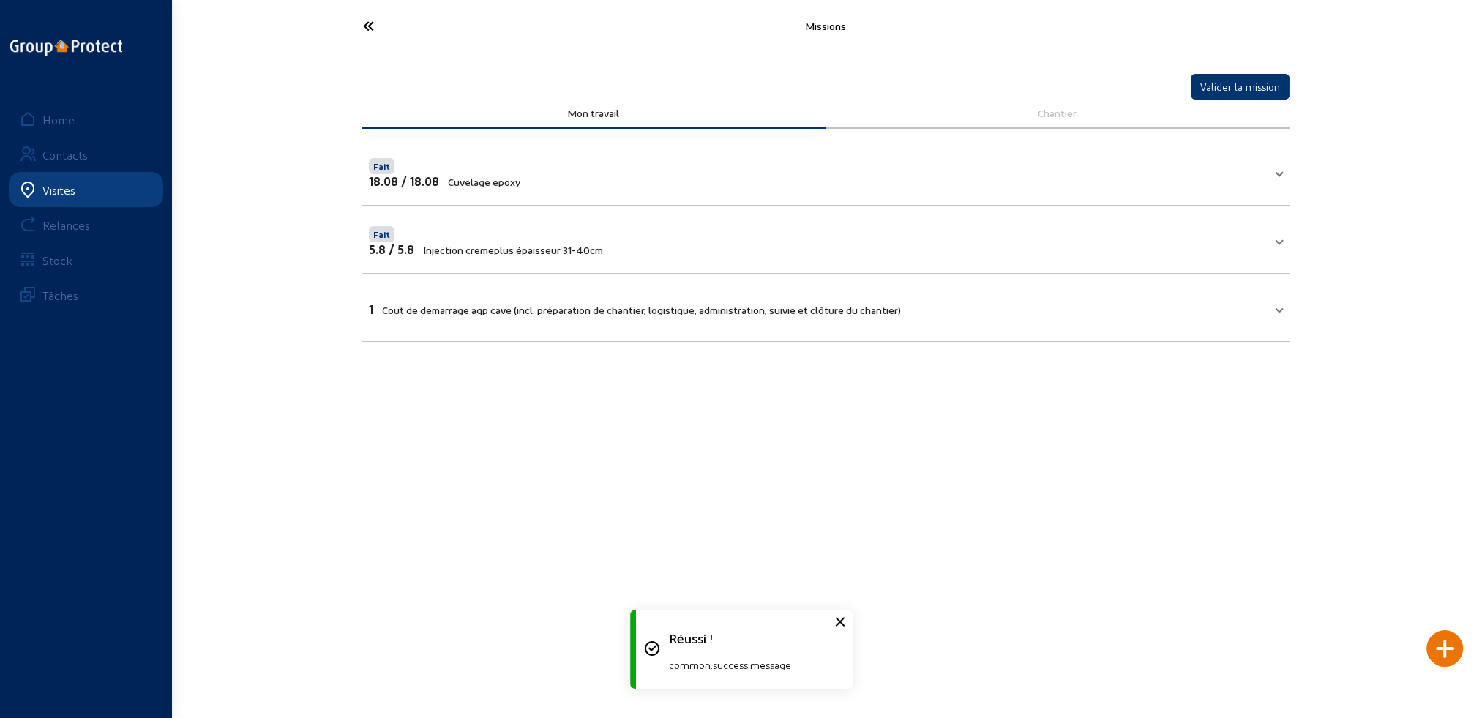
click at [565, 304] on span "Cout de demarrage aqp cave (incl. préparation de chantier, logistique, administ…" at bounding box center [641, 310] width 519 height 12
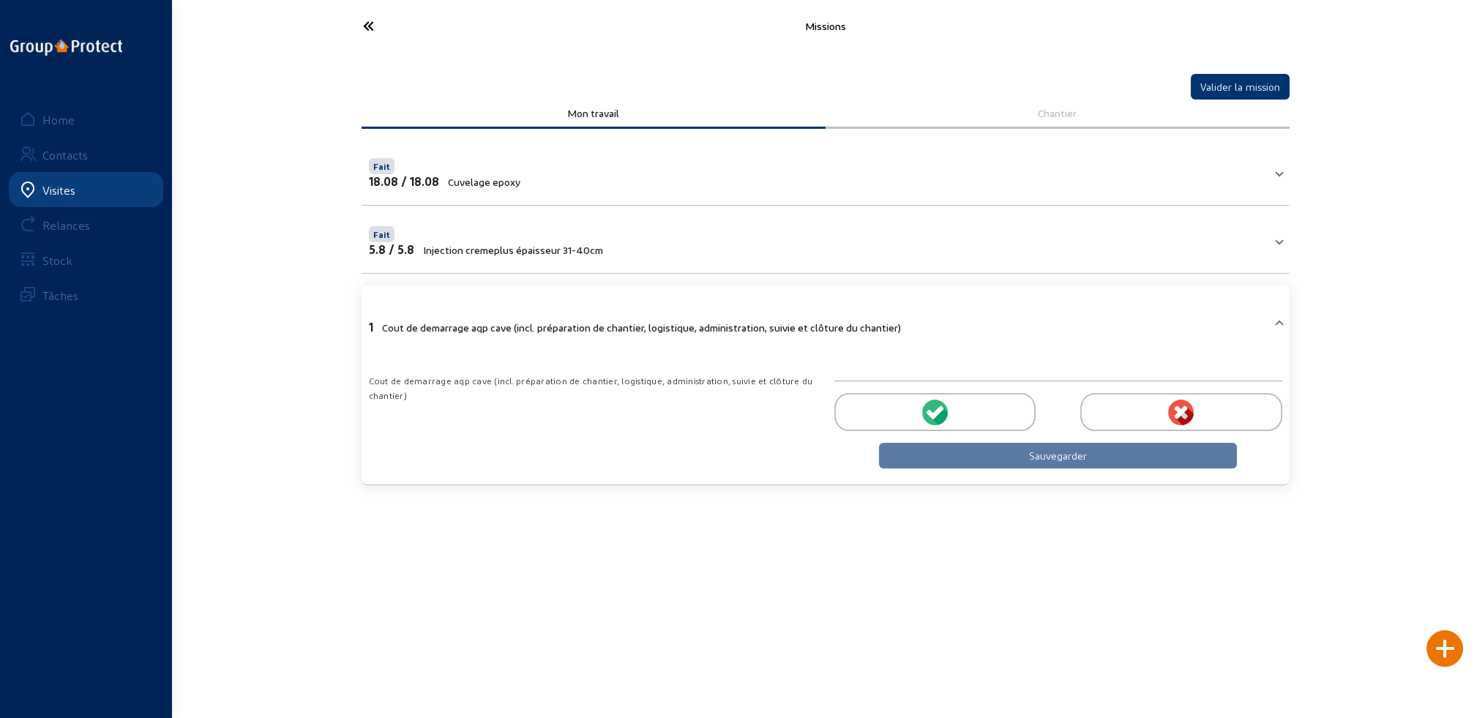
click at [943, 412] on icon at bounding box center [940, 416] width 16 height 18
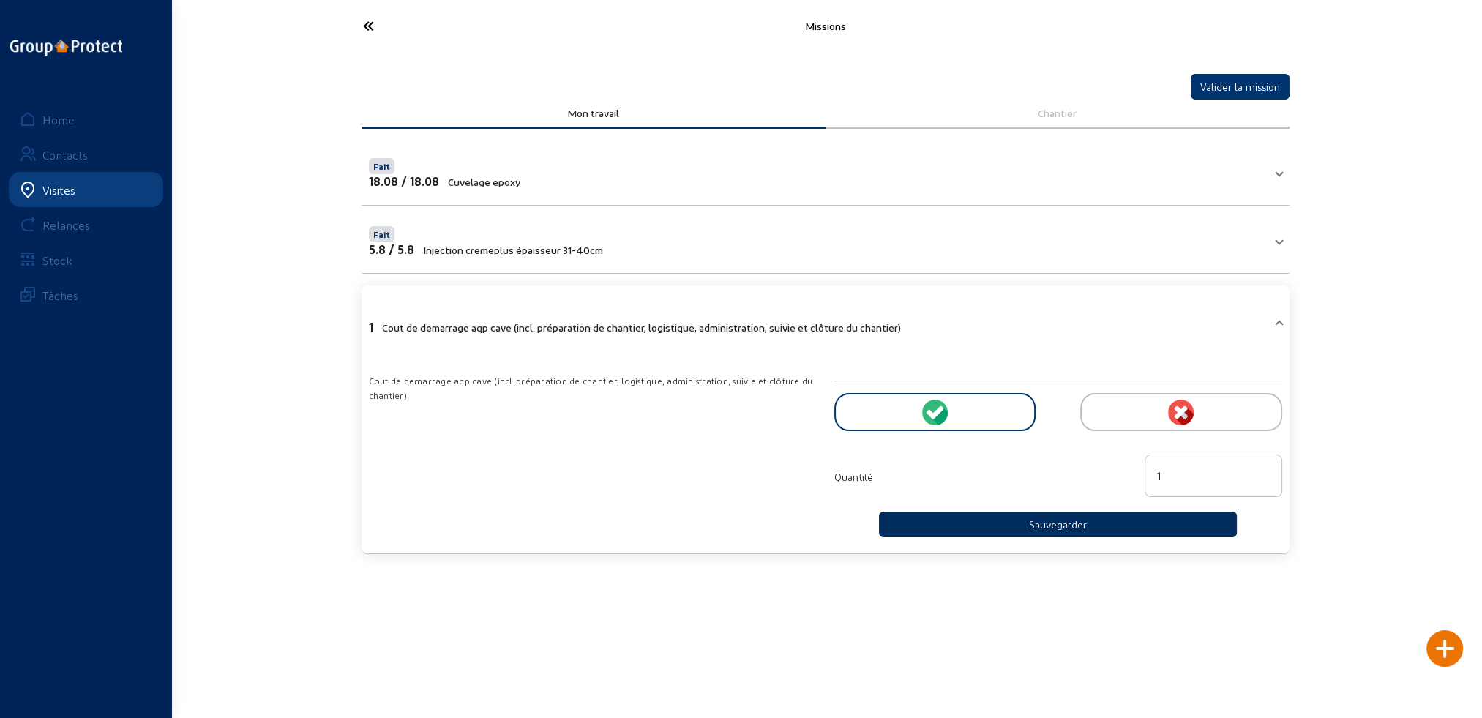
click at [1037, 518] on button "Sauvegarder" at bounding box center [1058, 525] width 359 height 26
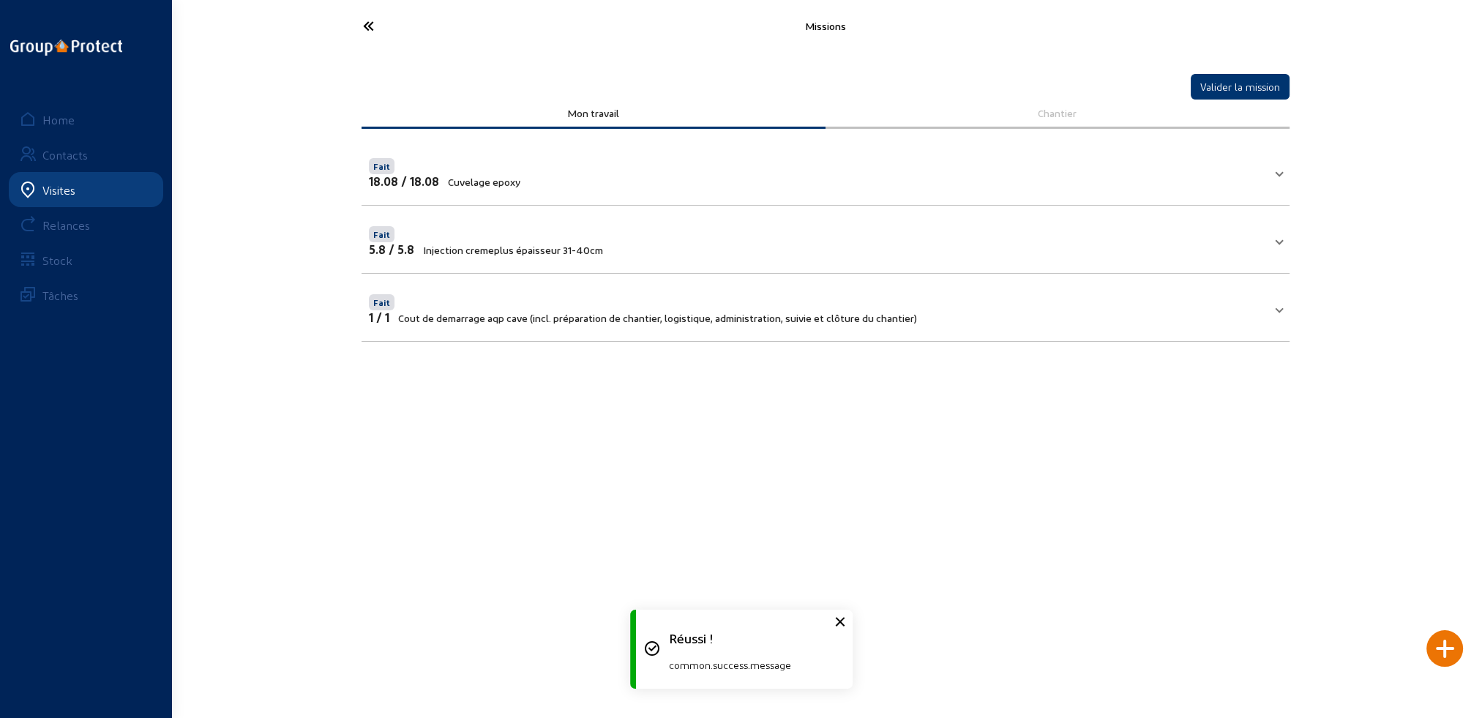
click at [1437, 650] on div at bounding box center [1445, 648] width 37 height 37
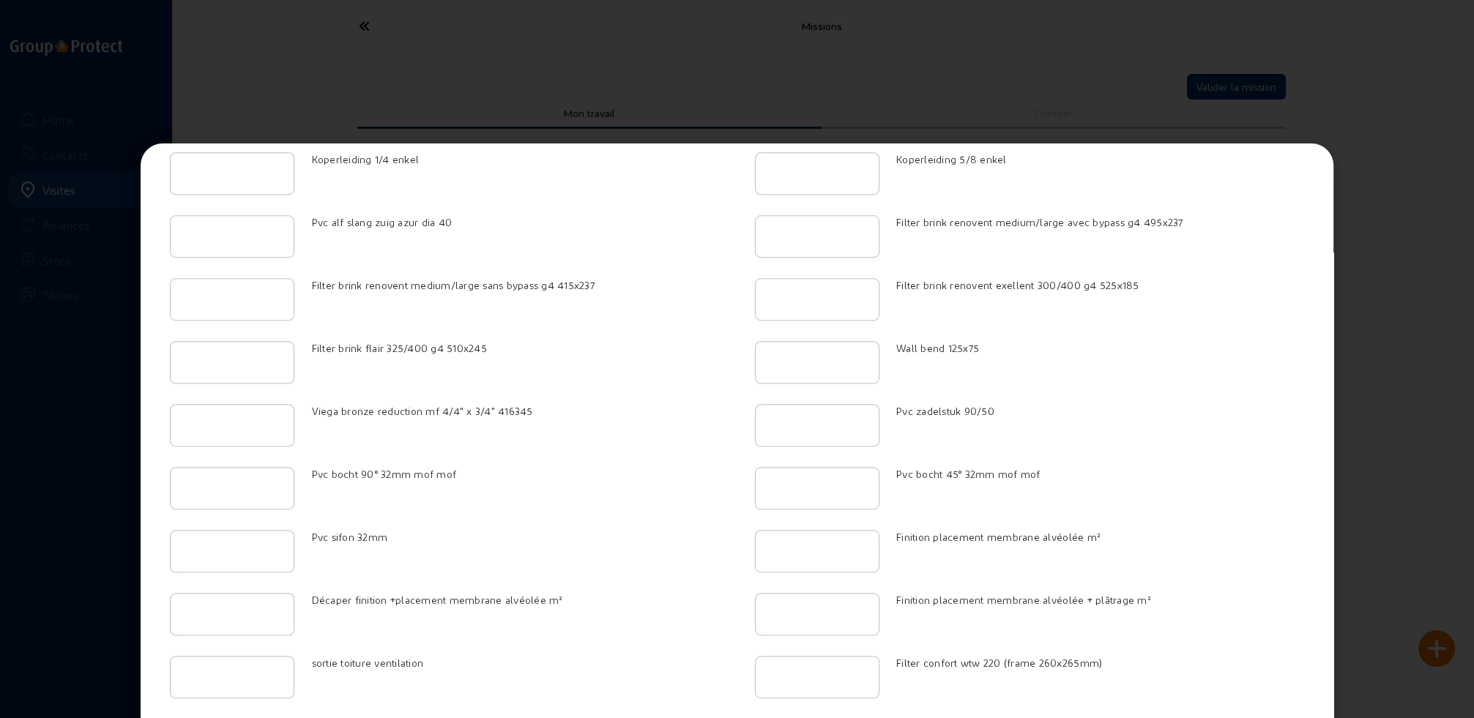
scroll to position [2263, 0]
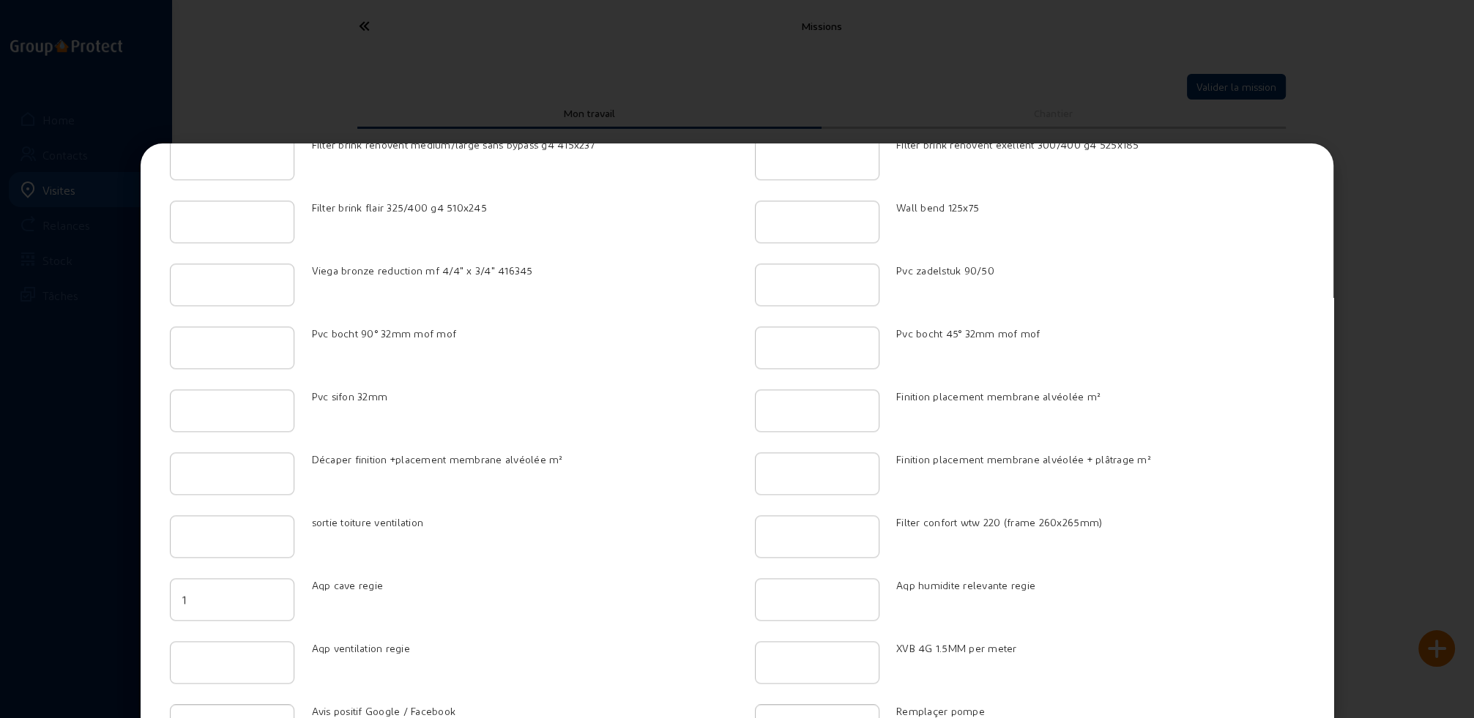
click at [269, 591] on input "1" at bounding box center [232, 600] width 100 height 18
click at [269, 591] on input "2" at bounding box center [232, 600] width 100 height 18
click at [269, 591] on input "3" at bounding box center [232, 600] width 100 height 18
click at [272, 591] on input "4" at bounding box center [232, 600] width 100 height 18
type input "3"
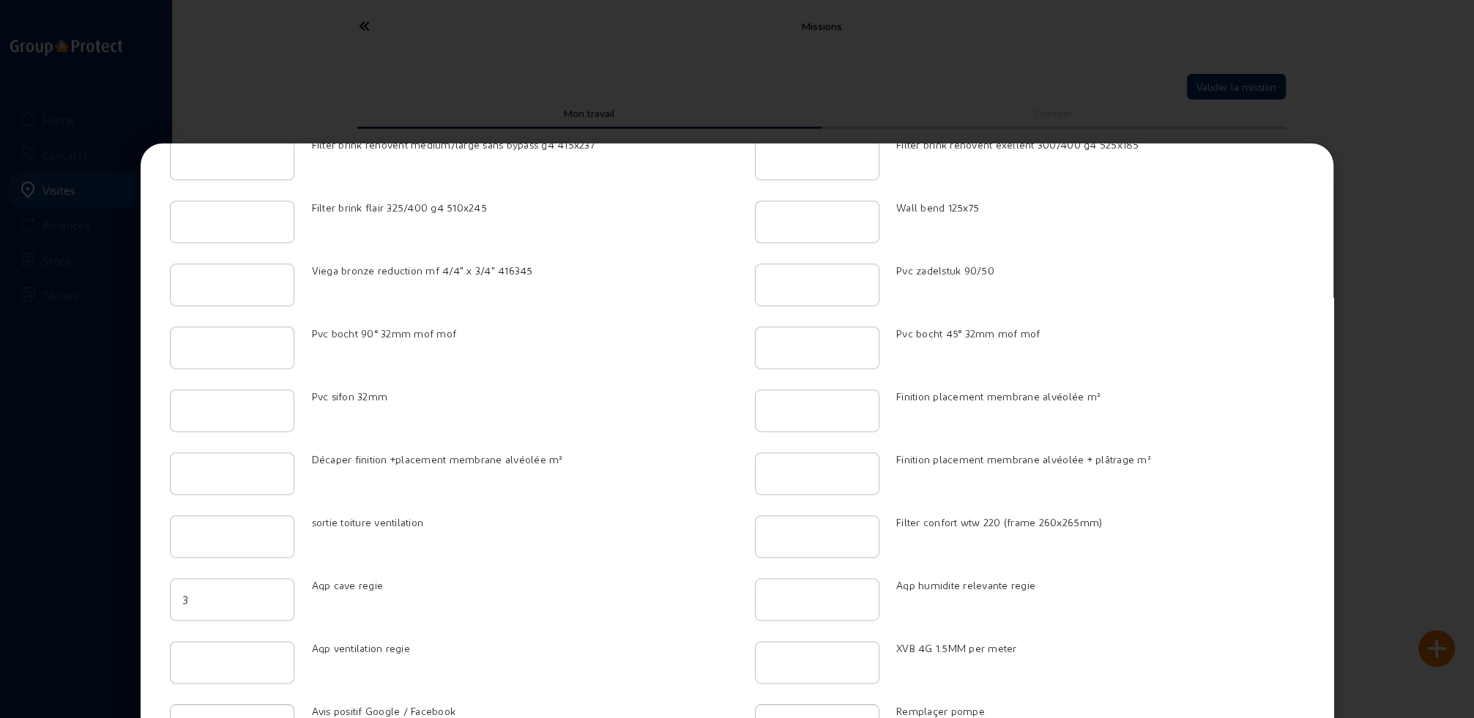
click at [271, 591] on input "3" at bounding box center [232, 600] width 100 height 18
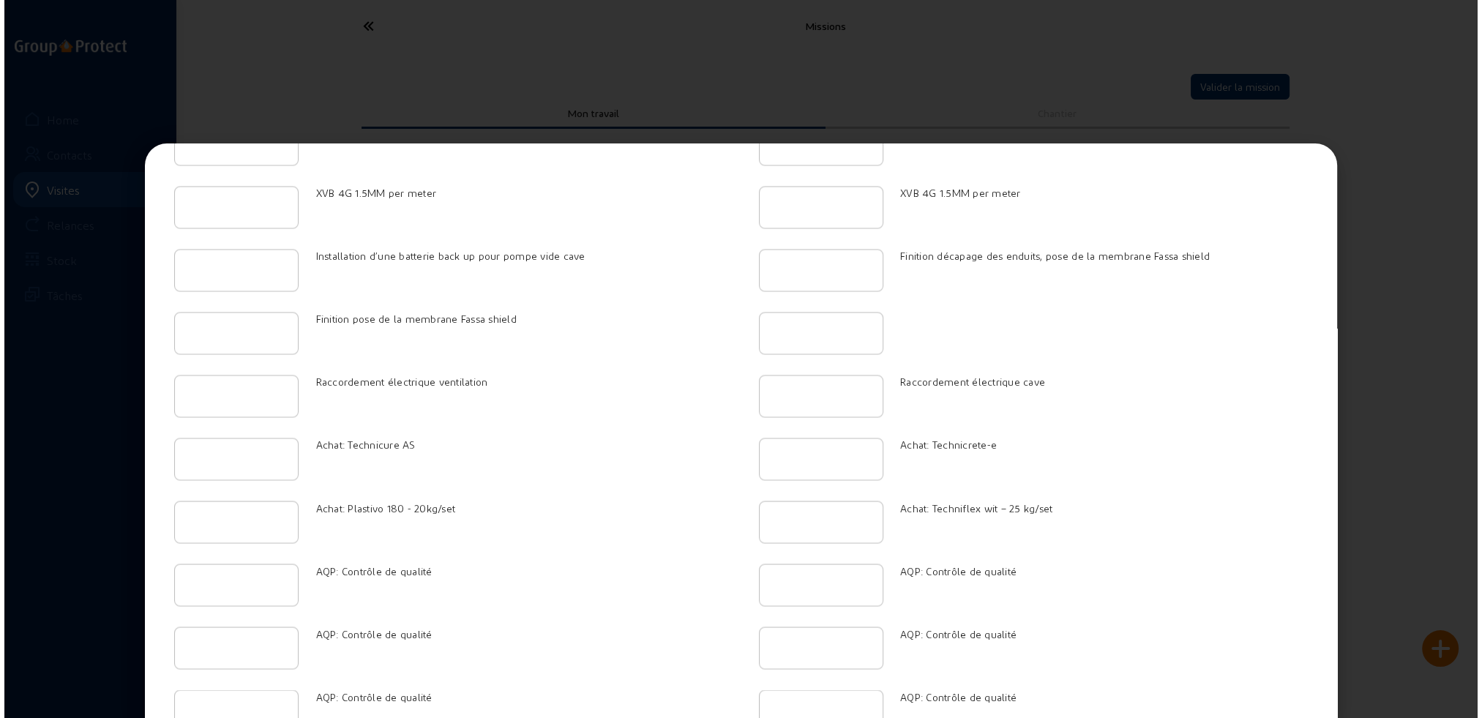
scroll to position [3584, 0]
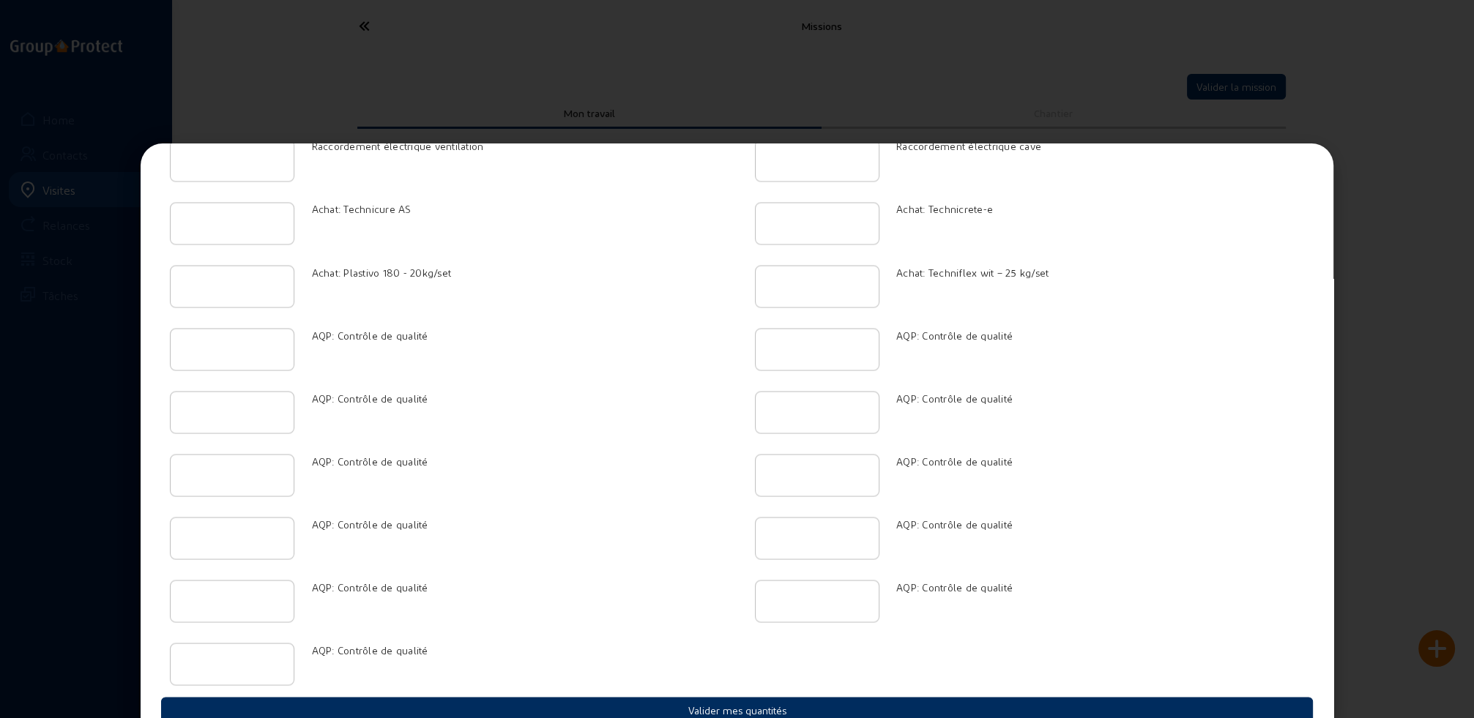
click at [735, 697] on button "Valider mes quantités" at bounding box center [736, 710] width 1151 height 26
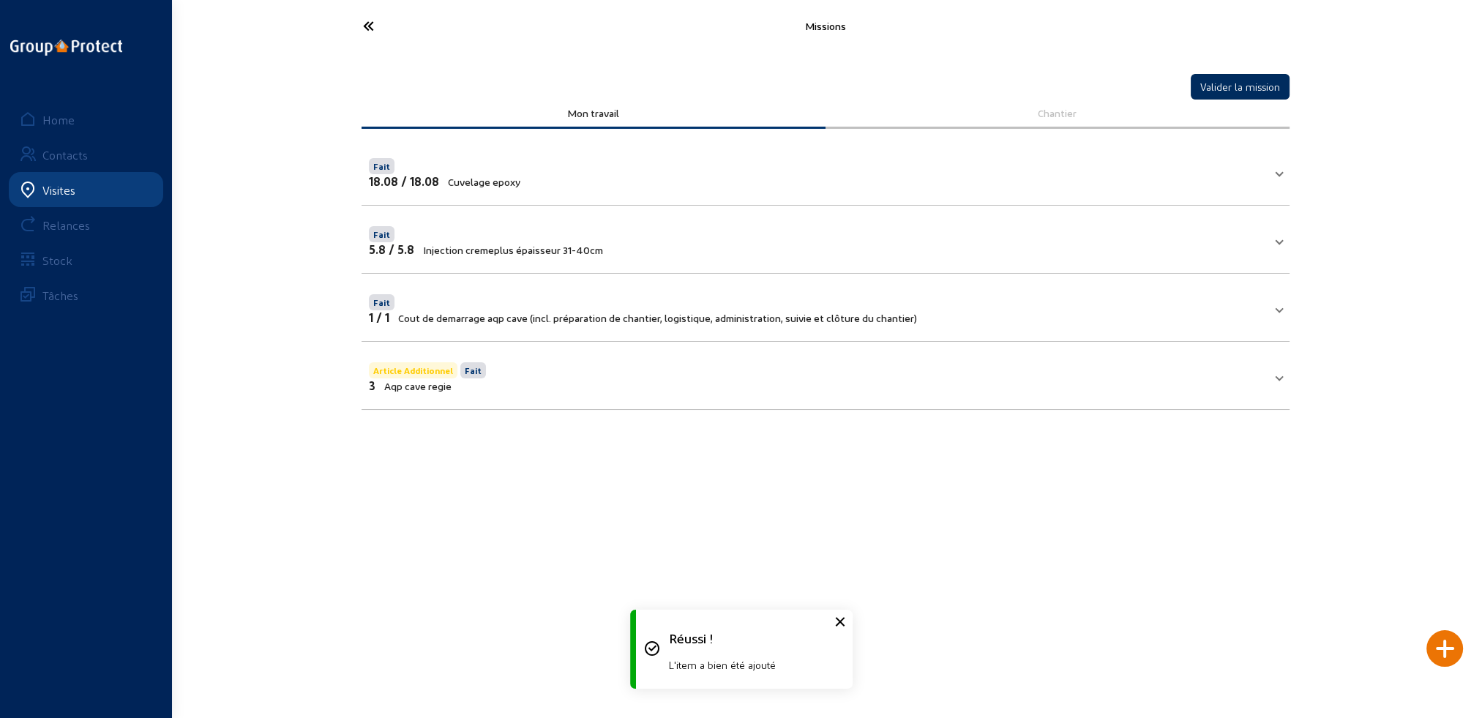
click at [1241, 86] on button "Valider la mission" at bounding box center [1240, 87] width 99 height 26
click at [364, 23] on icon at bounding box center [423, 26] width 135 height 26
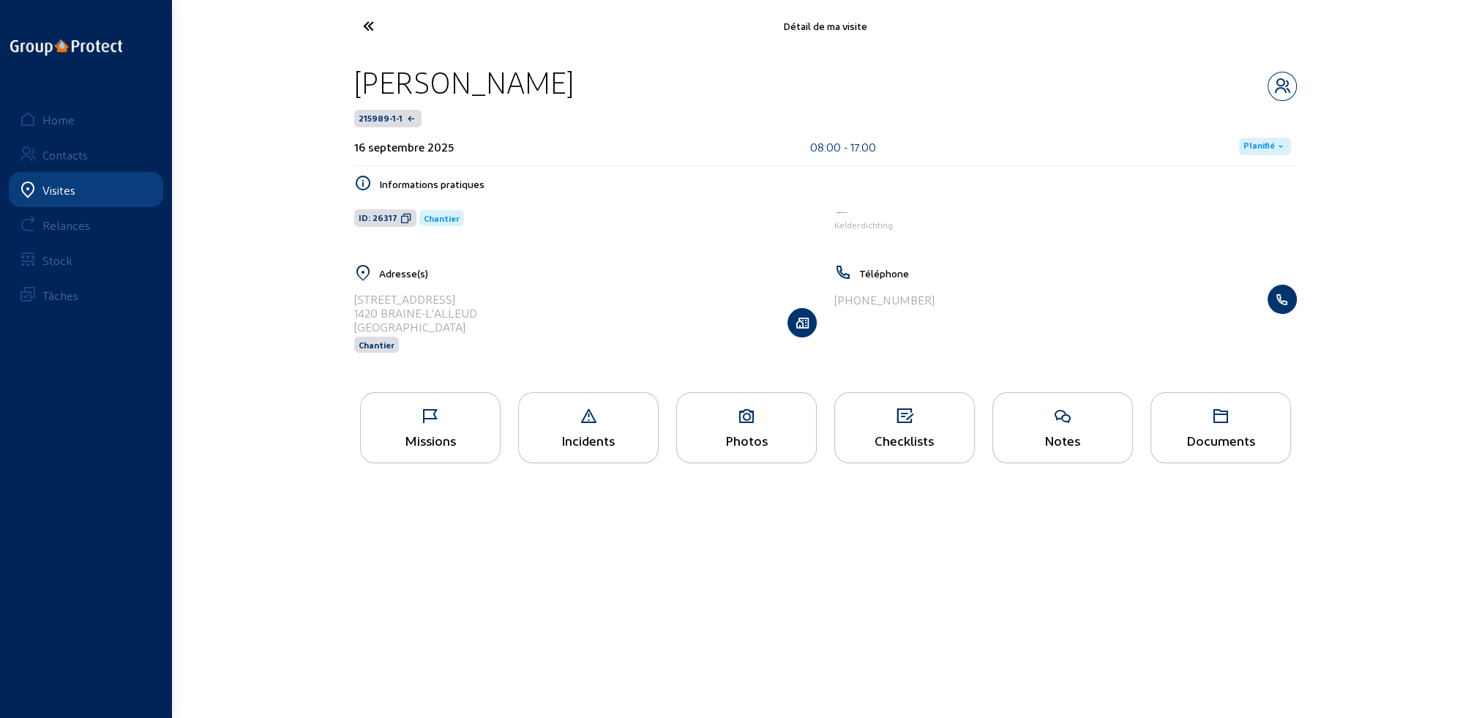
click at [1263, 146] on span "Planifié" at bounding box center [1259, 147] width 31 height 12
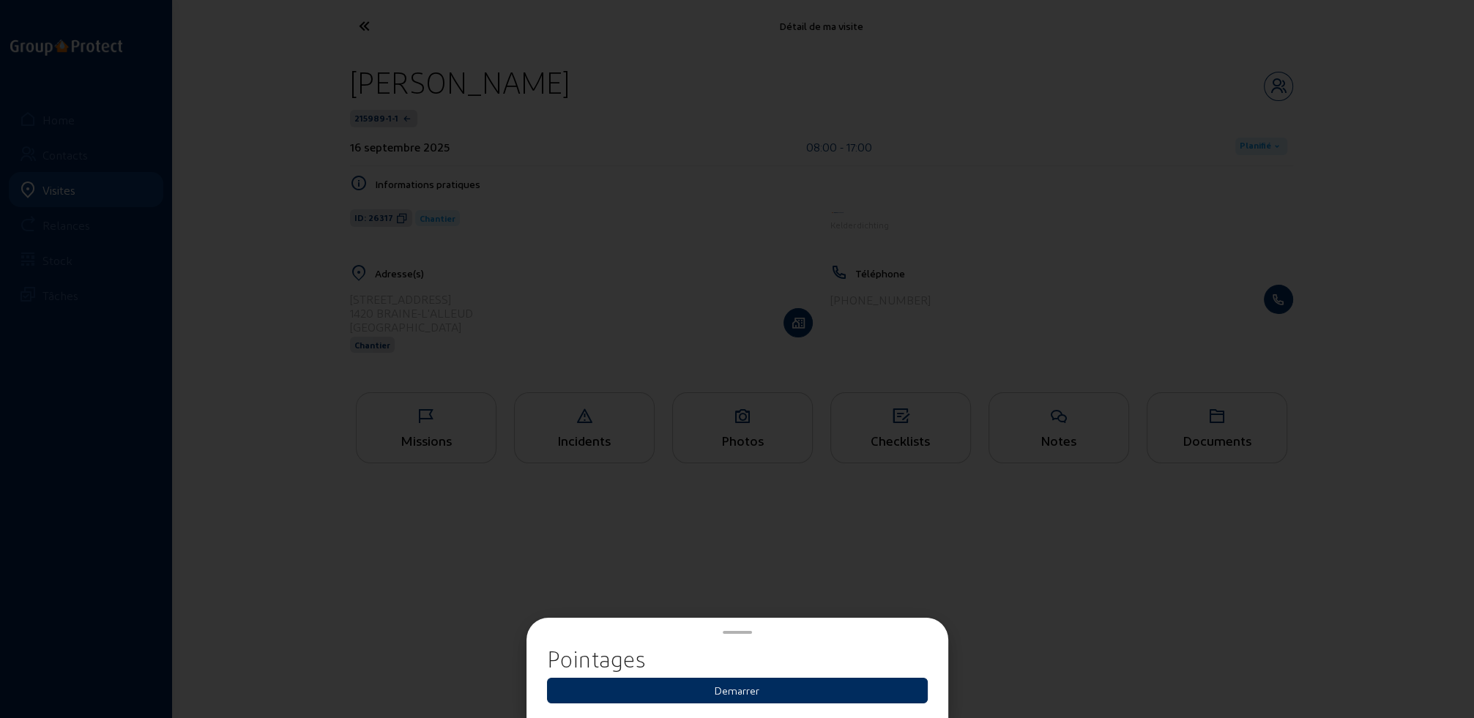
click at [733, 694] on button "Demarrer" at bounding box center [737, 691] width 381 height 26
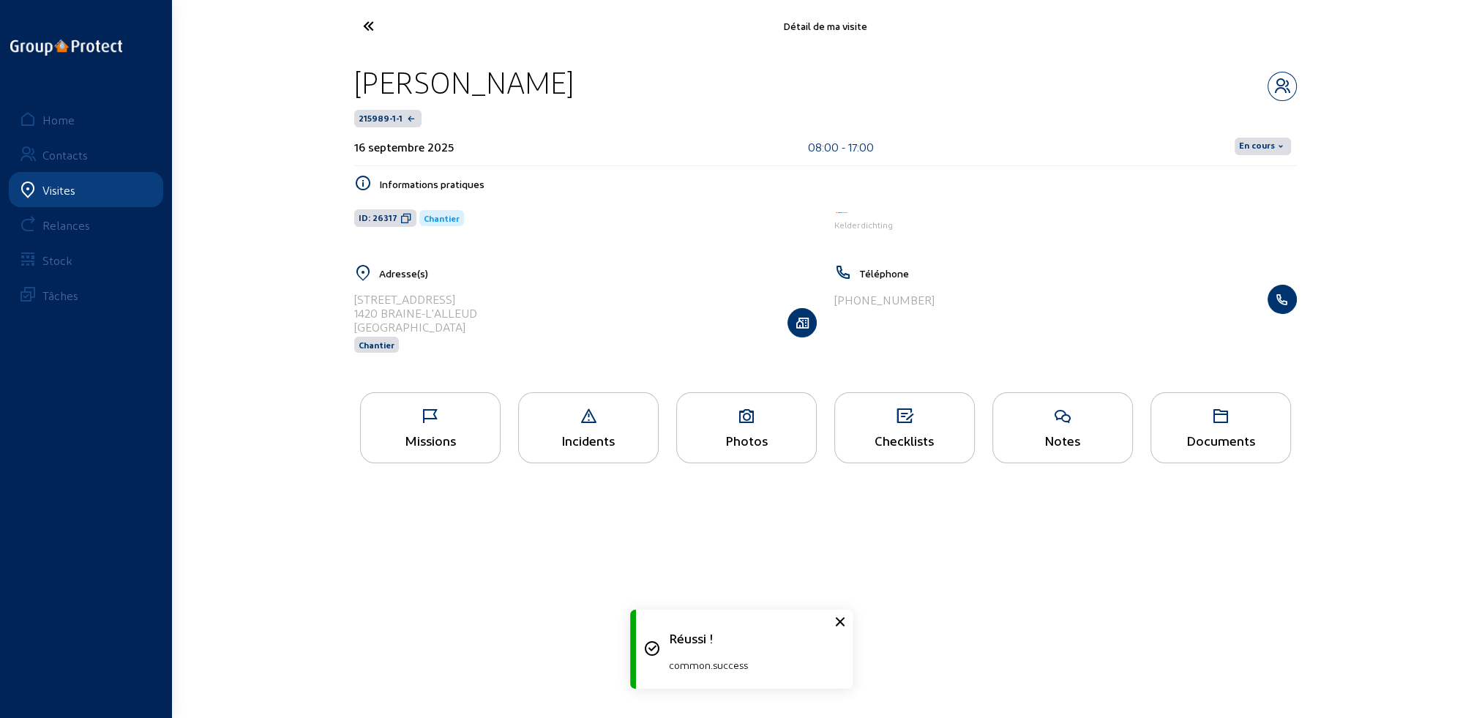
click at [1253, 148] on span "En cours" at bounding box center [1257, 147] width 36 height 12
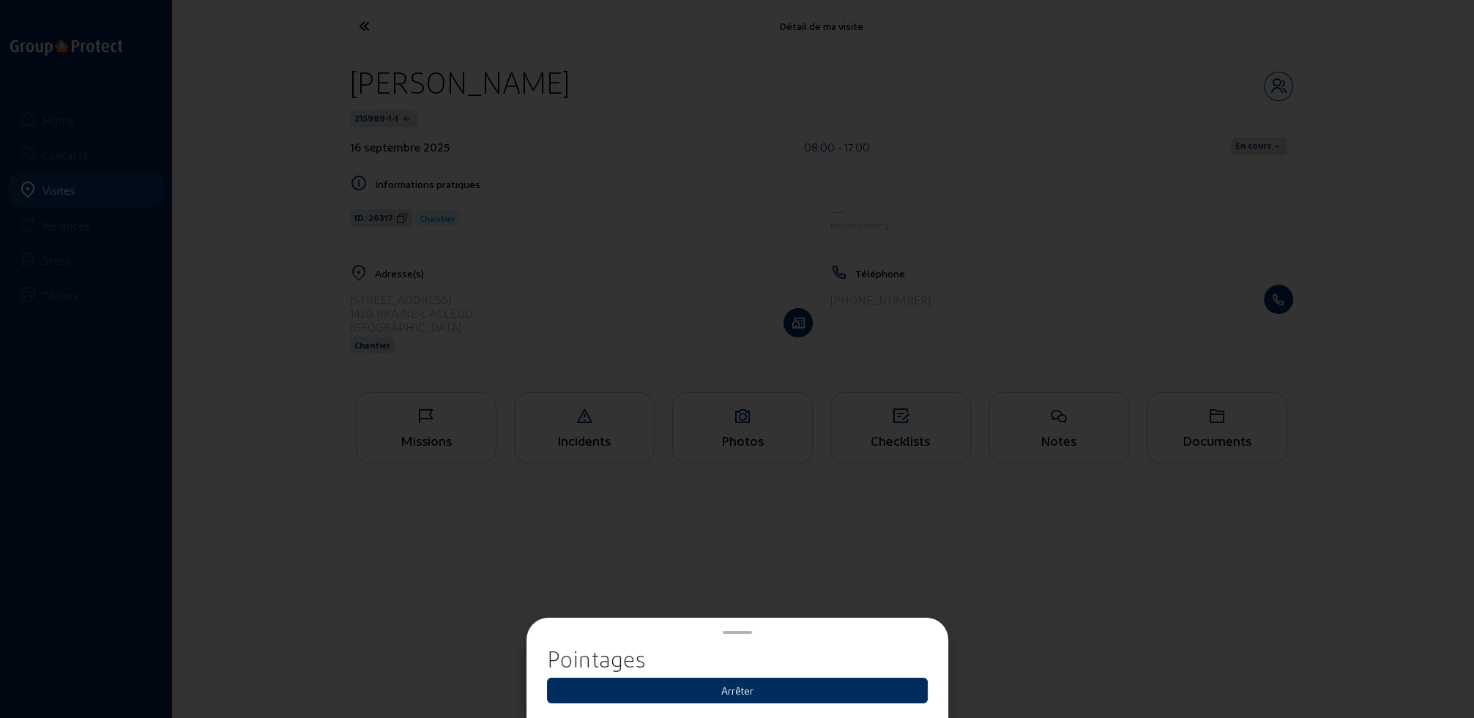
click at [733, 691] on button "Arrêter" at bounding box center [737, 691] width 381 height 26
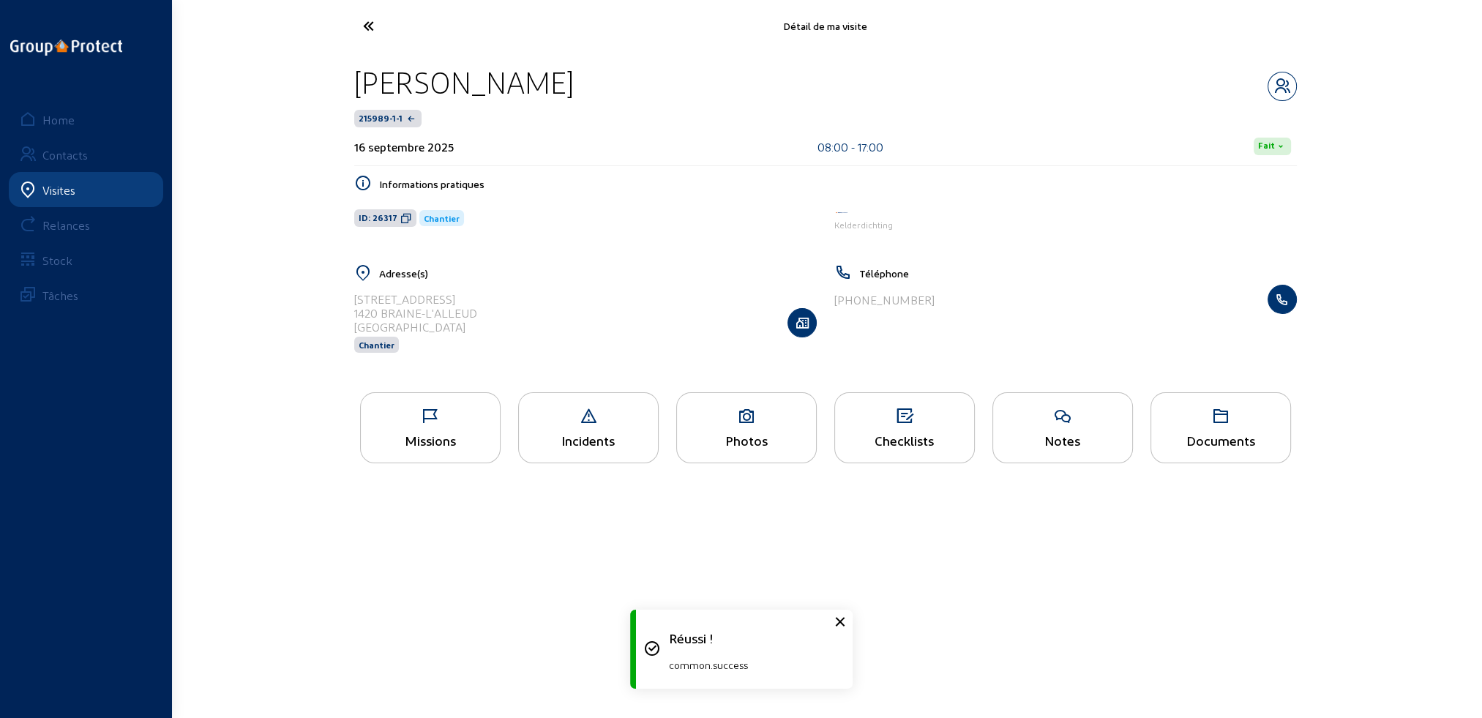
click at [366, 23] on icon at bounding box center [423, 26] width 135 height 26
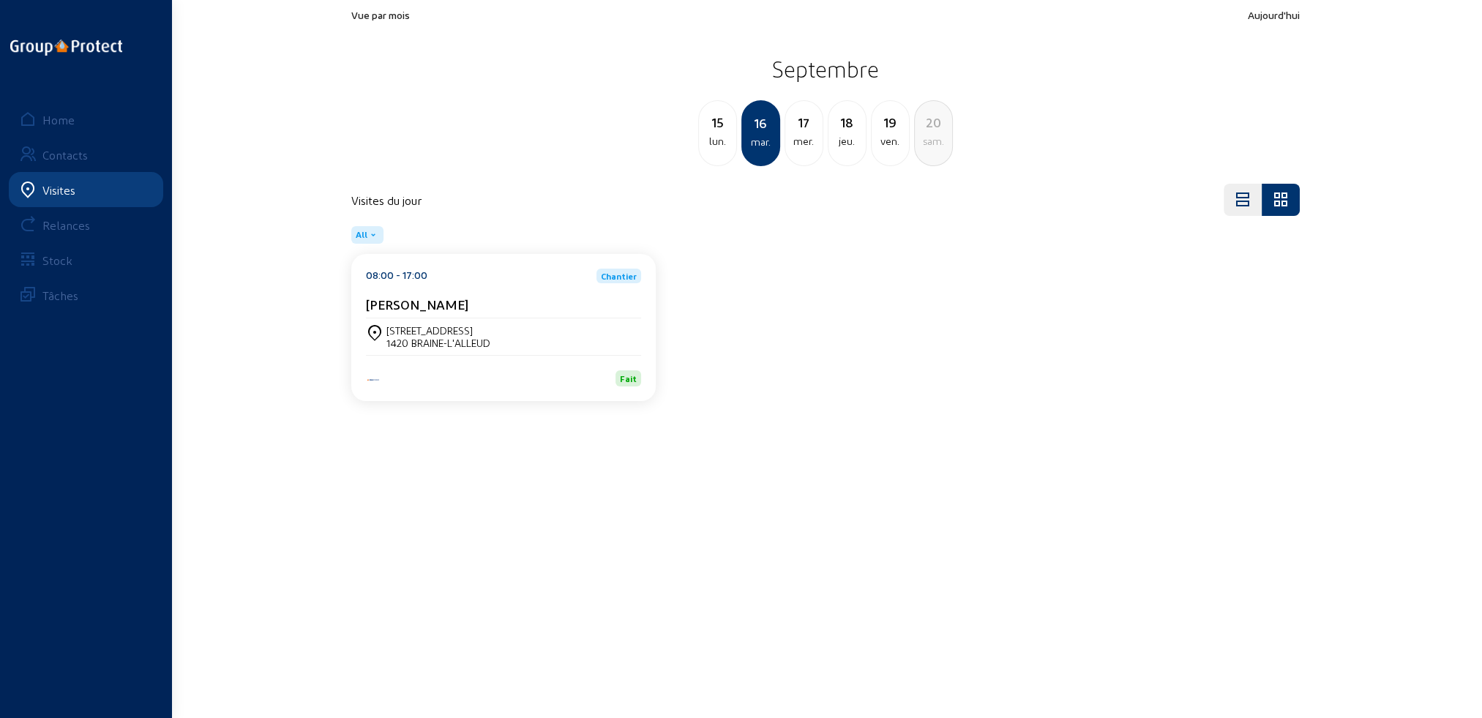
click at [720, 138] on div "lun." at bounding box center [717, 141] width 37 height 18
click at [471, 340] on div "1420 BRAINE-L'ALLEUD" at bounding box center [438, 343] width 104 height 12
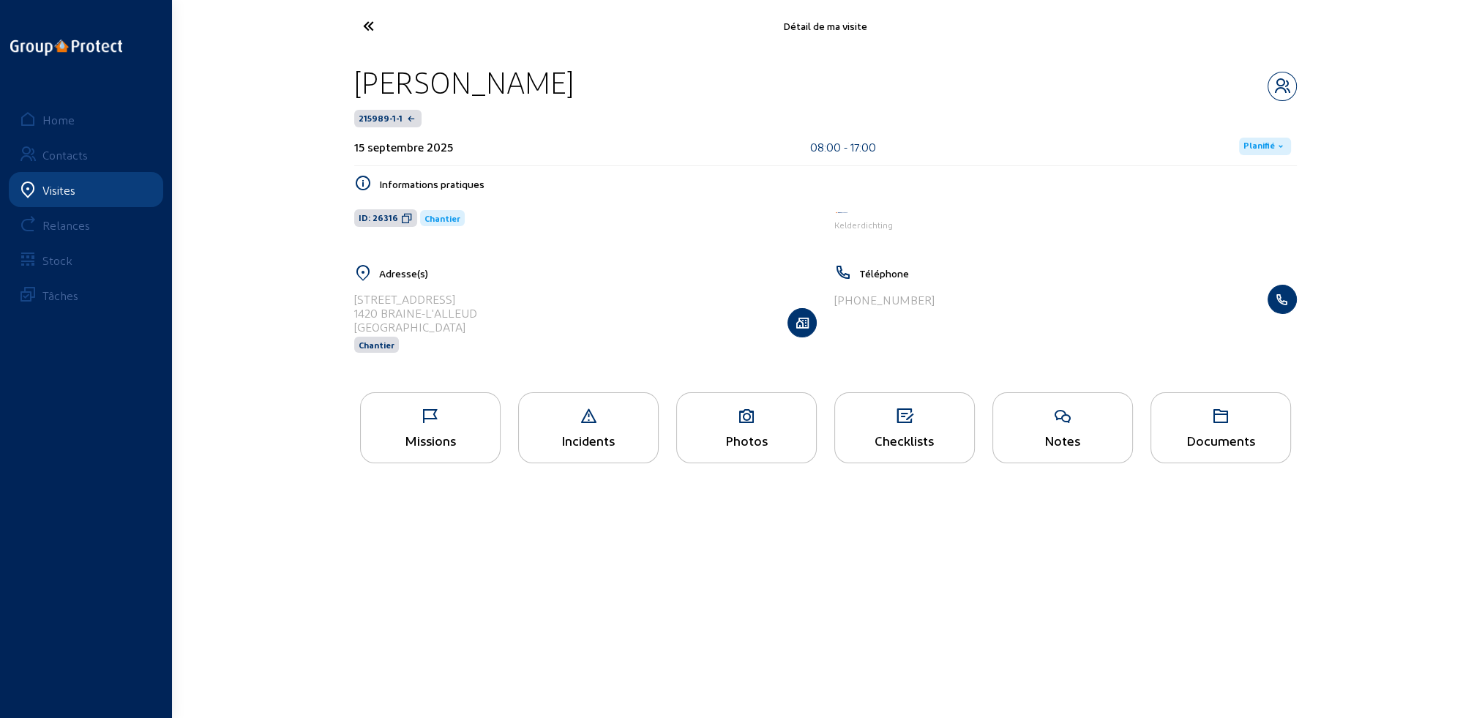
click at [1262, 141] on span "Planifié" at bounding box center [1259, 147] width 31 height 12
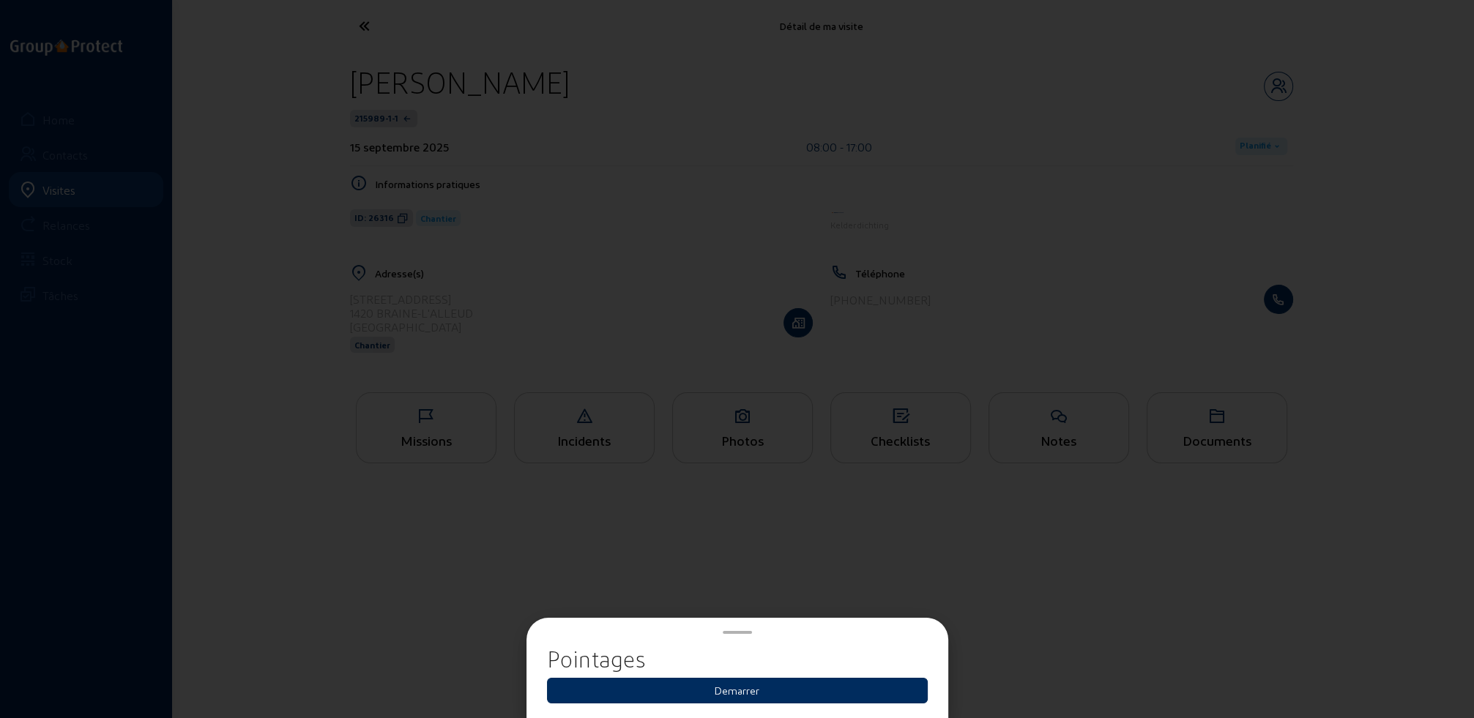
click at [805, 695] on button "Demarrer" at bounding box center [737, 691] width 381 height 26
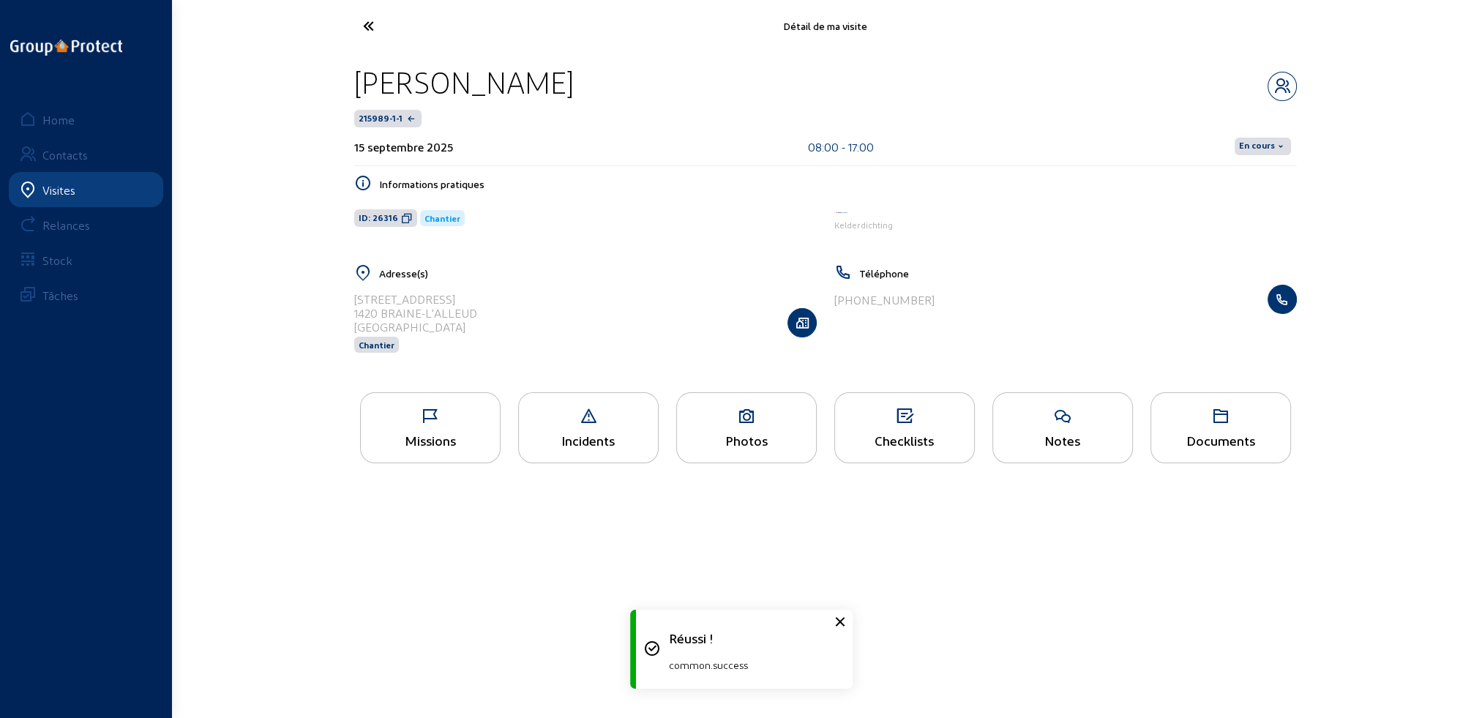
click at [1273, 149] on span "En cours" at bounding box center [1257, 147] width 36 height 12
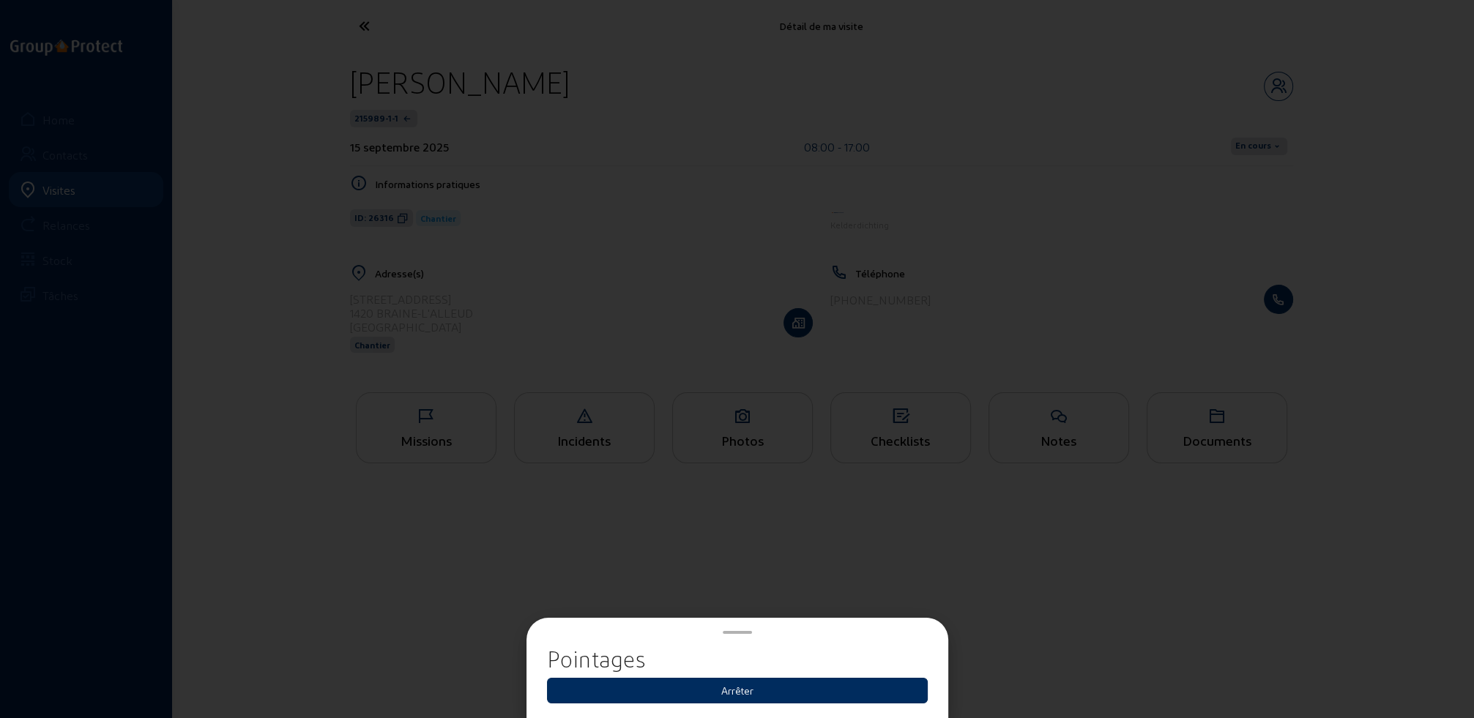
click at [727, 689] on button "Arrêter" at bounding box center [737, 691] width 381 height 26
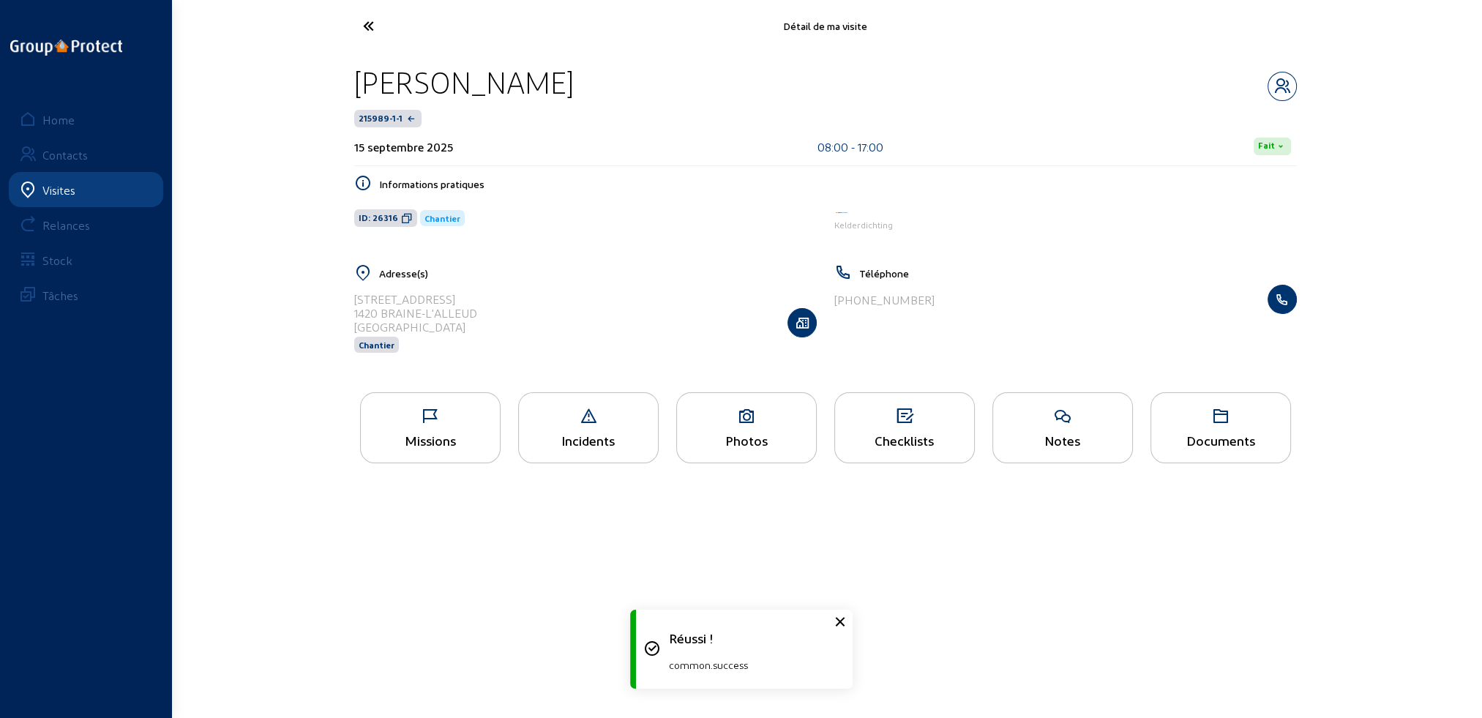
click at [365, 20] on icon at bounding box center [423, 26] width 135 height 26
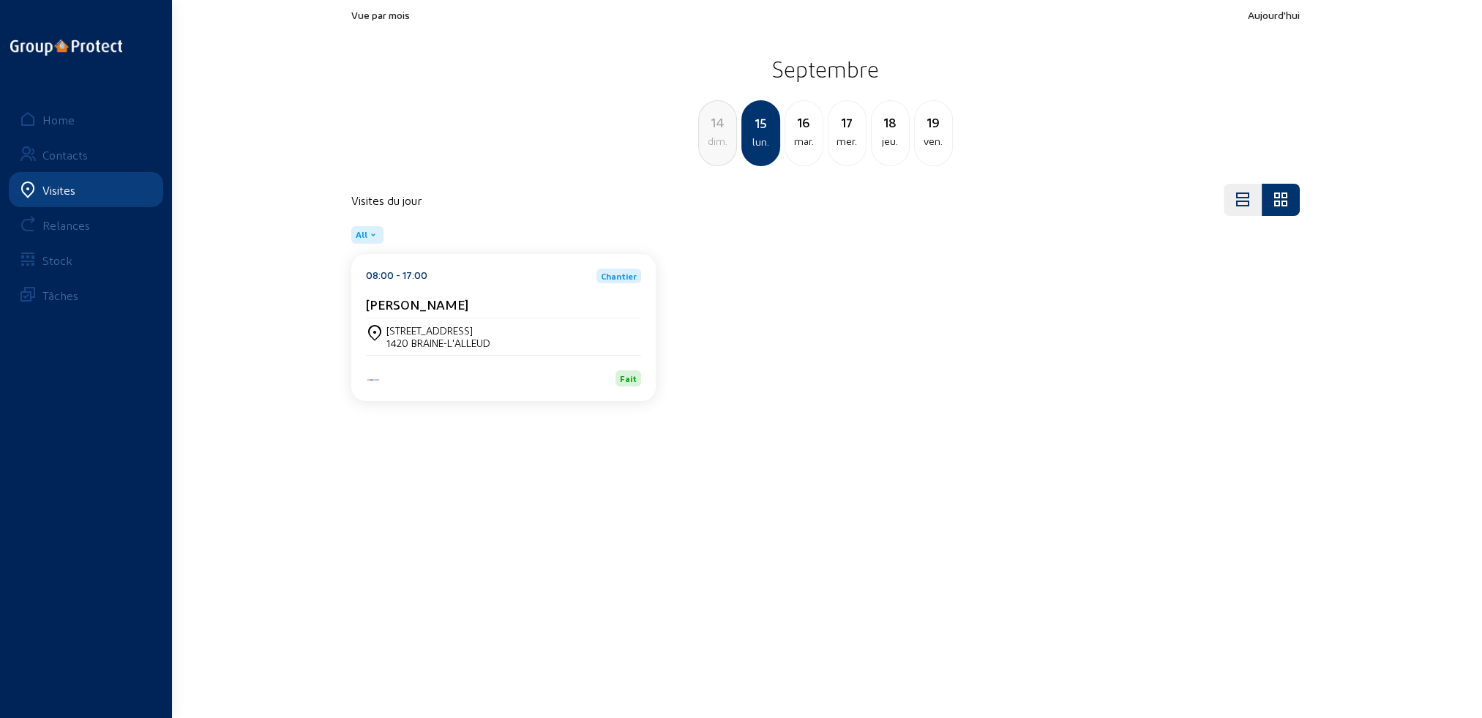
click at [713, 143] on div "dim." at bounding box center [717, 141] width 37 height 18
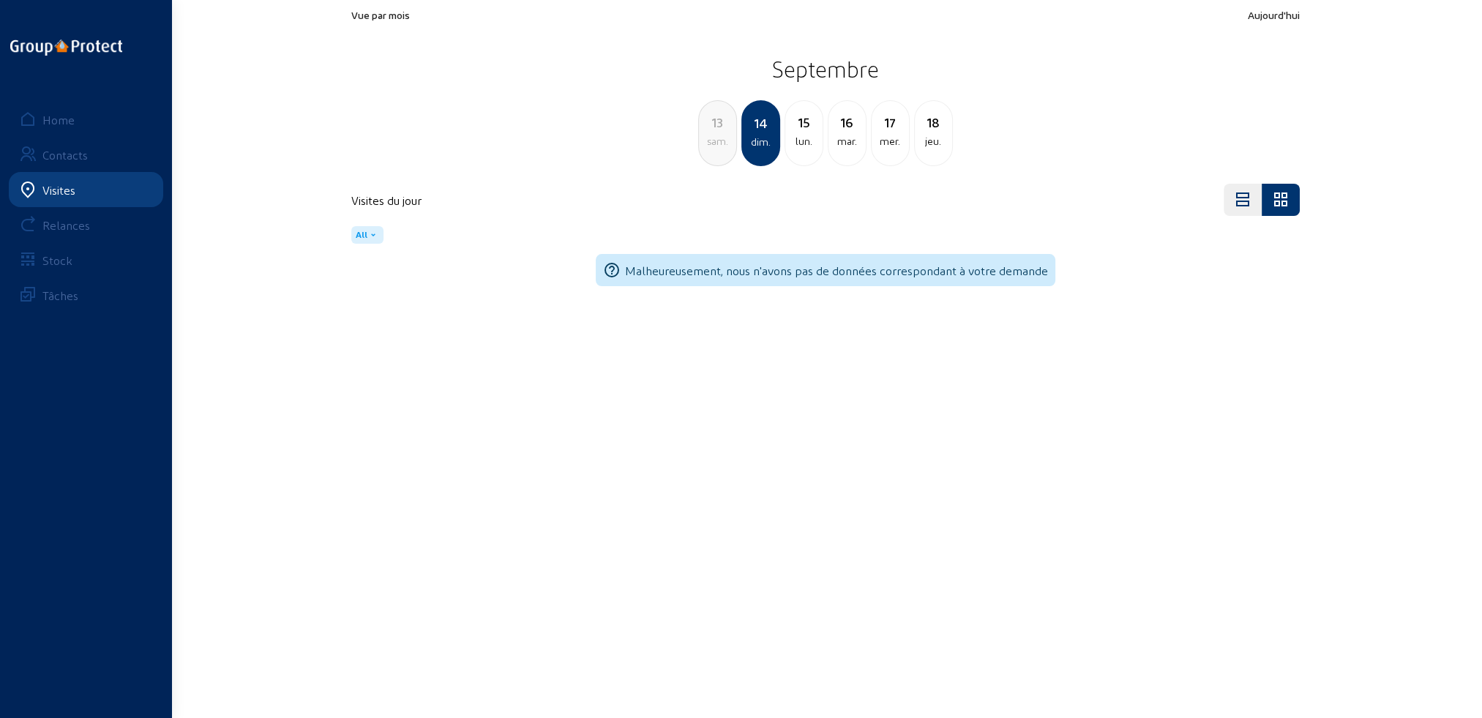
click at [713, 143] on div "sam." at bounding box center [717, 141] width 37 height 18
click at [713, 143] on div "ven." at bounding box center [717, 141] width 37 height 18
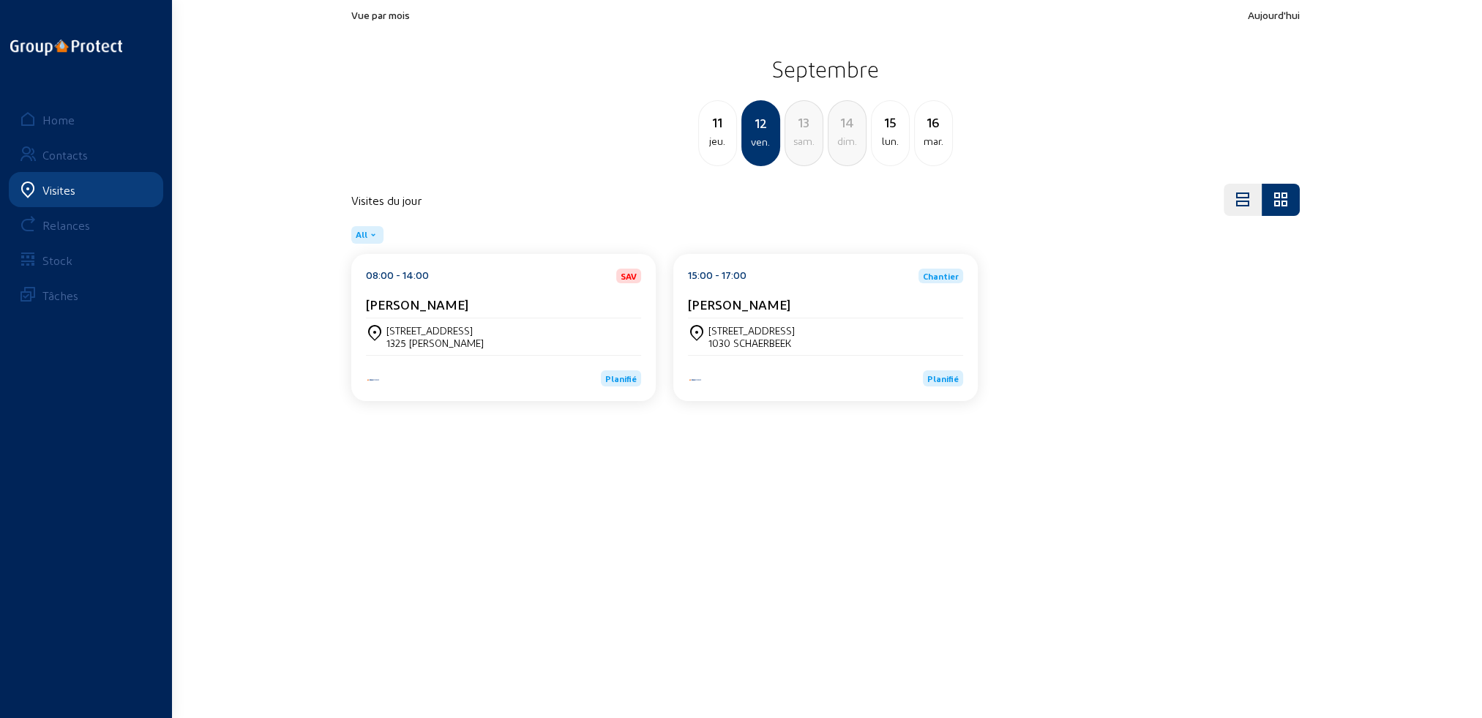
click at [828, 349] on div "[STREET_ADDRESS]" at bounding box center [825, 336] width 275 height 37
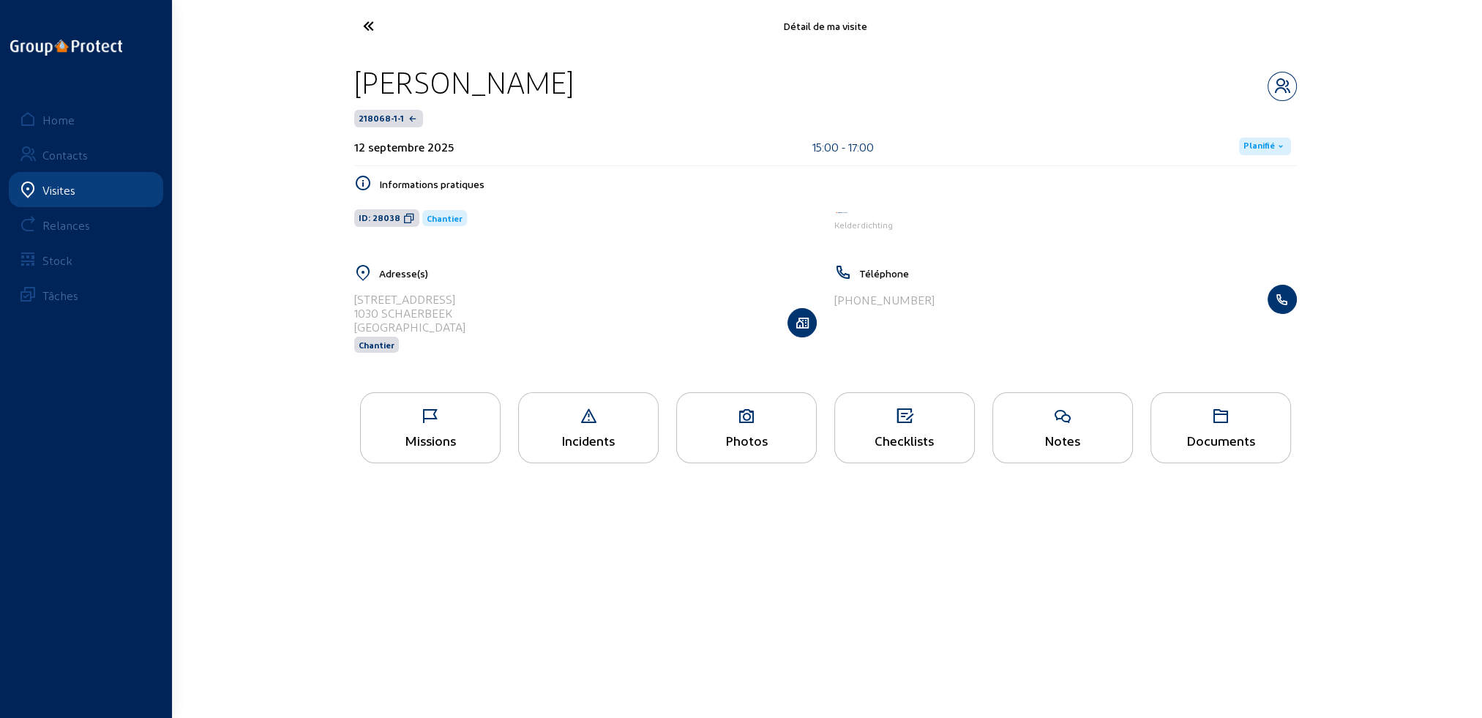
click at [422, 430] on div "Missions" at bounding box center [430, 427] width 141 height 71
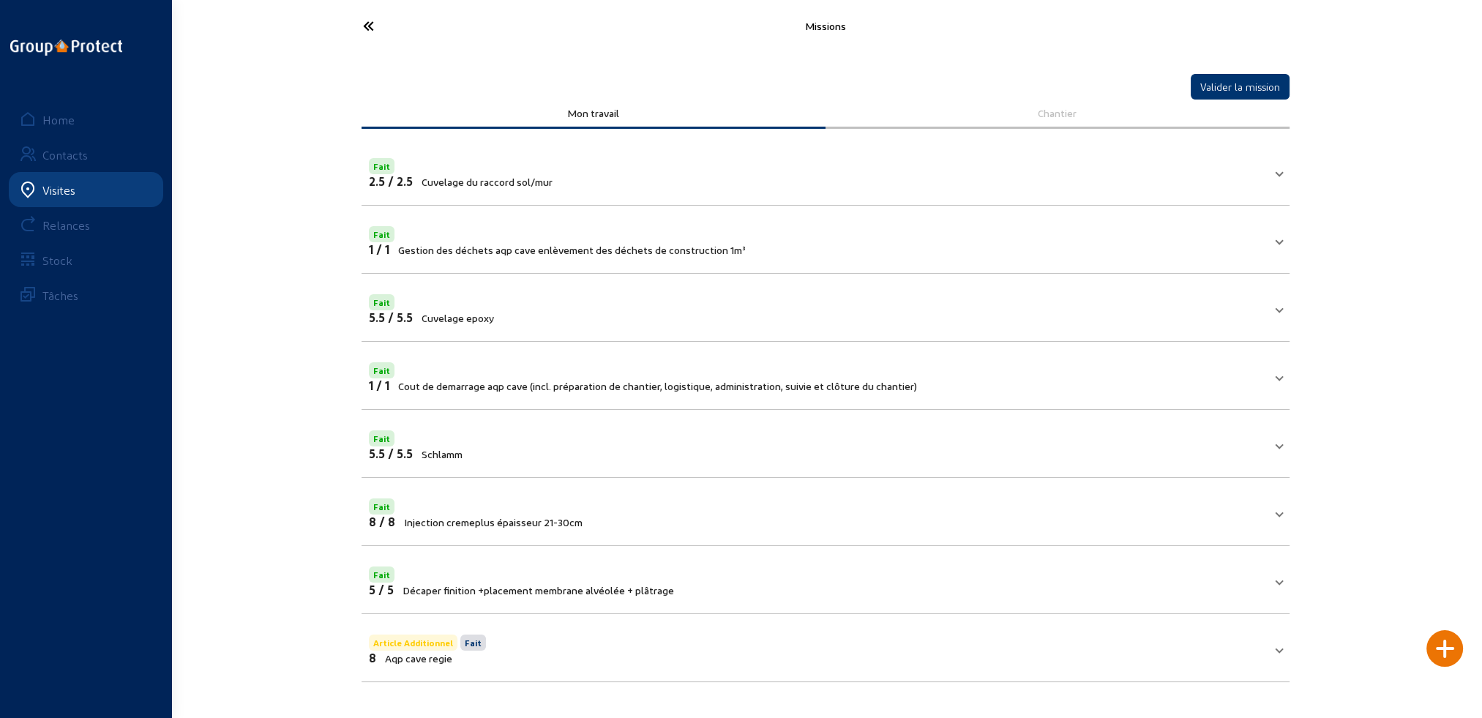
click at [370, 26] on icon at bounding box center [423, 26] width 135 height 26
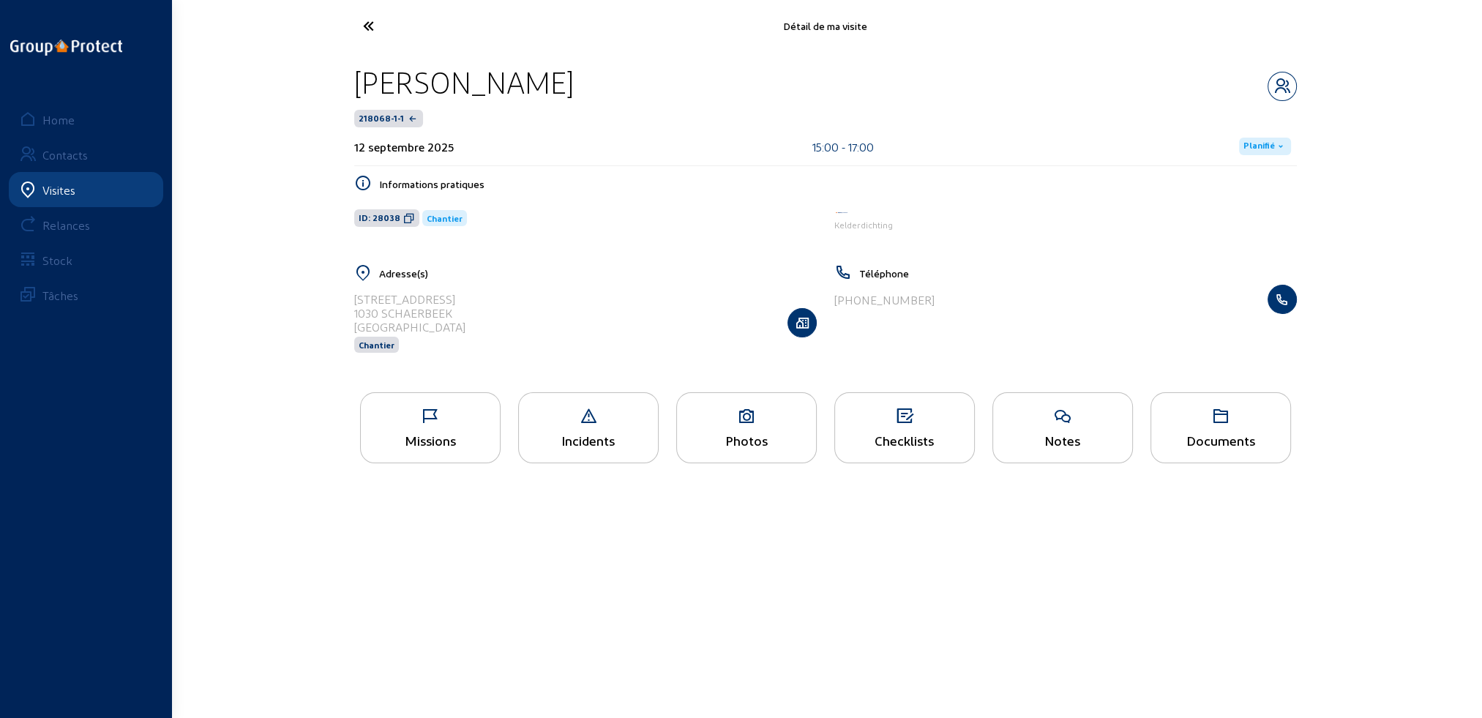
click at [1263, 146] on span "Planifié" at bounding box center [1259, 147] width 31 height 12
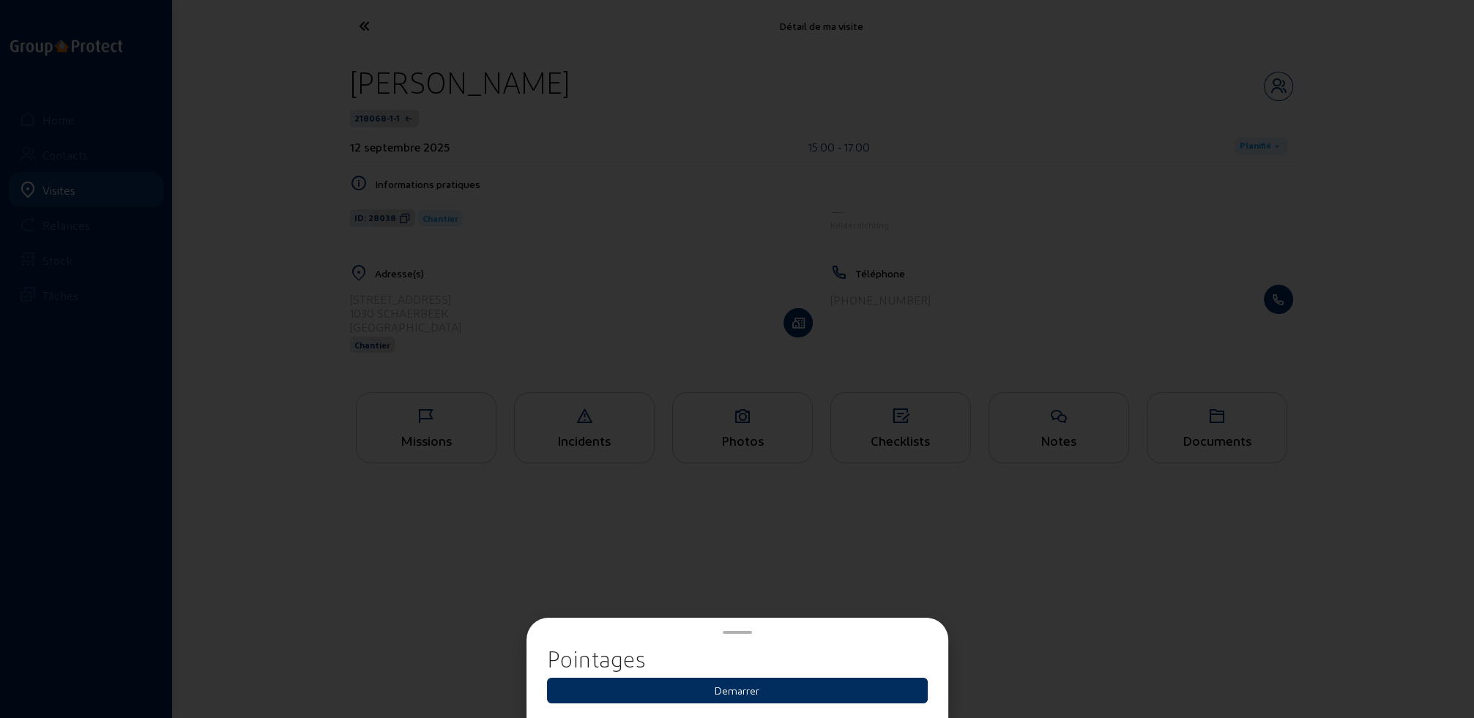
click at [753, 692] on button "Demarrer" at bounding box center [737, 691] width 381 height 26
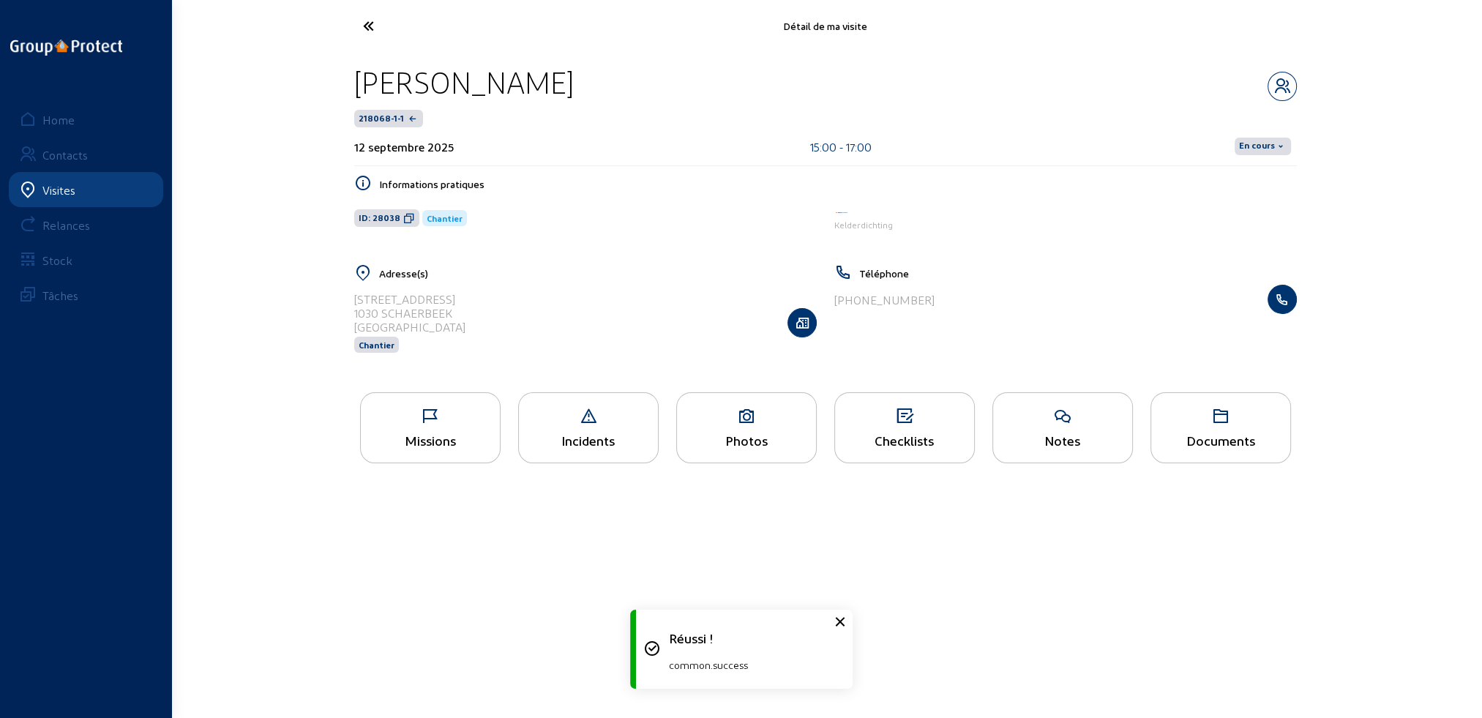
click at [1260, 146] on span "En cours" at bounding box center [1257, 147] width 36 height 12
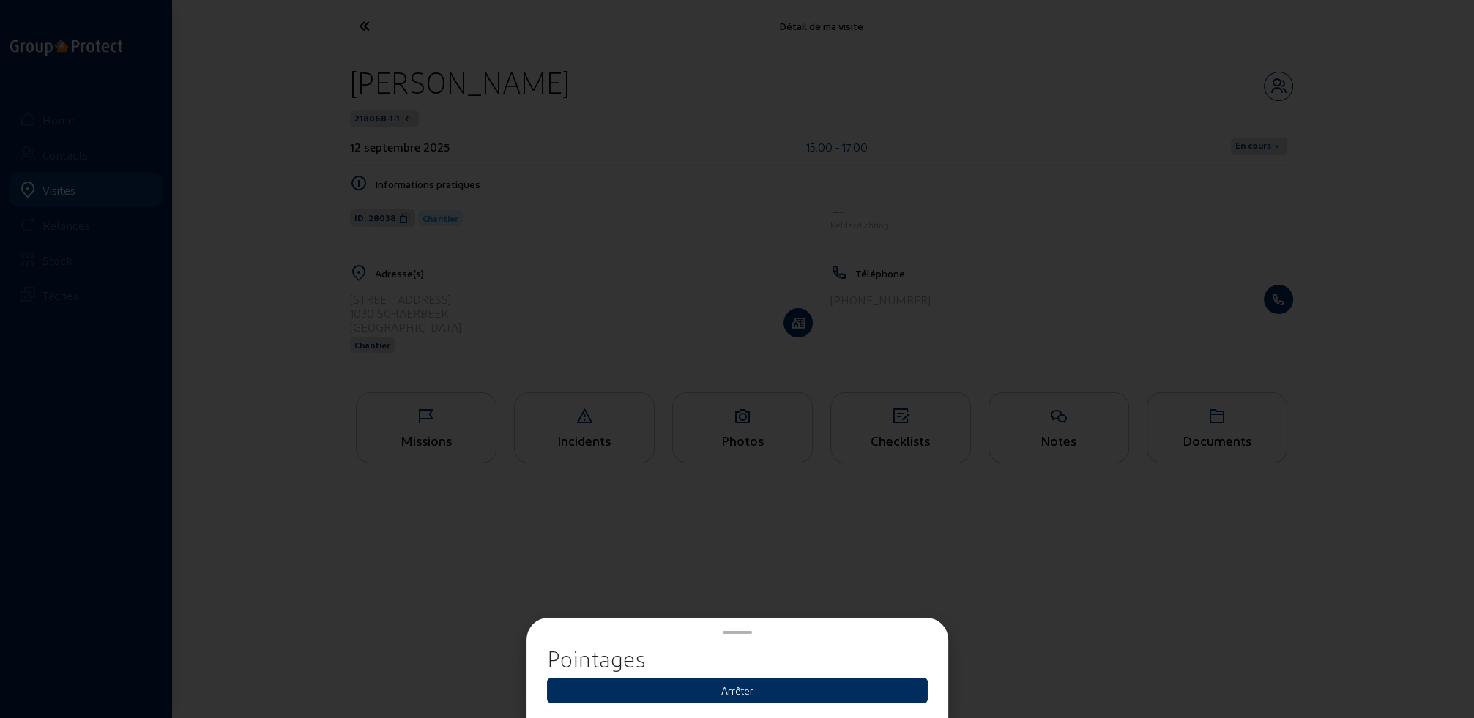
click at [747, 696] on button "Arrêter" at bounding box center [737, 691] width 381 height 26
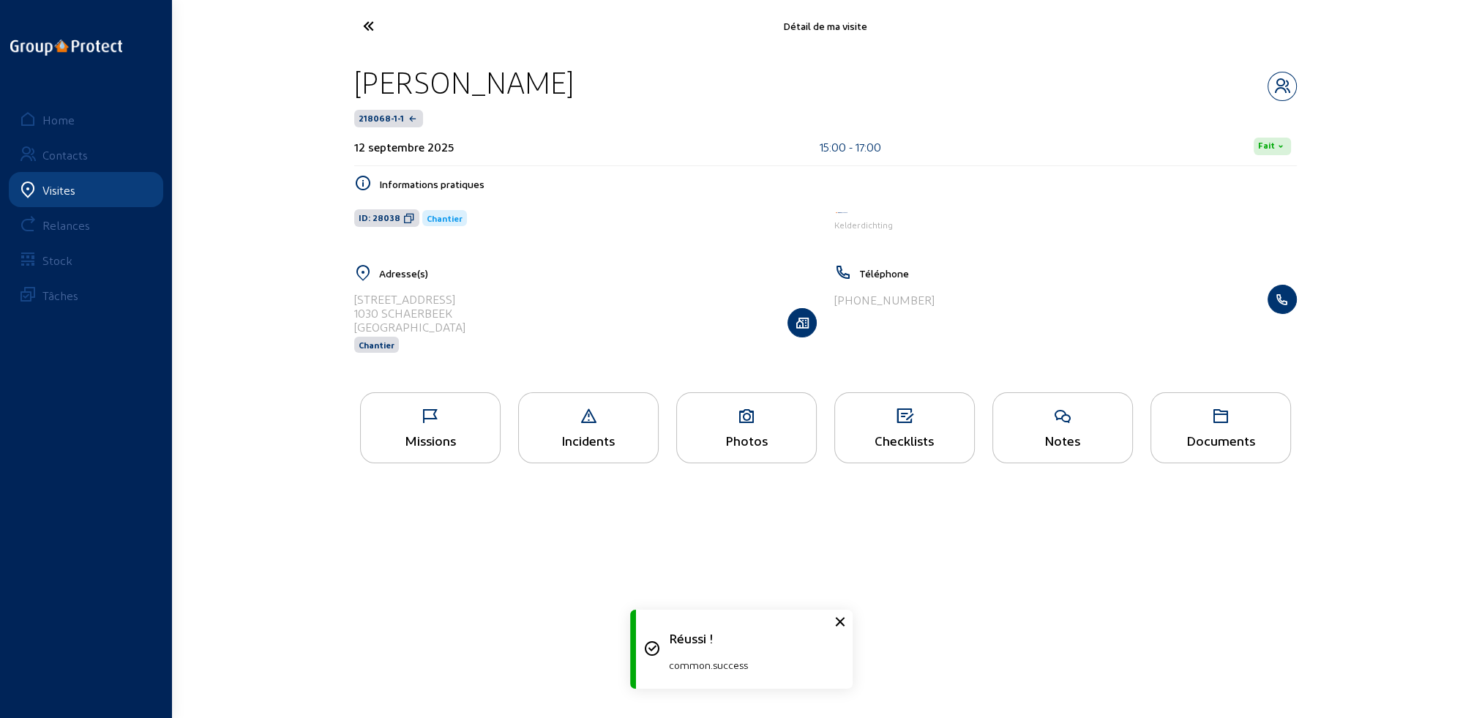
click at [366, 23] on icon at bounding box center [423, 26] width 135 height 26
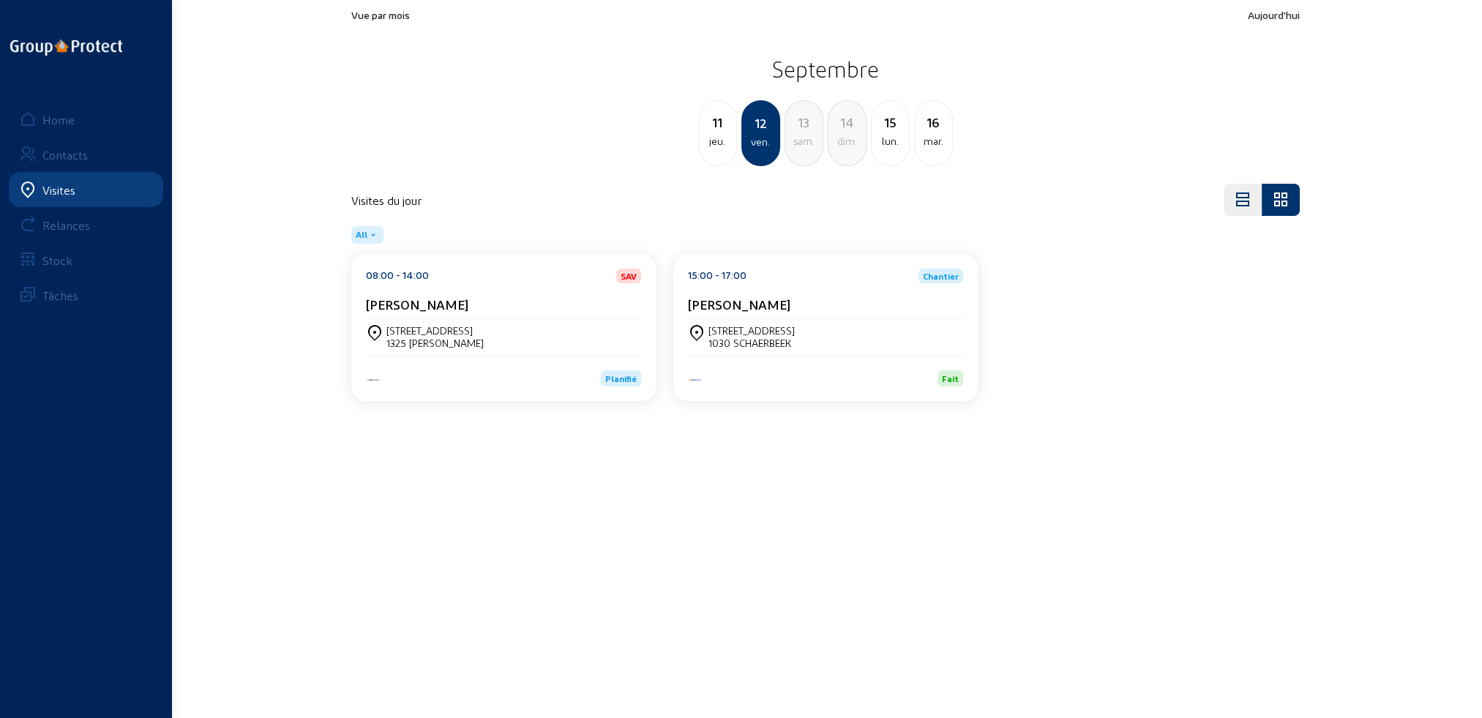
click at [524, 316] on div "[PERSON_NAME]" at bounding box center [503, 307] width 275 height 22
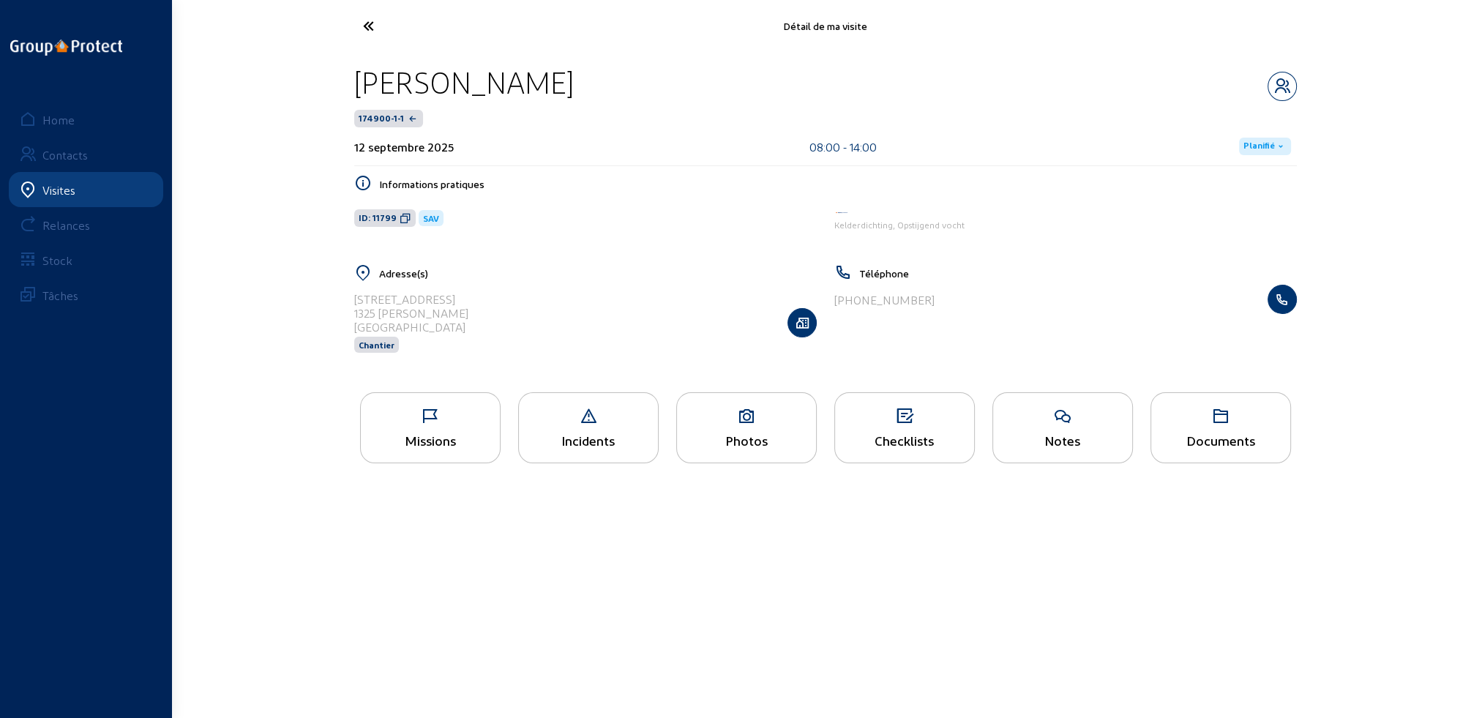
click at [442, 447] on div "Missions" at bounding box center [430, 440] width 139 height 15
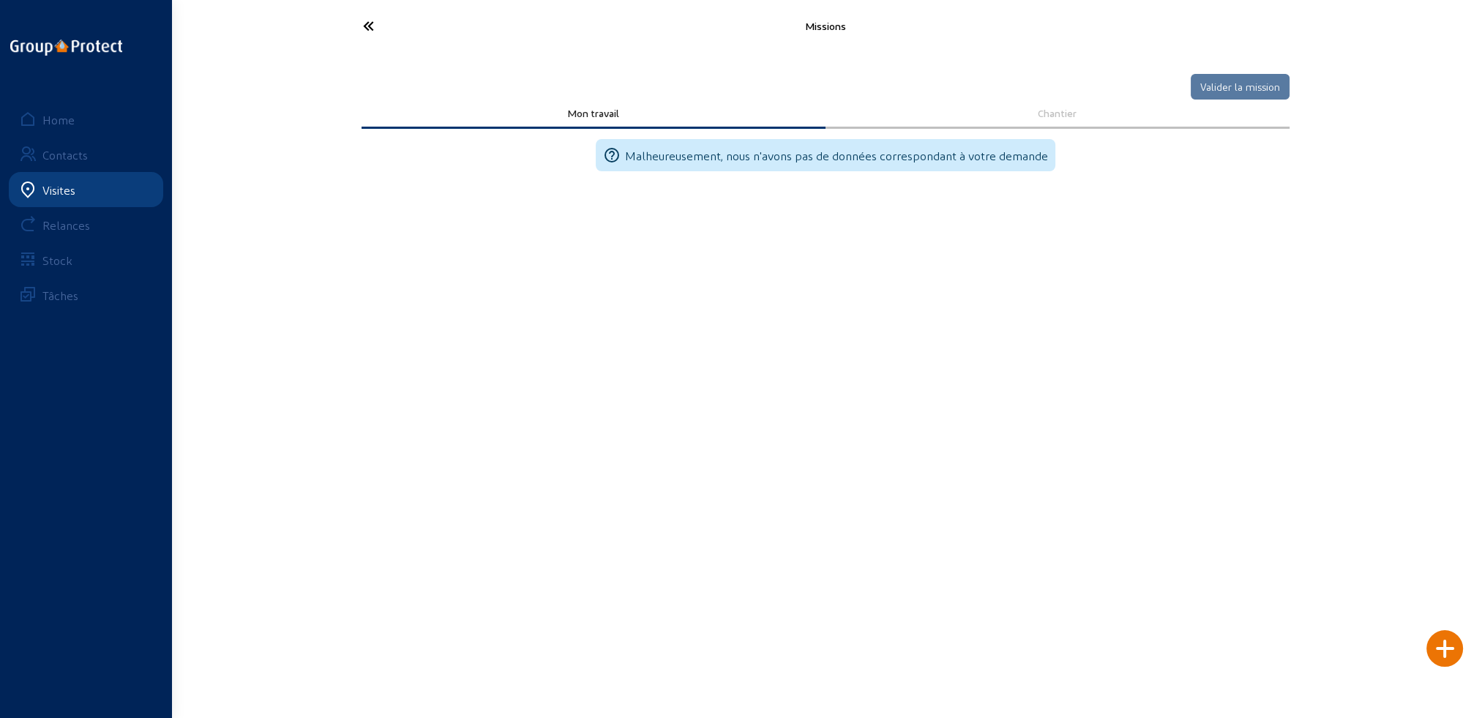
click at [359, 26] on icon at bounding box center [423, 26] width 135 height 26
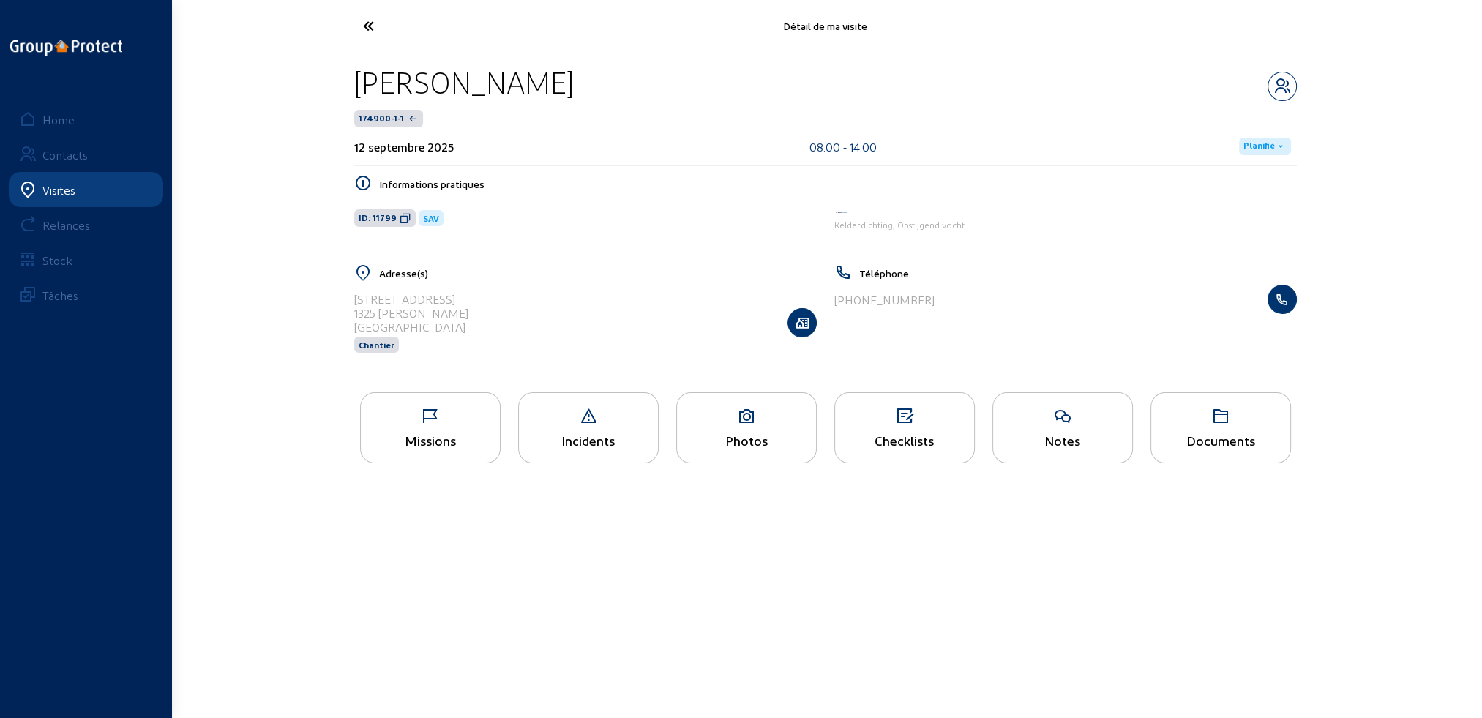
click at [1265, 146] on span "Planifié" at bounding box center [1259, 147] width 31 height 12
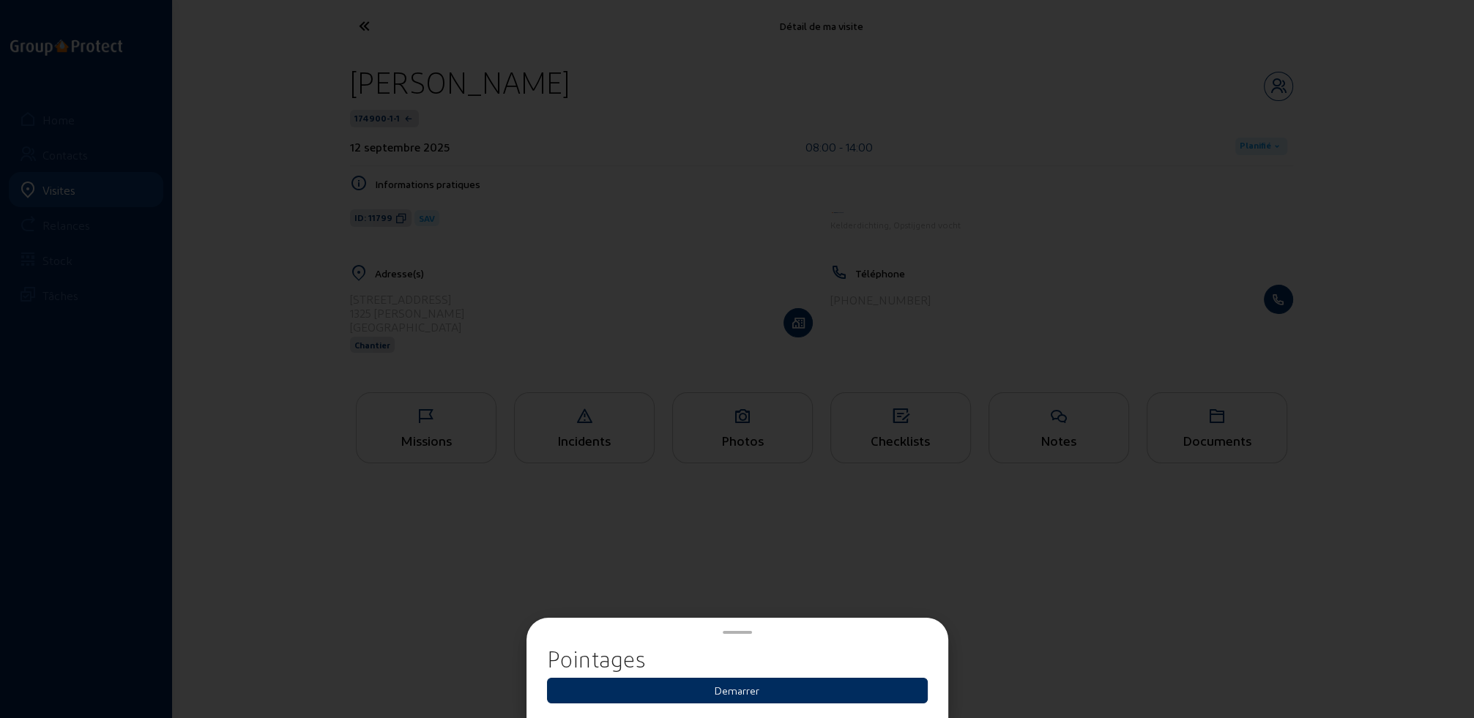
click at [808, 688] on button "Demarrer" at bounding box center [737, 691] width 381 height 26
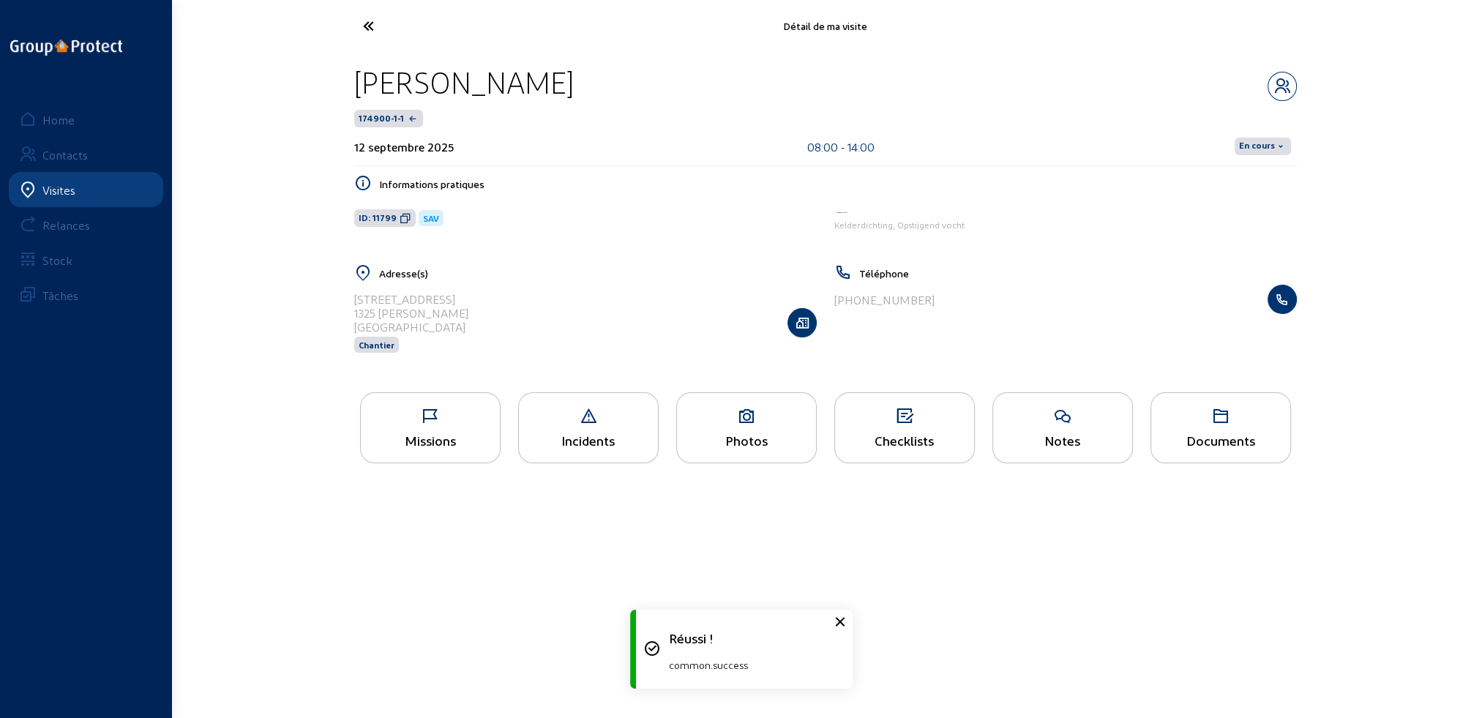
click at [1270, 142] on span "En cours" at bounding box center [1257, 147] width 36 height 12
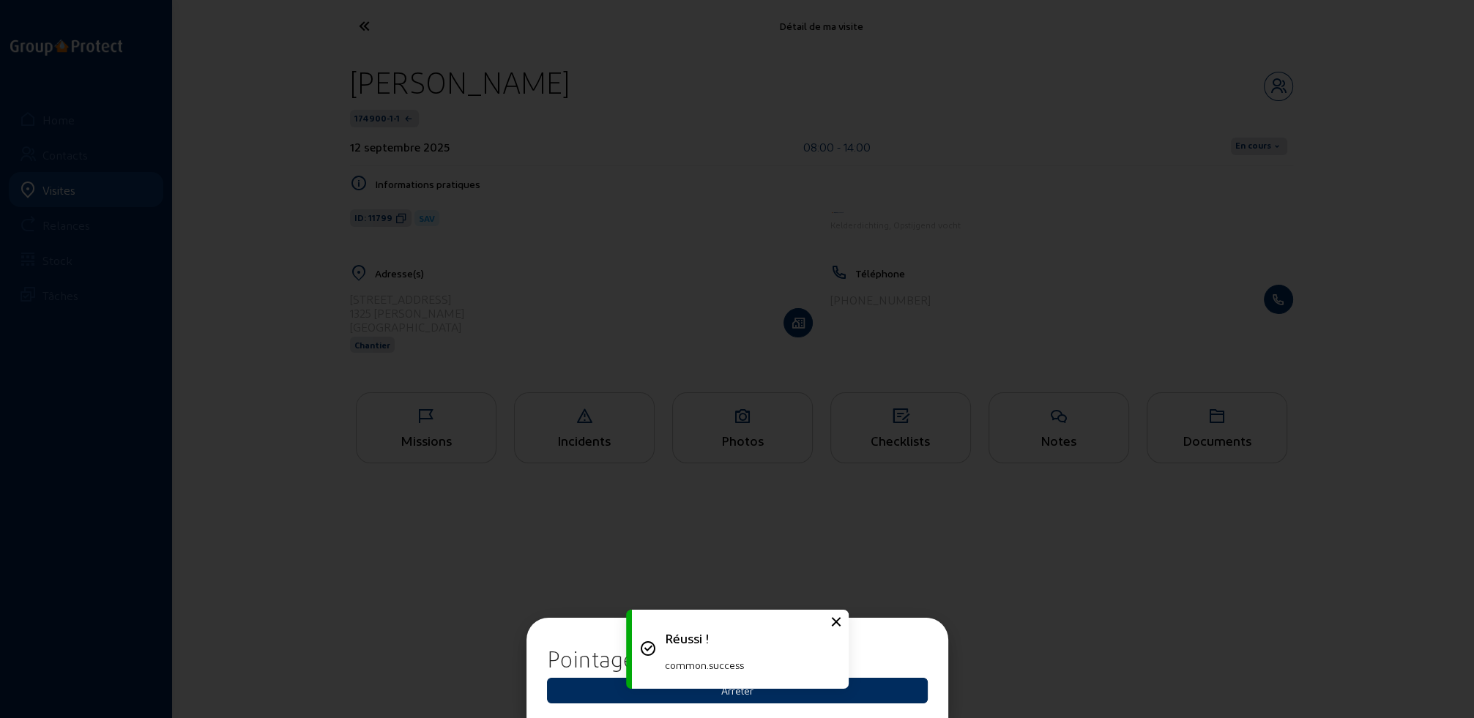
click at [753, 696] on button "Arrêter" at bounding box center [737, 691] width 381 height 26
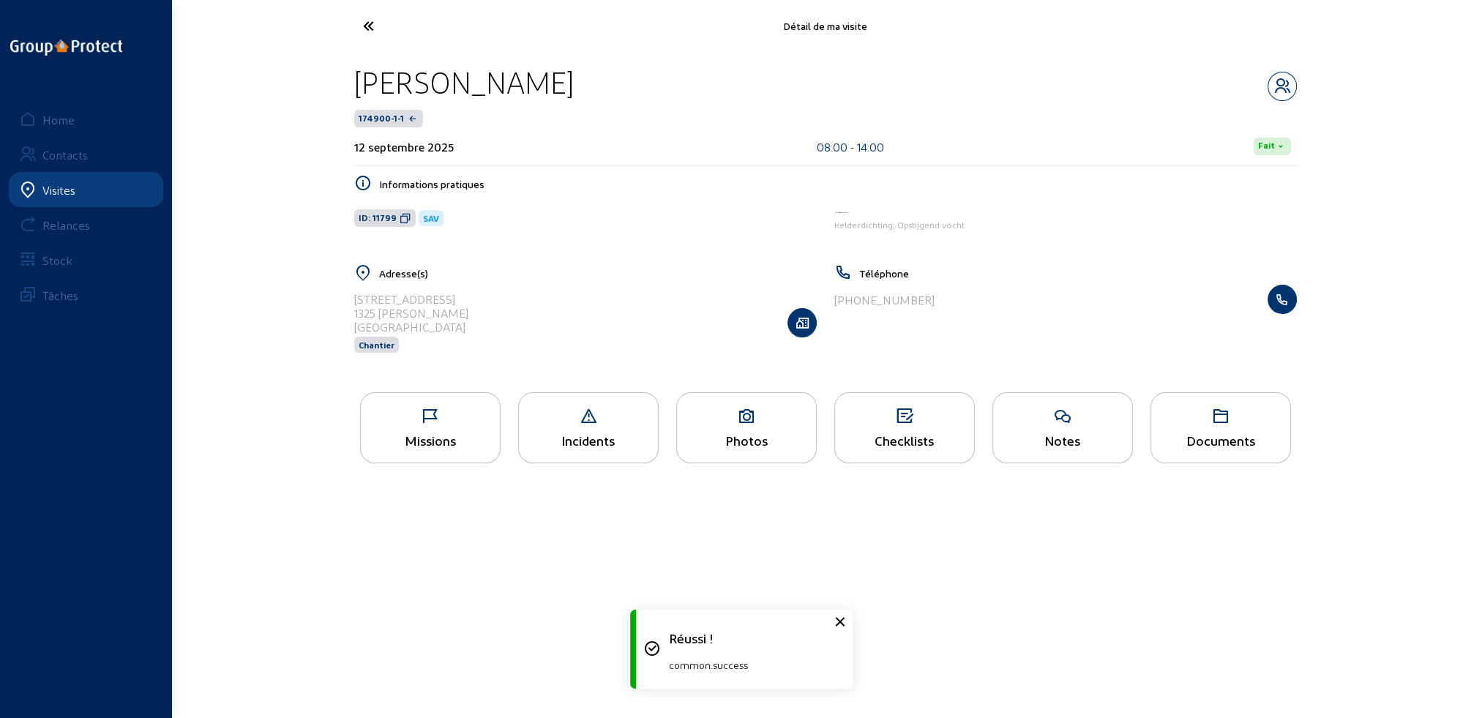
click at [370, 26] on icon at bounding box center [423, 26] width 135 height 26
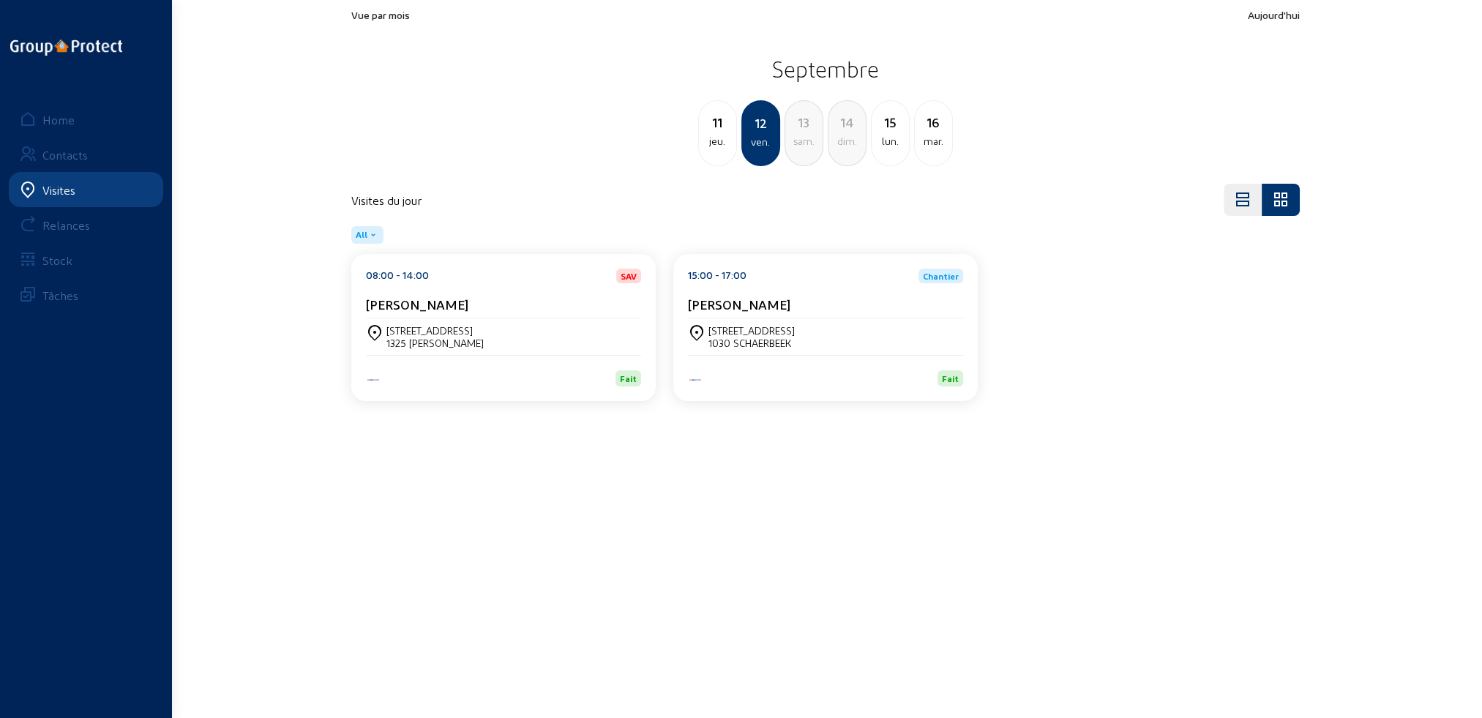
click at [717, 135] on div "jeu." at bounding box center [717, 141] width 37 height 18
click at [717, 135] on div "mer." at bounding box center [717, 141] width 37 height 18
click at [717, 135] on div "mar." at bounding box center [717, 141] width 37 height 18
